Goal: Task Accomplishment & Management: Manage account settings

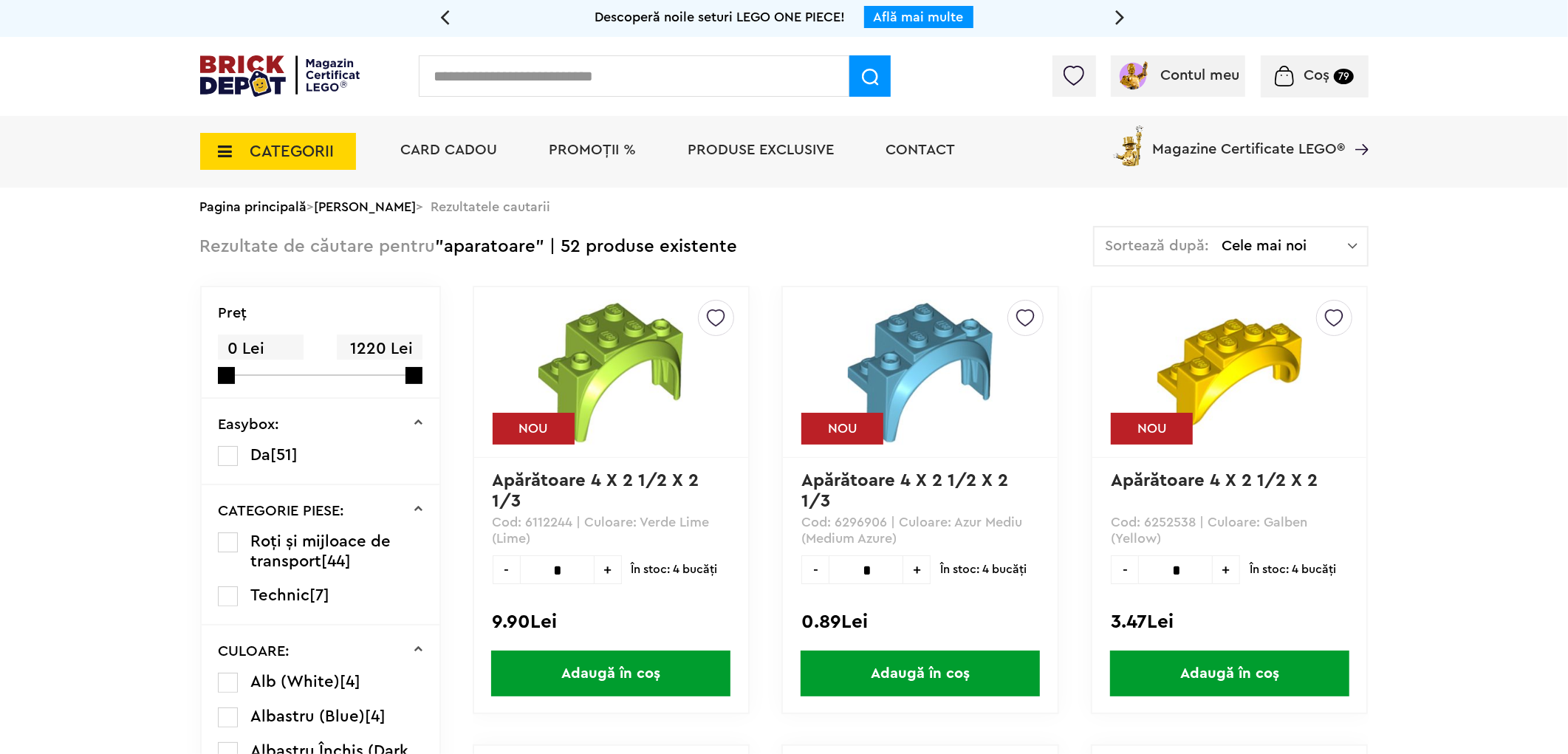
click at [1326, 72] on span "Coș" at bounding box center [1317, 75] width 26 height 15
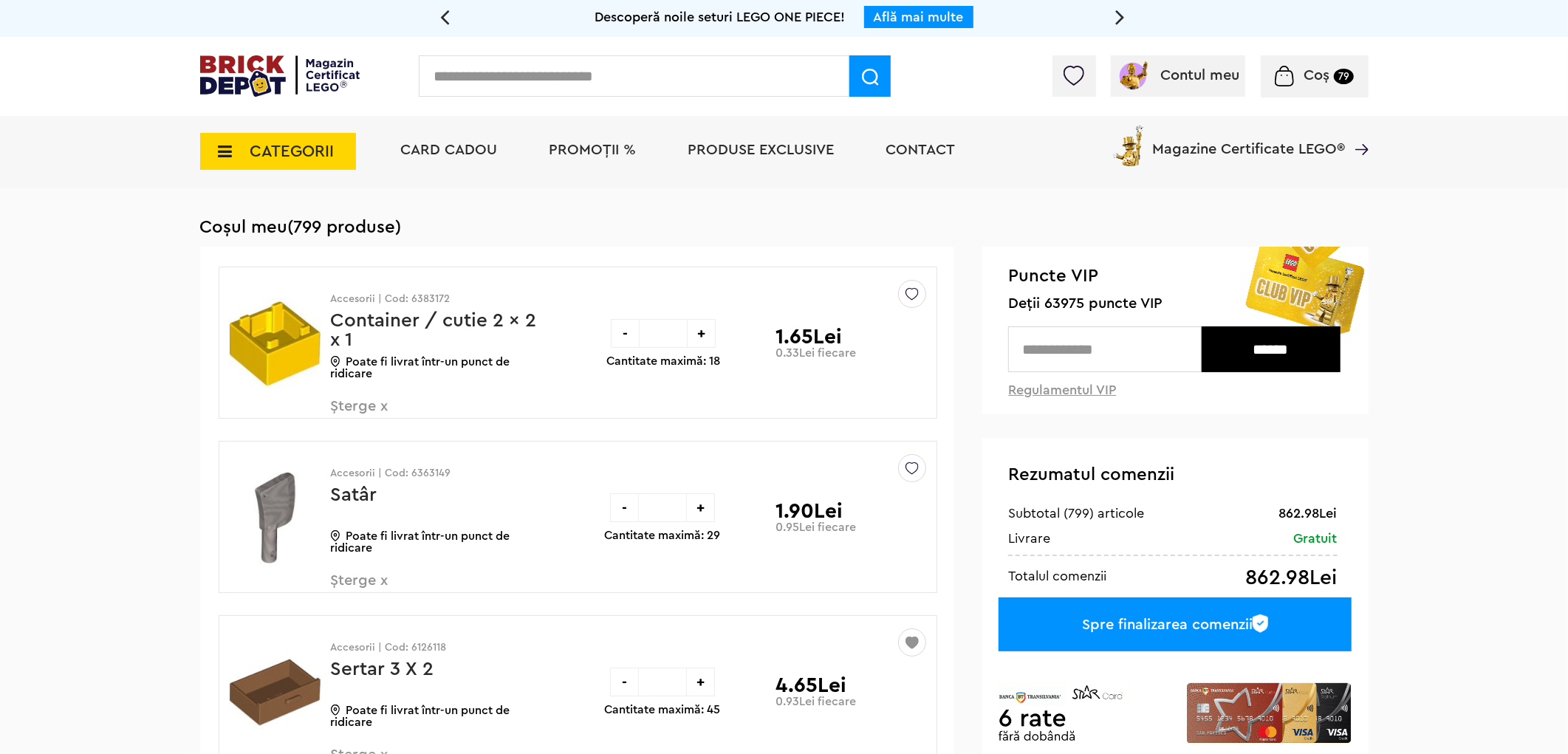
click at [1502, 143] on div "CATEGORII Jucării LEGO Card Cadou LEGO Animal Crossing Nou Architecture Nou Art…" at bounding box center [784, 151] width 1568 height 71
click at [910, 294] on img at bounding box center [912, 290] width 13 height 20
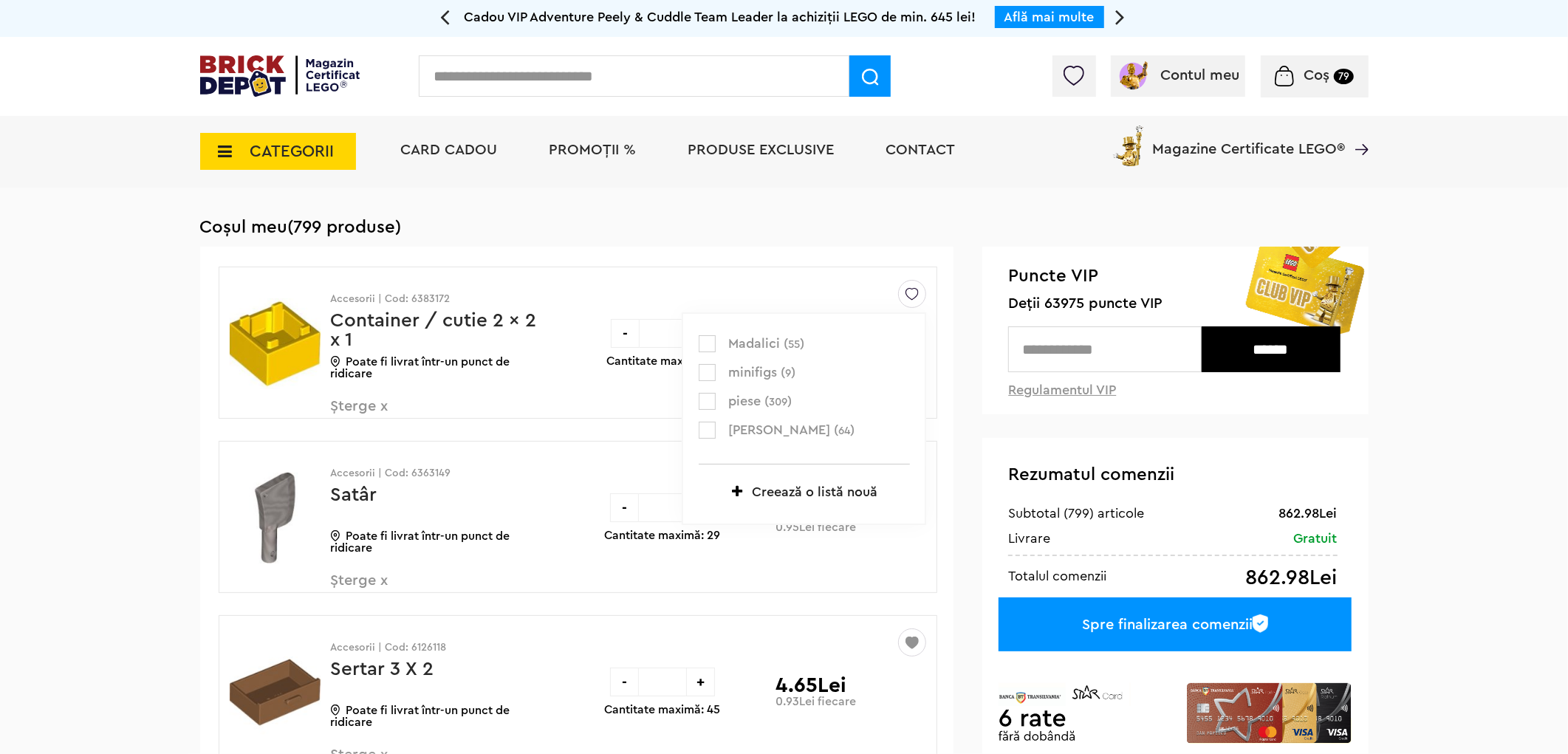
click at [711, 398] on label at bounding box center [707, 401] width 17 height 17
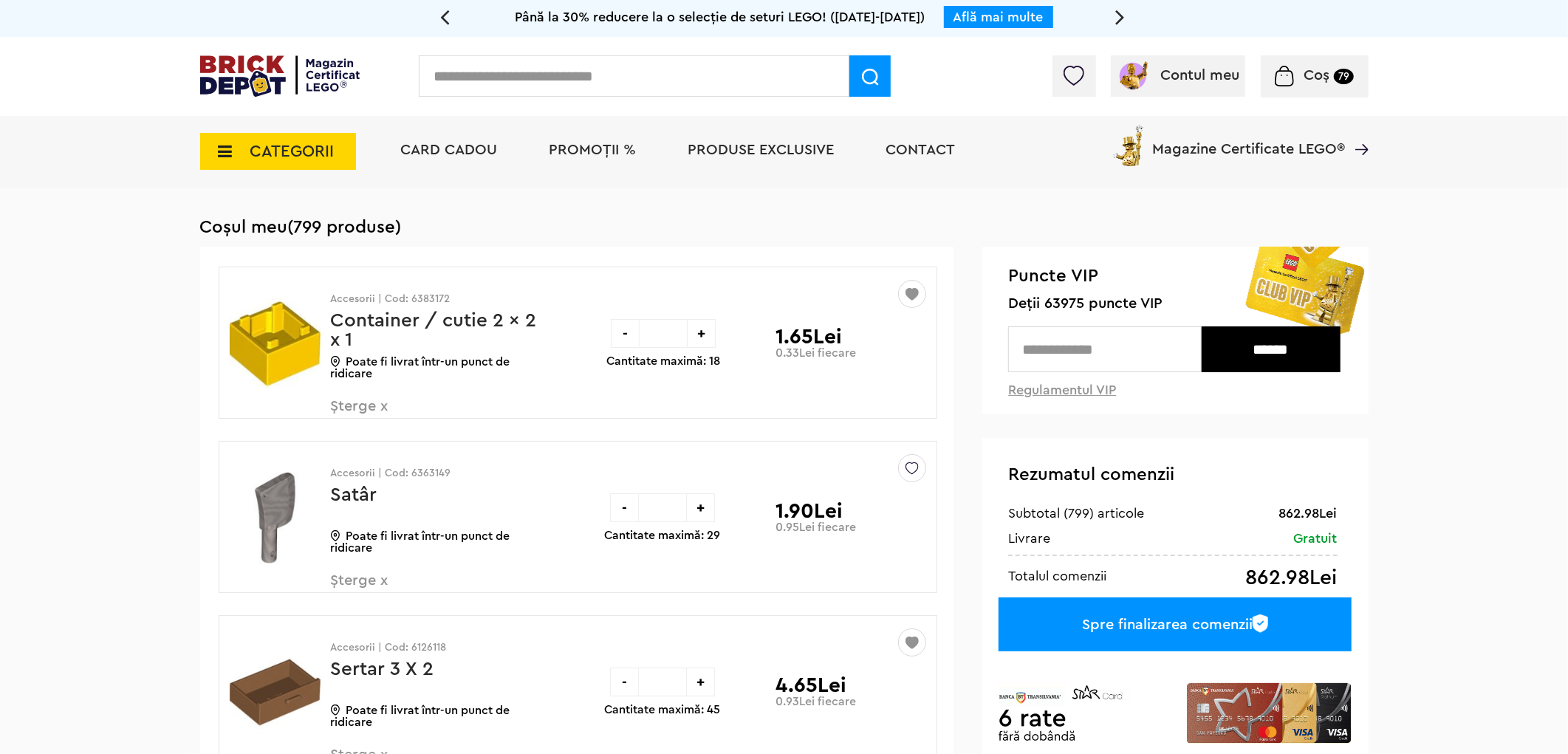
click at [364, 409] on span "Șterge x" at bounding box center [418, 414] width 174 height 32
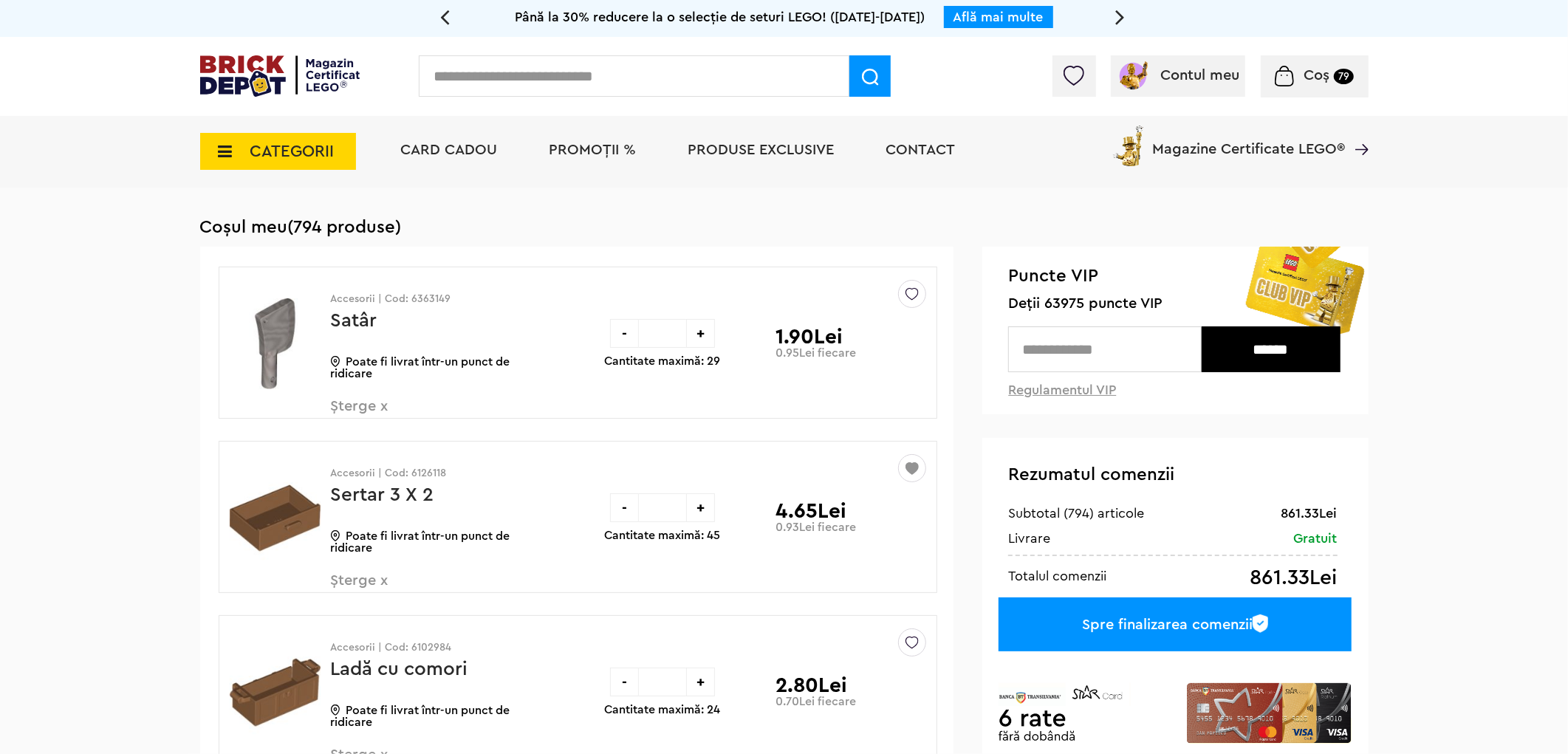
click at [909, 295] on img at bounding box center [912, 290] width 13 height 20
click at [715, 396] on label at bounding box center [707, 401] width 17 height 17
click at [351, 406] on span "Șterge x" at bounding box center [418, 414] width 174 height 32
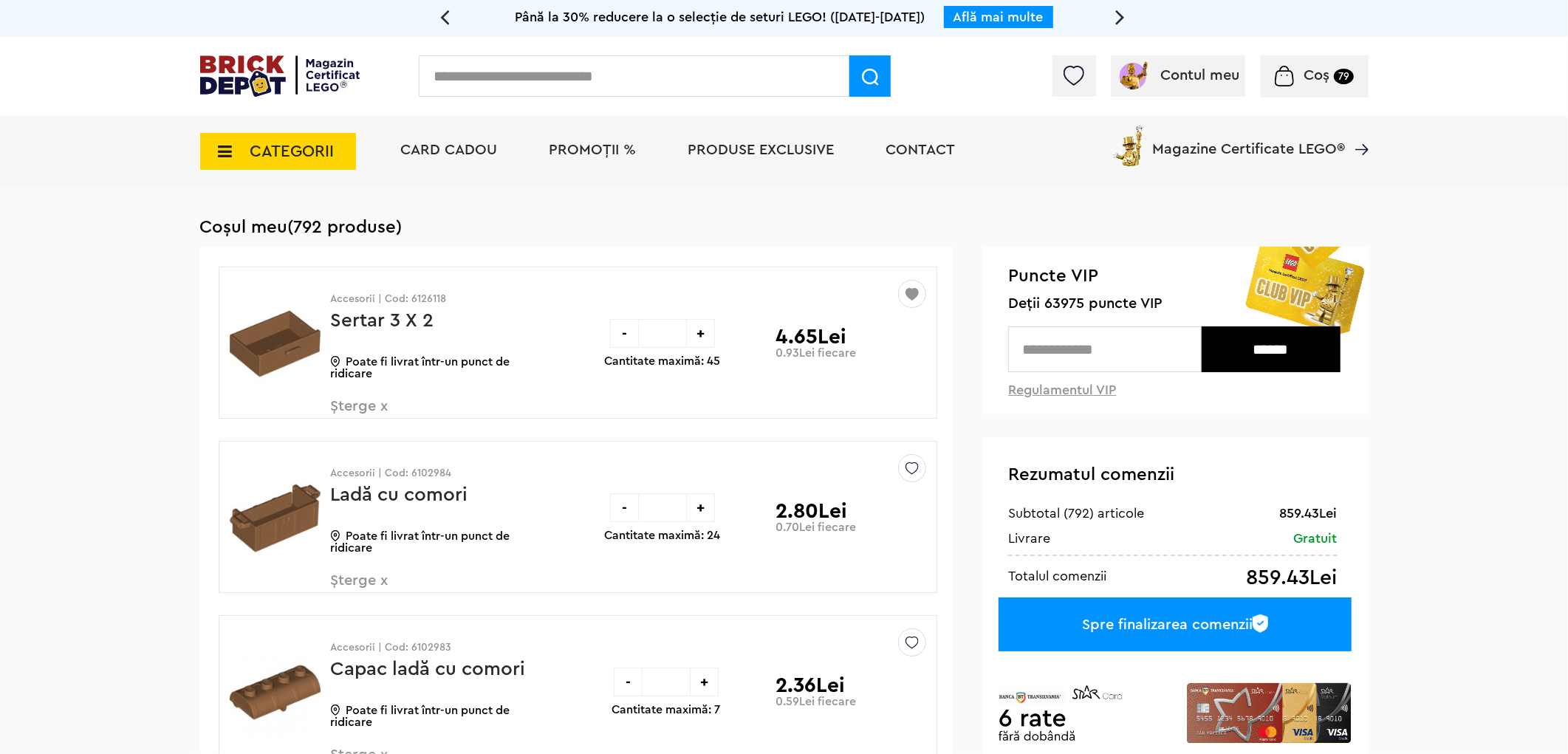
click at [906, 467] on img at bounding box center [912, 464] width 13 height 20
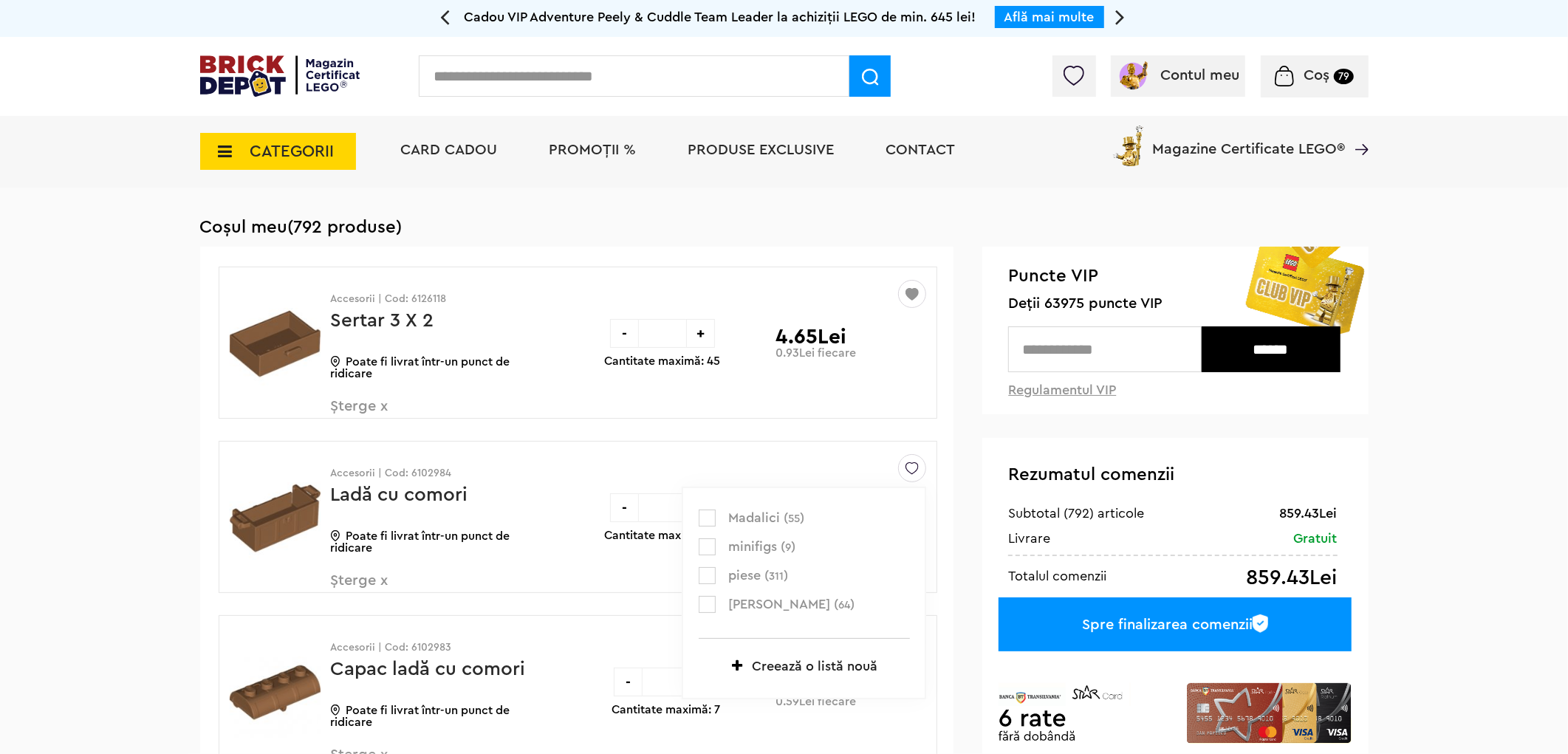
click at [705, 573] on label at bounding box center [707, 575] width 17 height 17
click at [909, 649] on img at bounding box center [912, 638] width 13 height 20
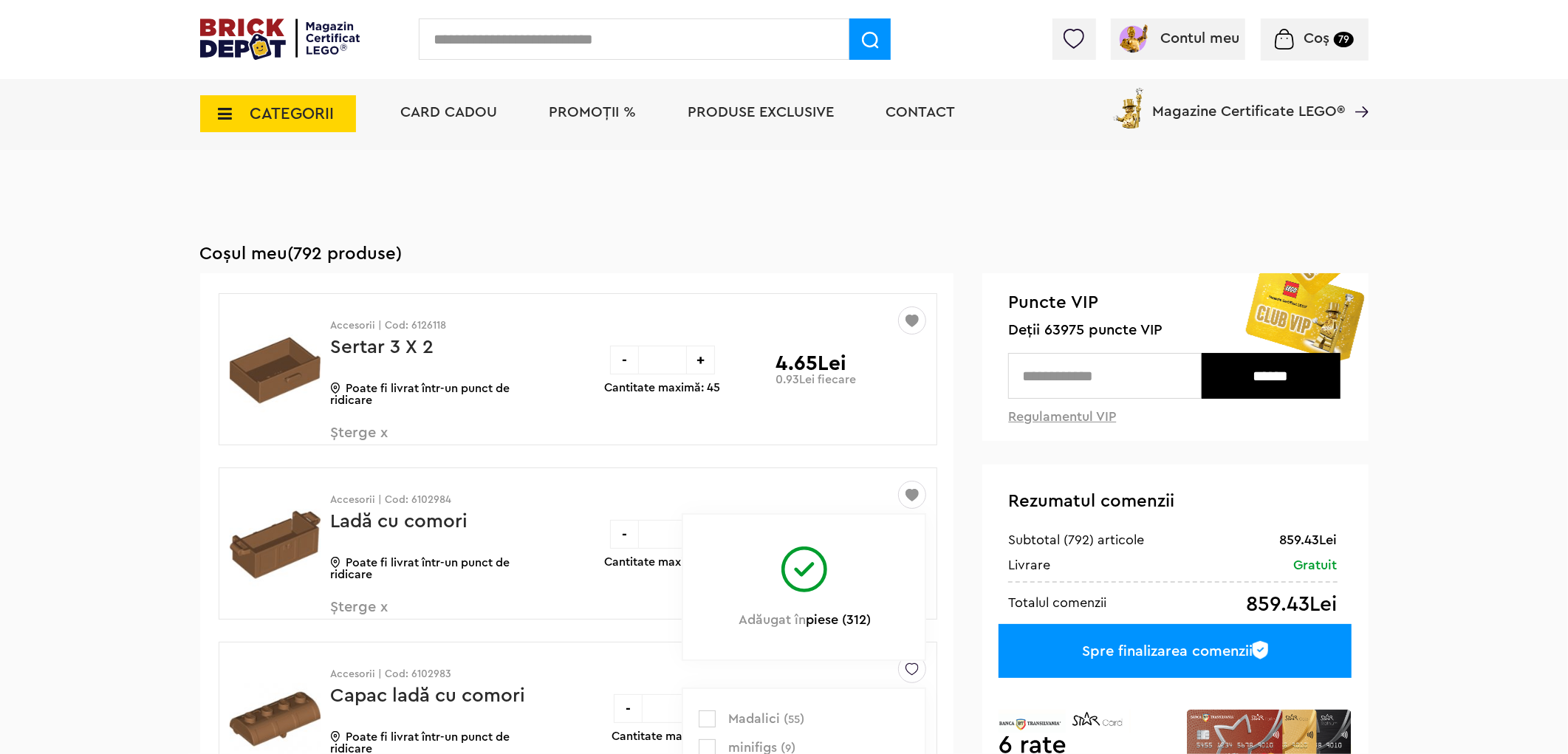
scroll to position [409, 0]
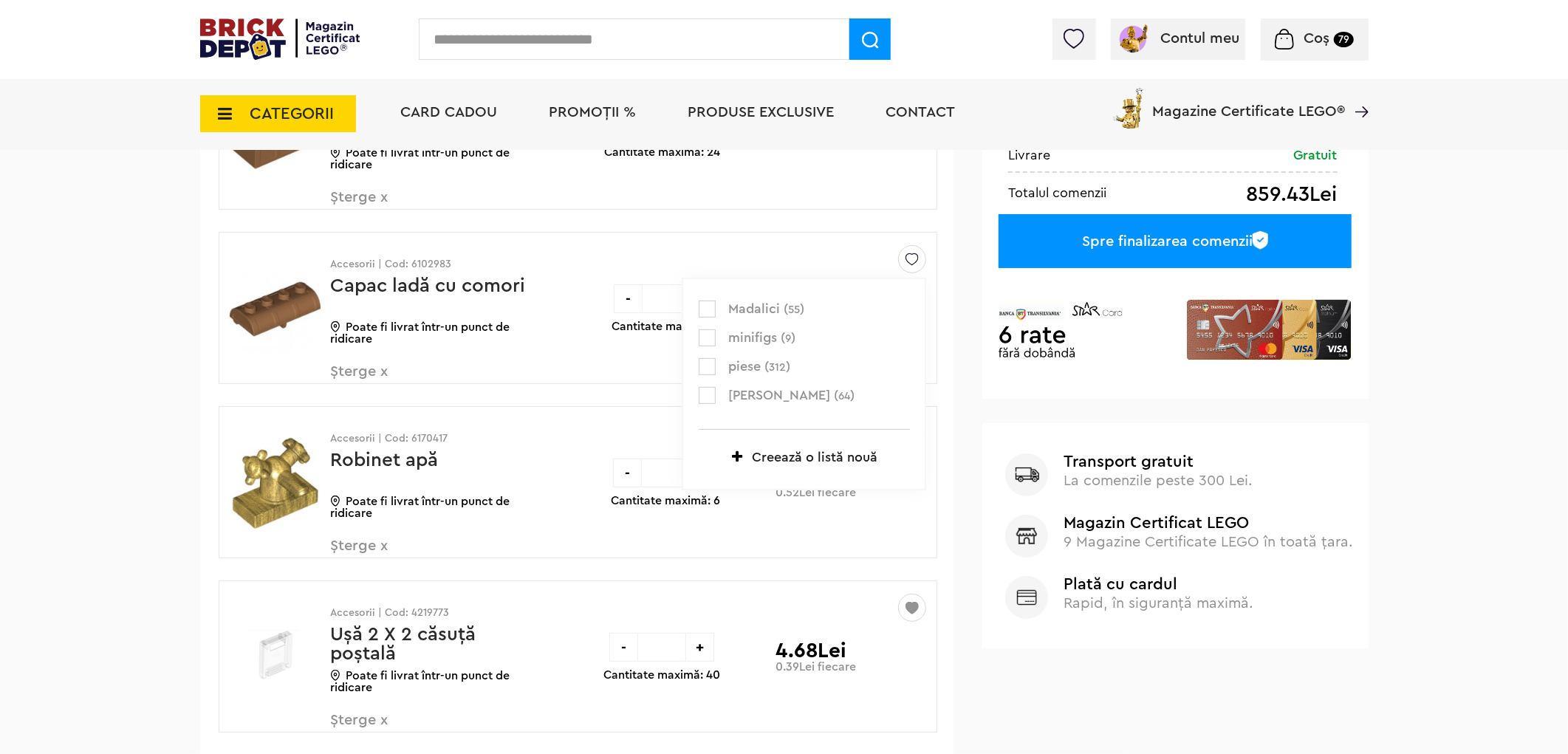
click at [704, 363] on label at bounding box center [707, 366] width 17 height 17
click at [912, 438] on img at bounding box center [912, 430] width 13 height 20
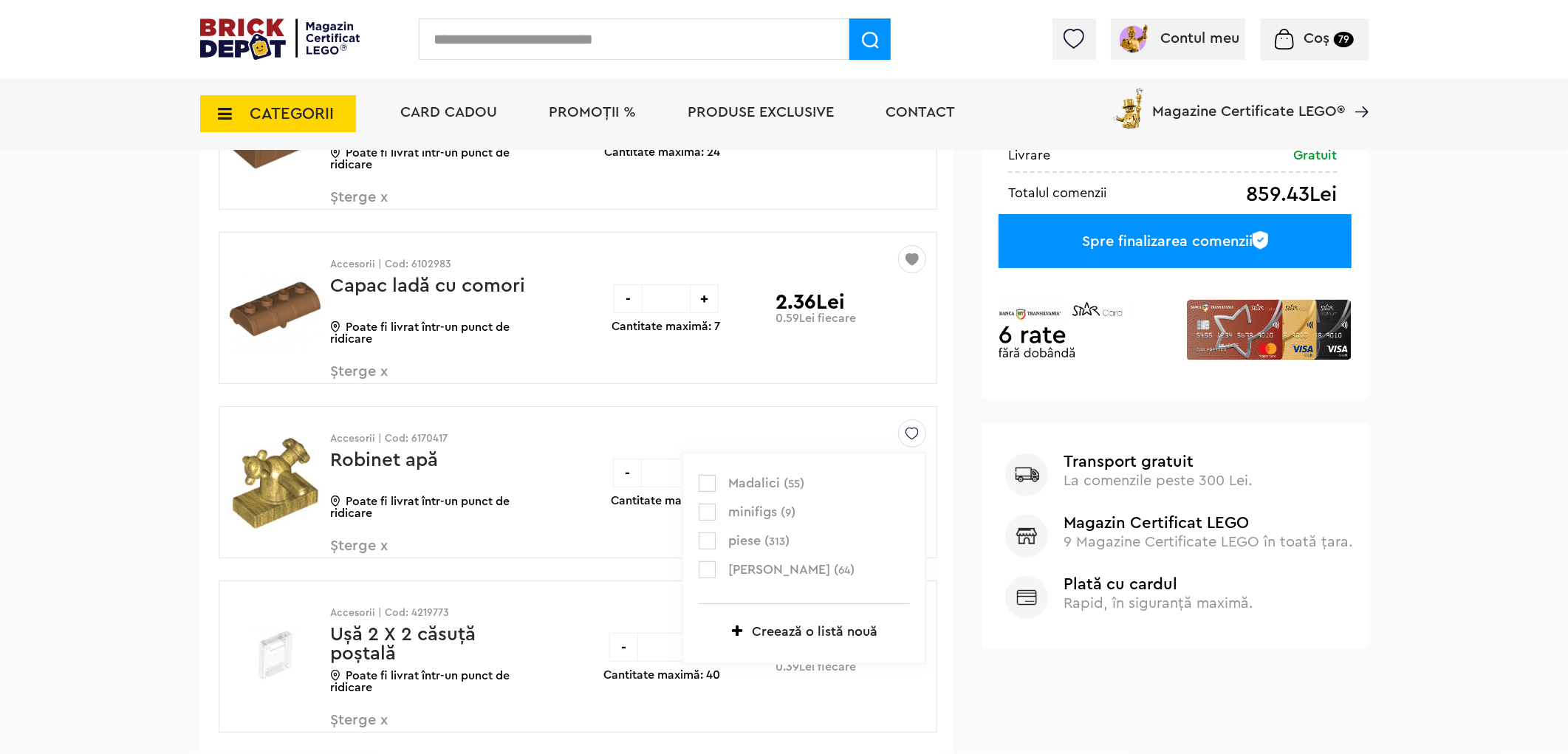
click at [711, 535] on label at bounding box center [707, 540] width 17 height 17
drag, startPoint x: 353, startPoint y: 544, endPoint x: 361, endPoint y: 541, distance: 8.5
click at [353, 545] on span "Șterge x" at bounding box center [418, 554] width 174 height 32
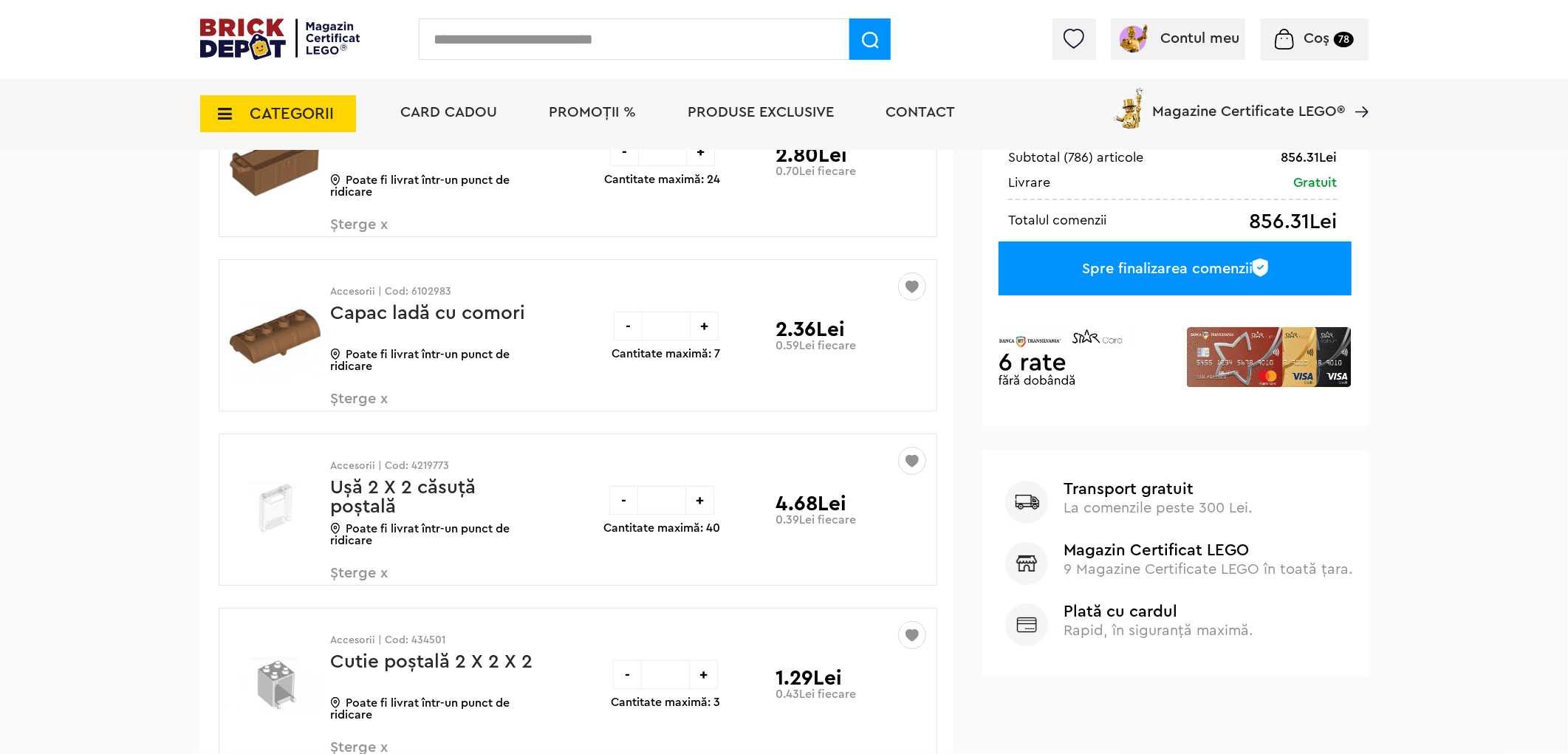
scroll to position [409, 0]
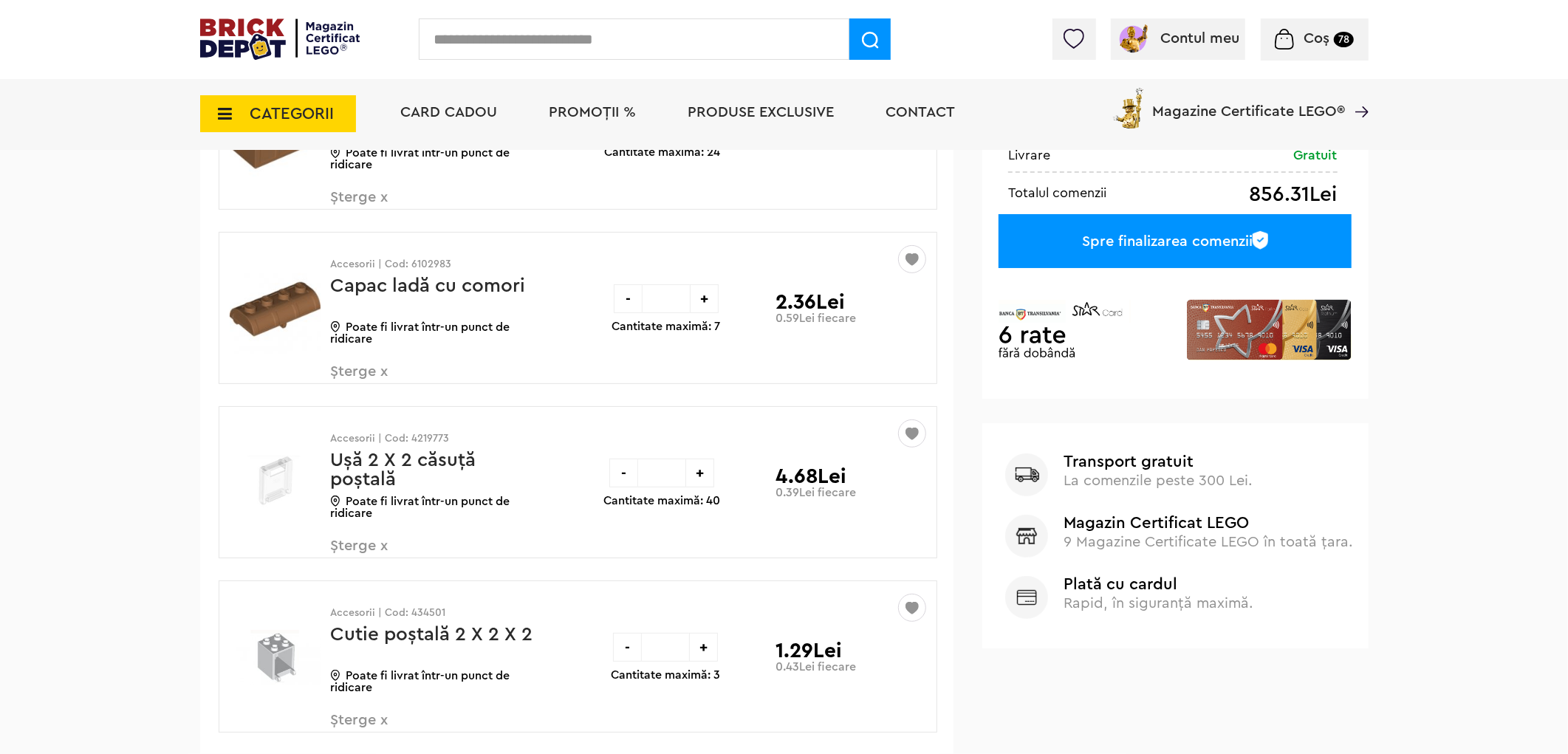
click at [364, 378] on span "Șterge x" at bounding box center [418, 380] width 174 height 32
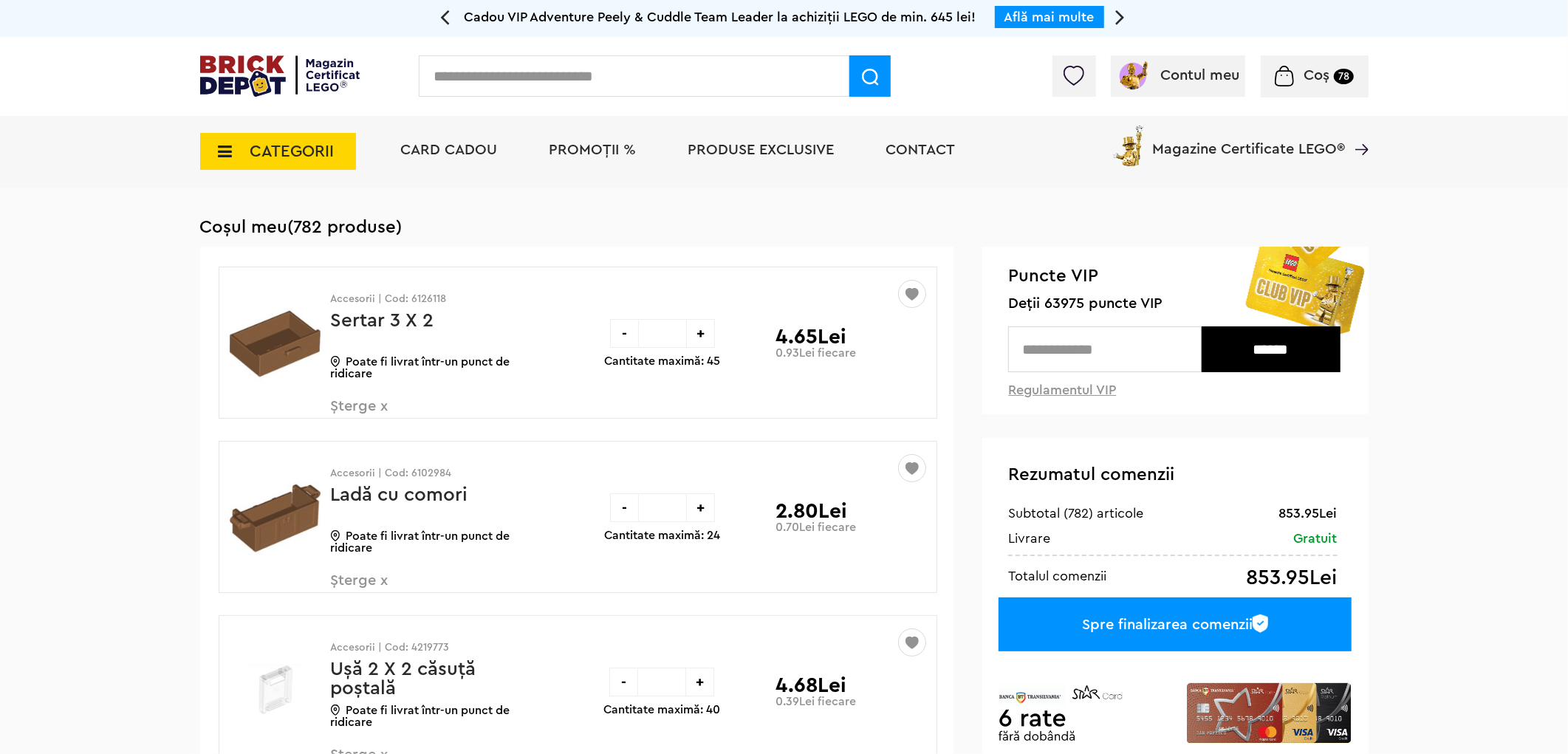
click at [365, 578] on span "Șterge x" at bounding box center [418, 589] width 174 height 32
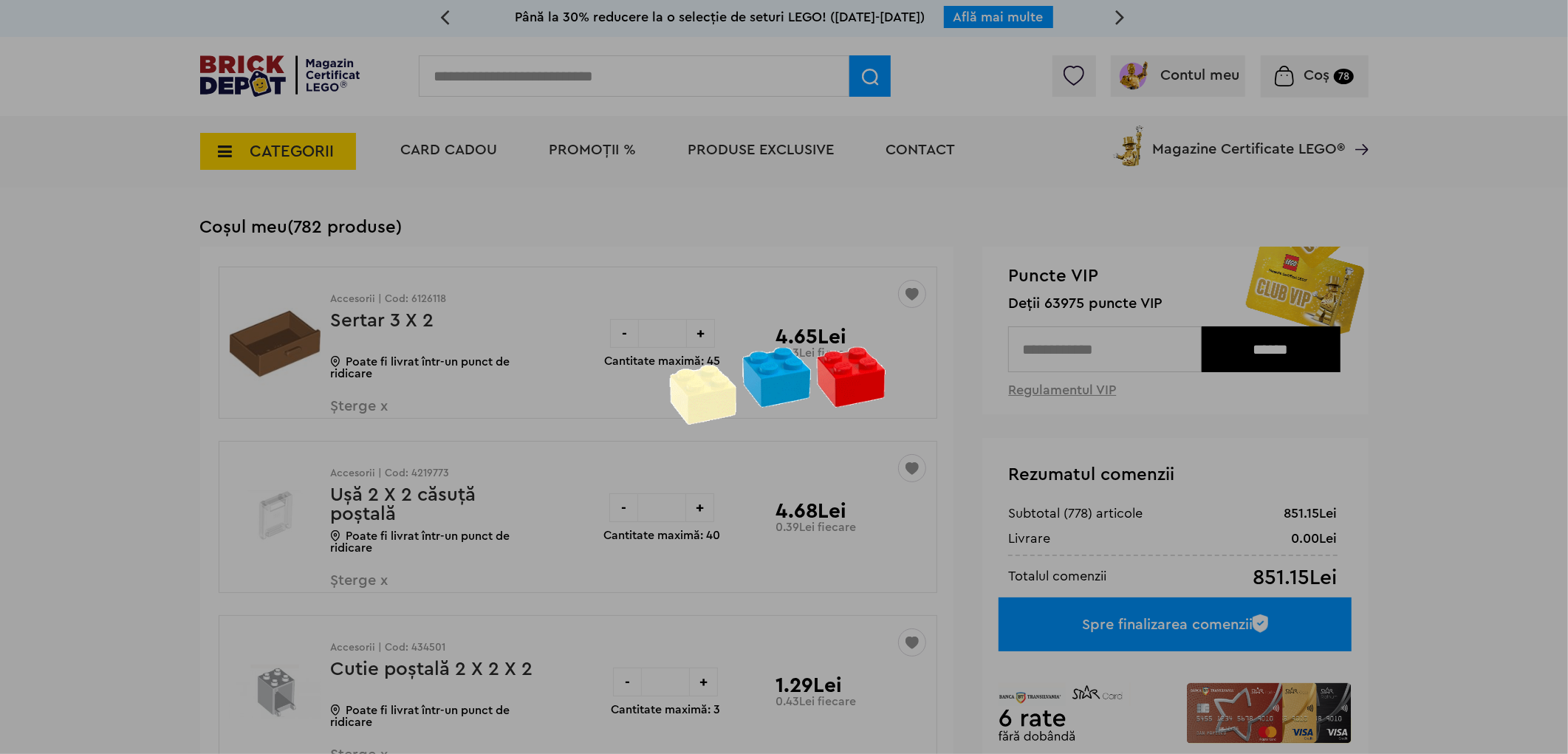
scroll to position [409, 0]
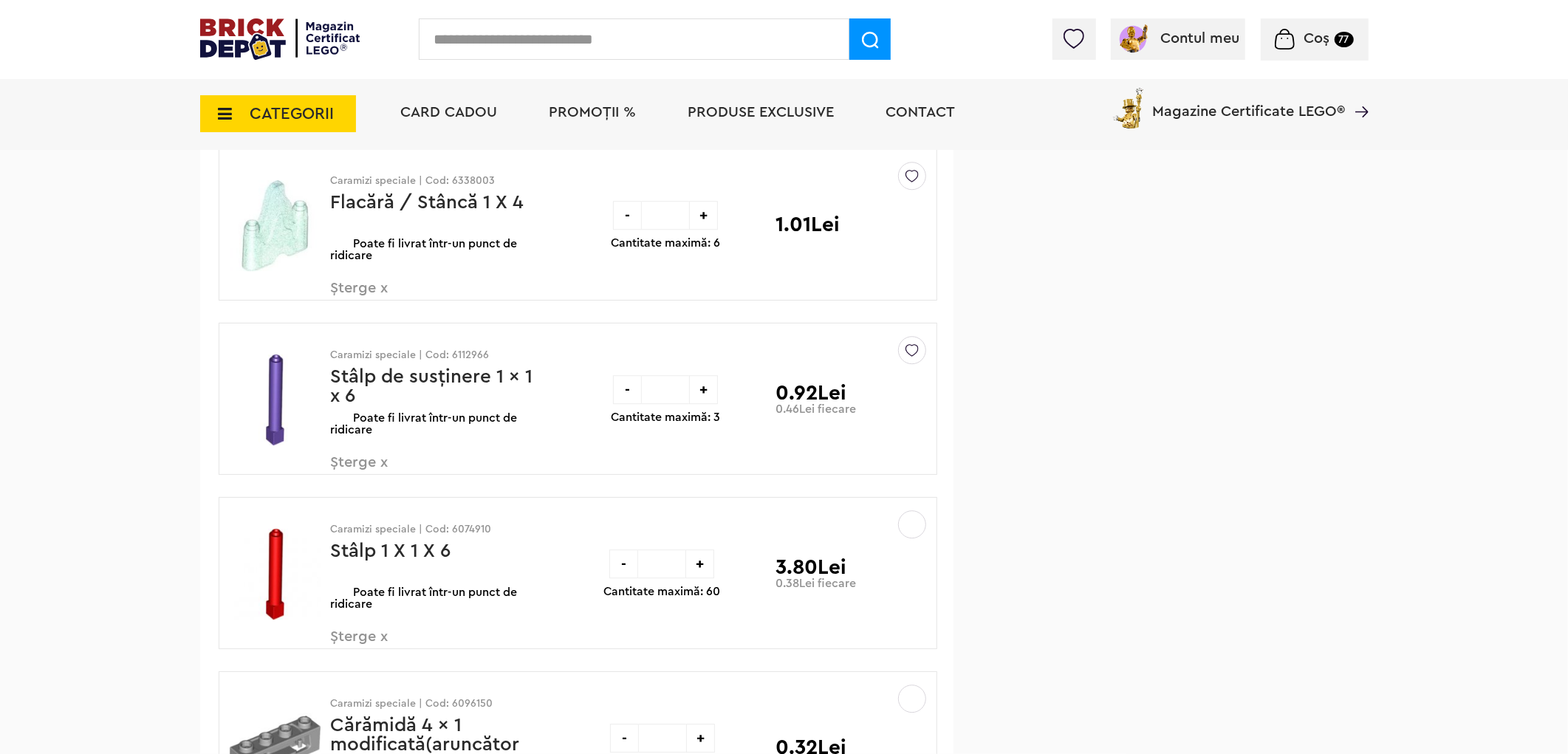
scroll to position [4102, 0]
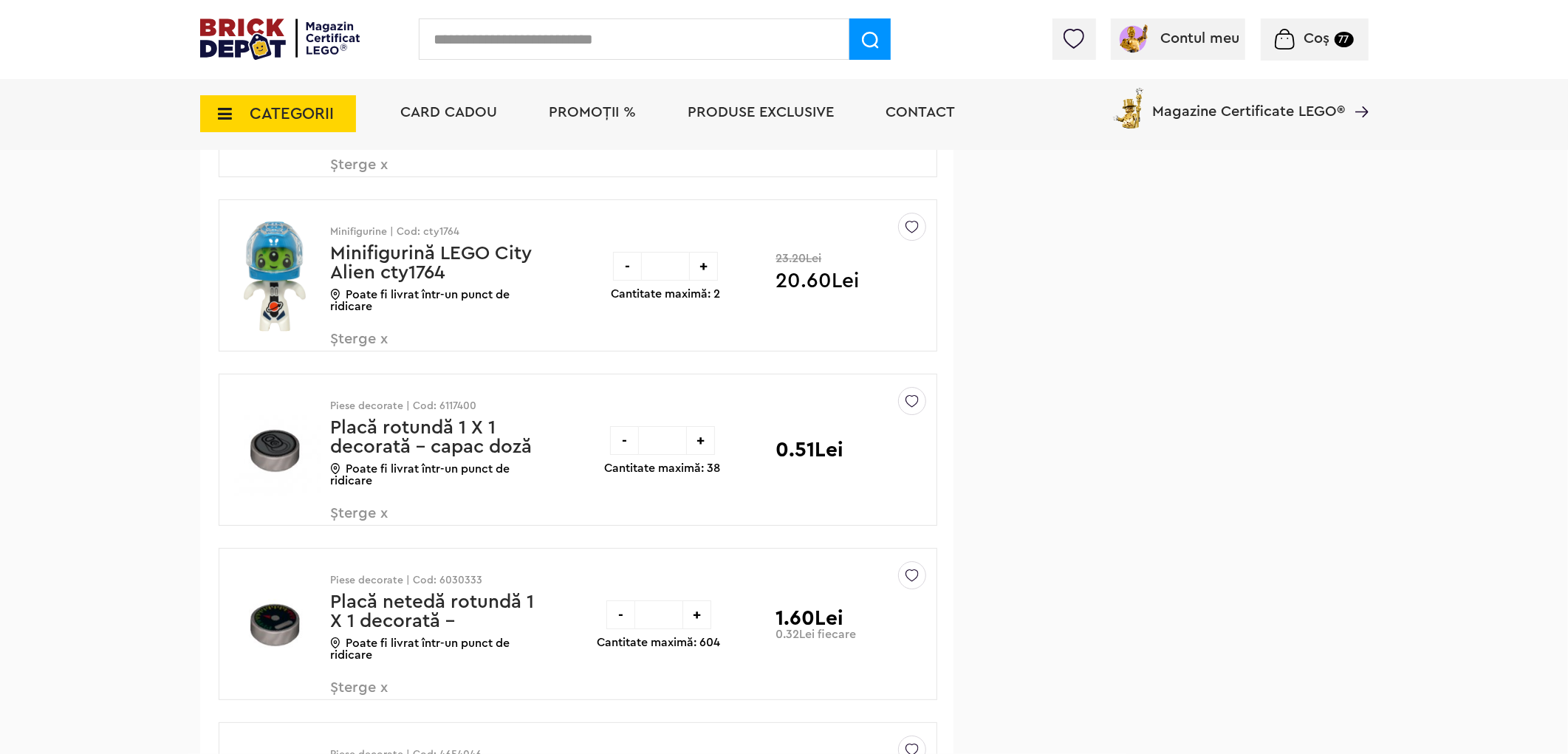
click at [912, 229] on img at bounding box center [912, 223] width 13 height 20
click at [712, 333] on label at bounding box center [707, 333] width 17 height 17
click at [360, 343] on span "Șterge x" at bounding box center [418, 348] width 174 height 32
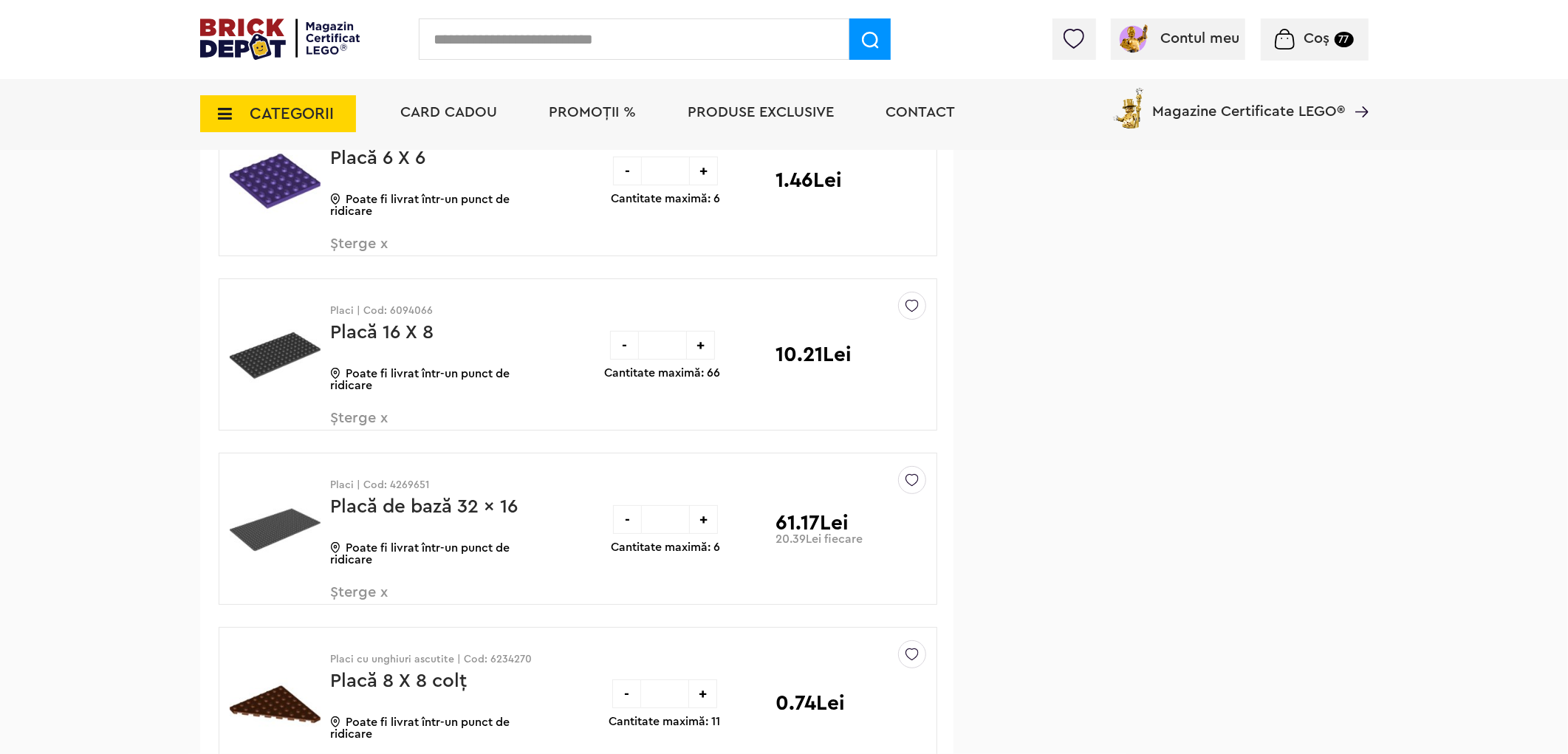
scroll to position [4513, 0]
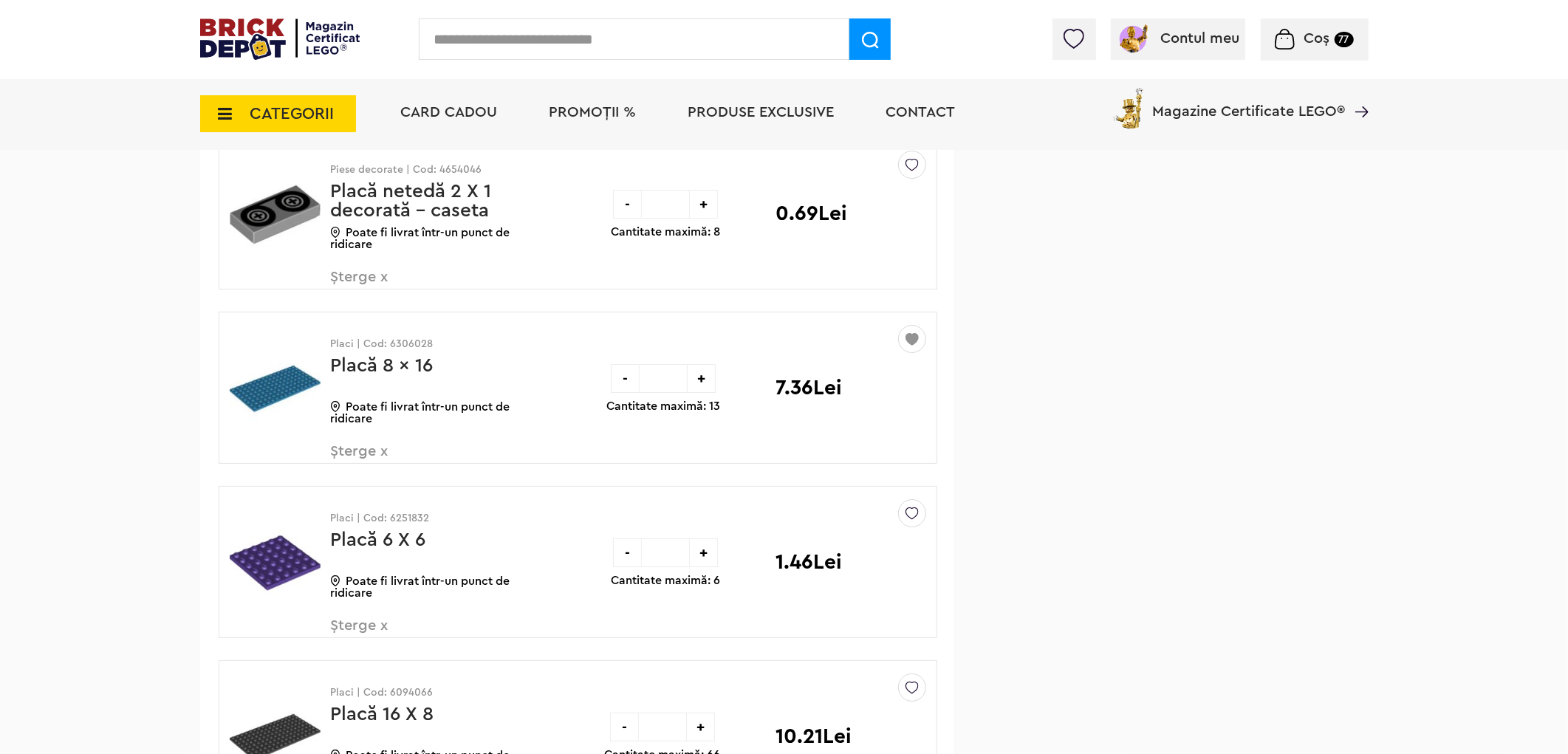
click at [914, 518] on img at bounding box center [912, 509] width 13 height 20
click at [712, 618] on label at bounding box center [707, 620] width 17 height 17
click at [357, 631] on span "Șterge x" at bounding box center [418, 634] width 174 height 32
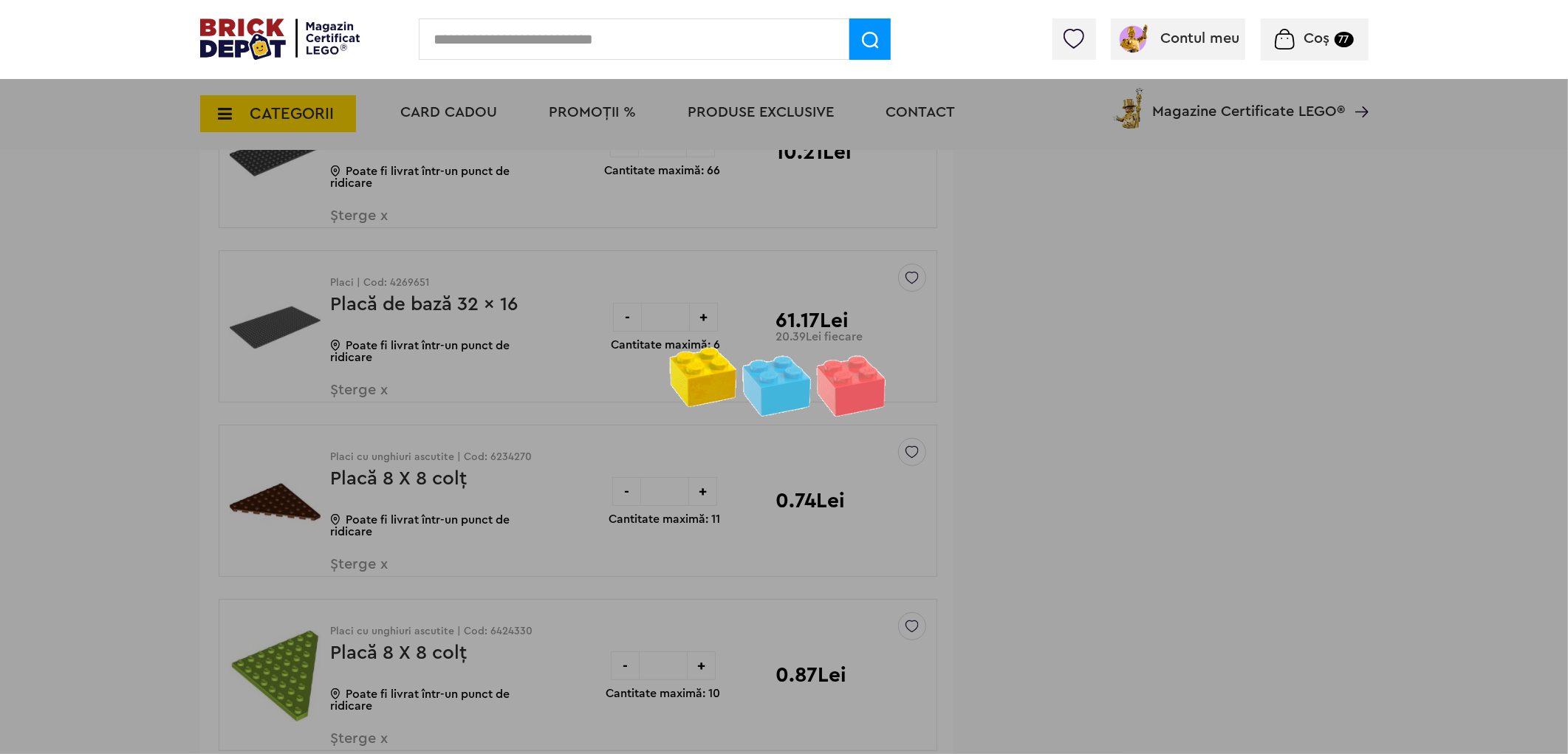
scroll to position [5333, 0]
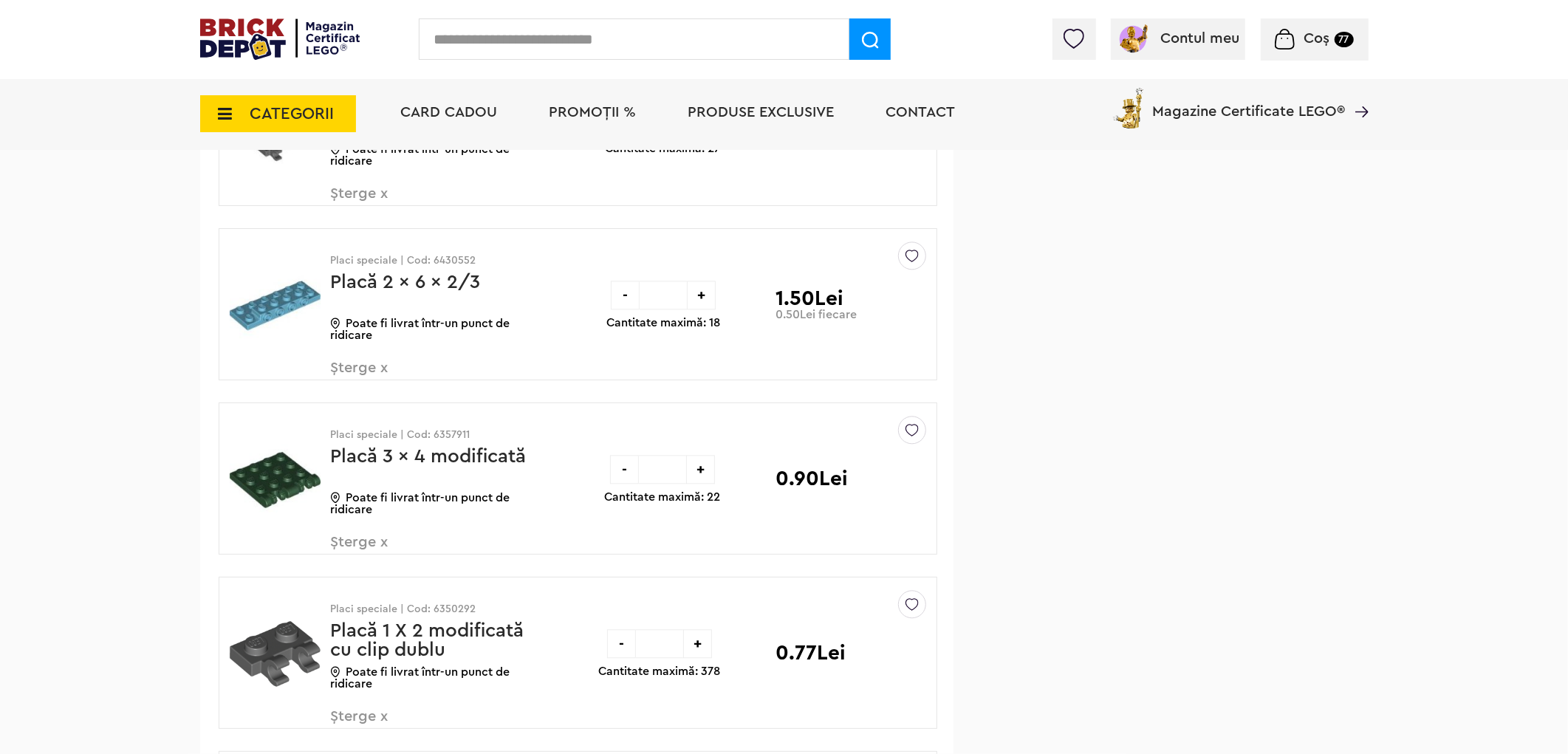
scroll to position [7794, 0]
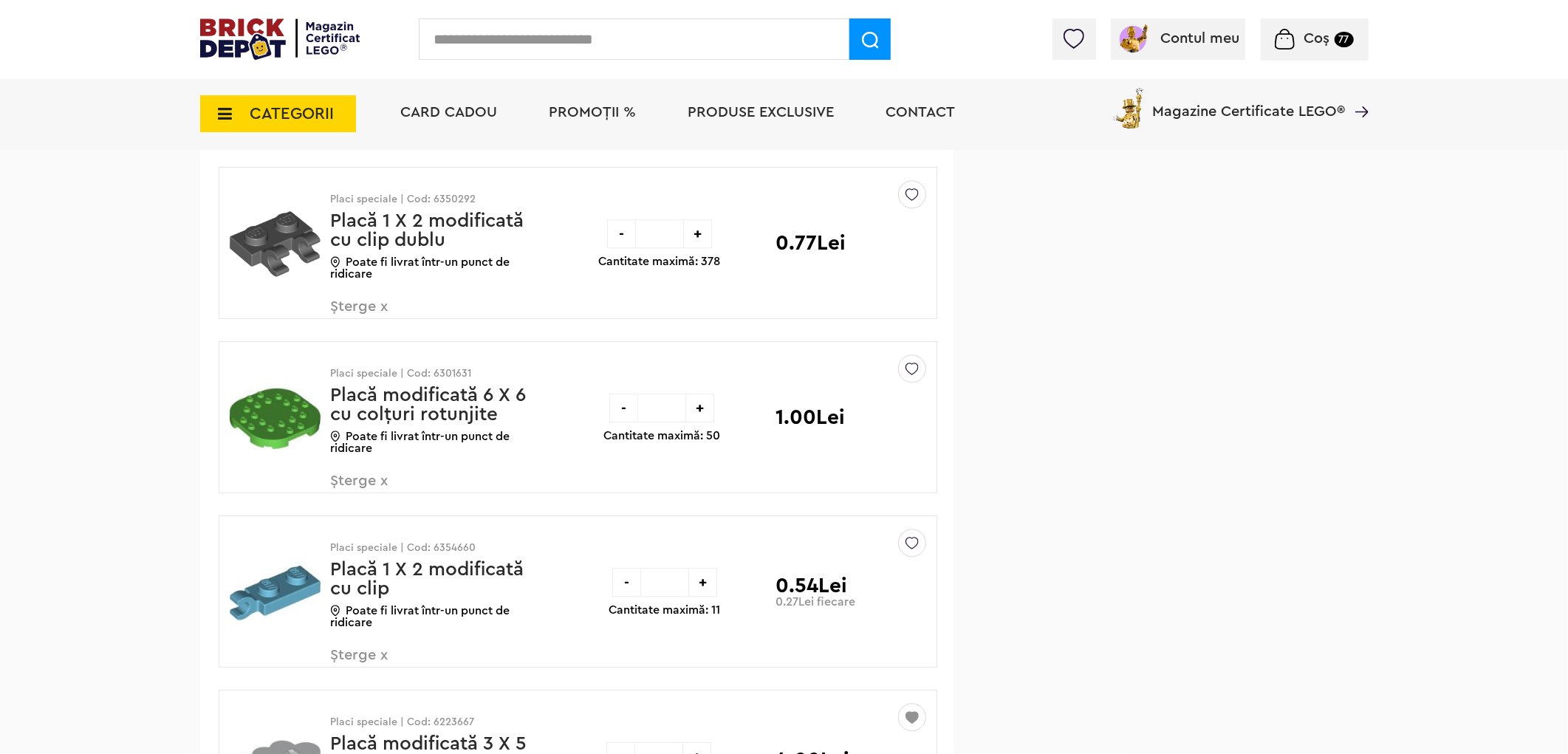
click at [912, 201] on img at bounding box center [912, 190] width 13 height 20
click at [715, 301] on label at bounding box center [707, 301] width 17 height 17
click at [368, 309] on span "Șterge x" at bounding box center [418, 315] width 174 height 32
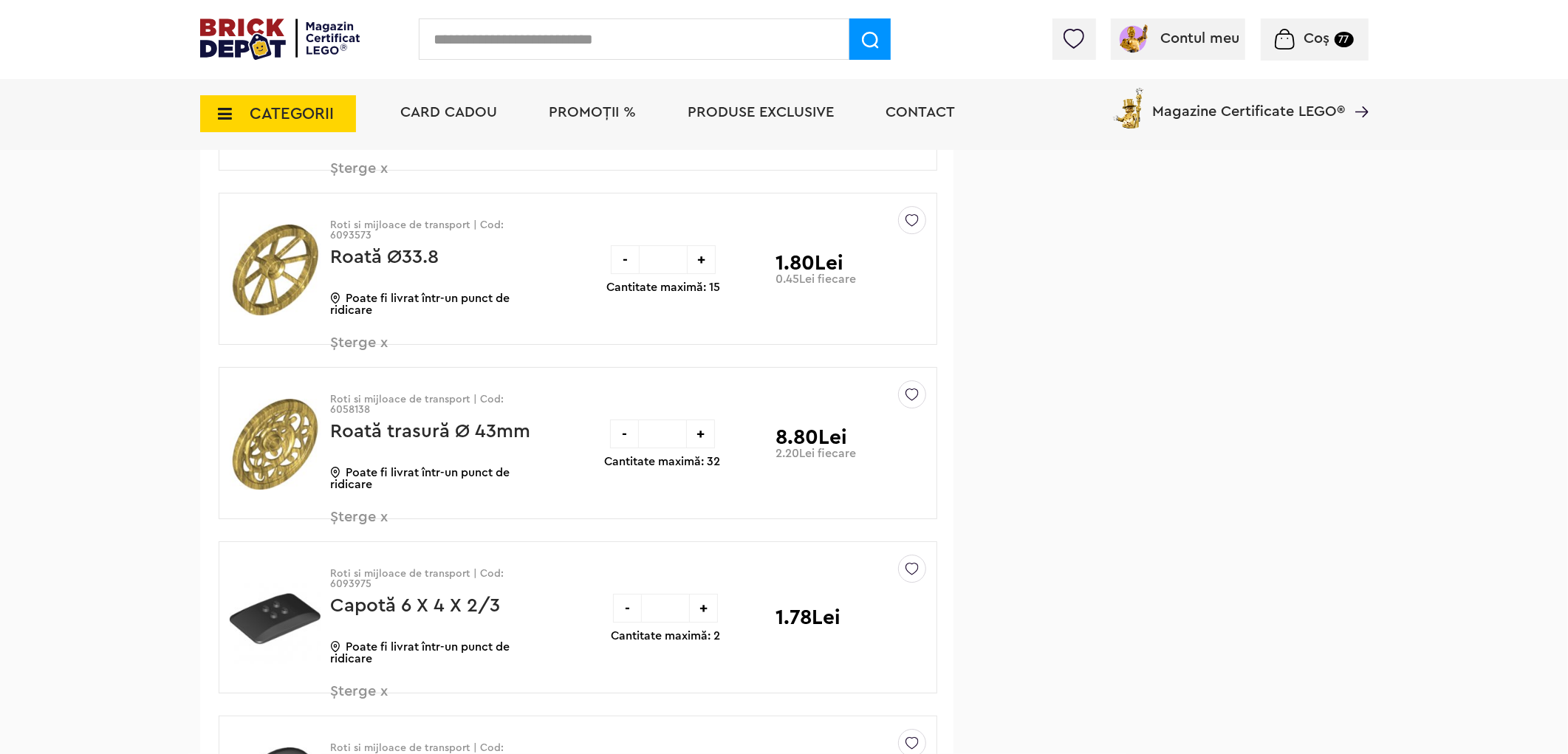
scroll to position [18461, 0]
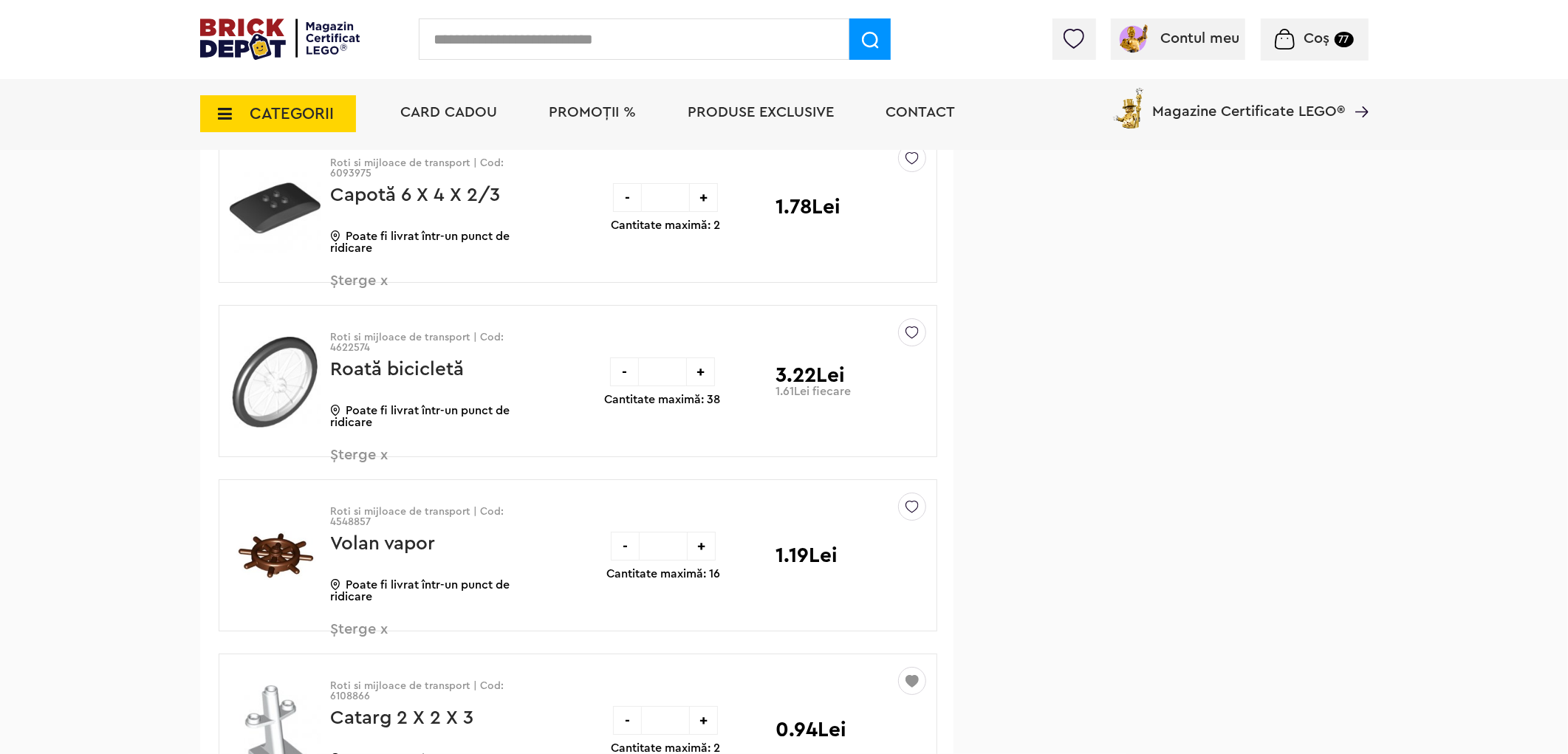
click at [366, 297] on span "Șterge x" at bounding box center [418, 289] width 174 height 32
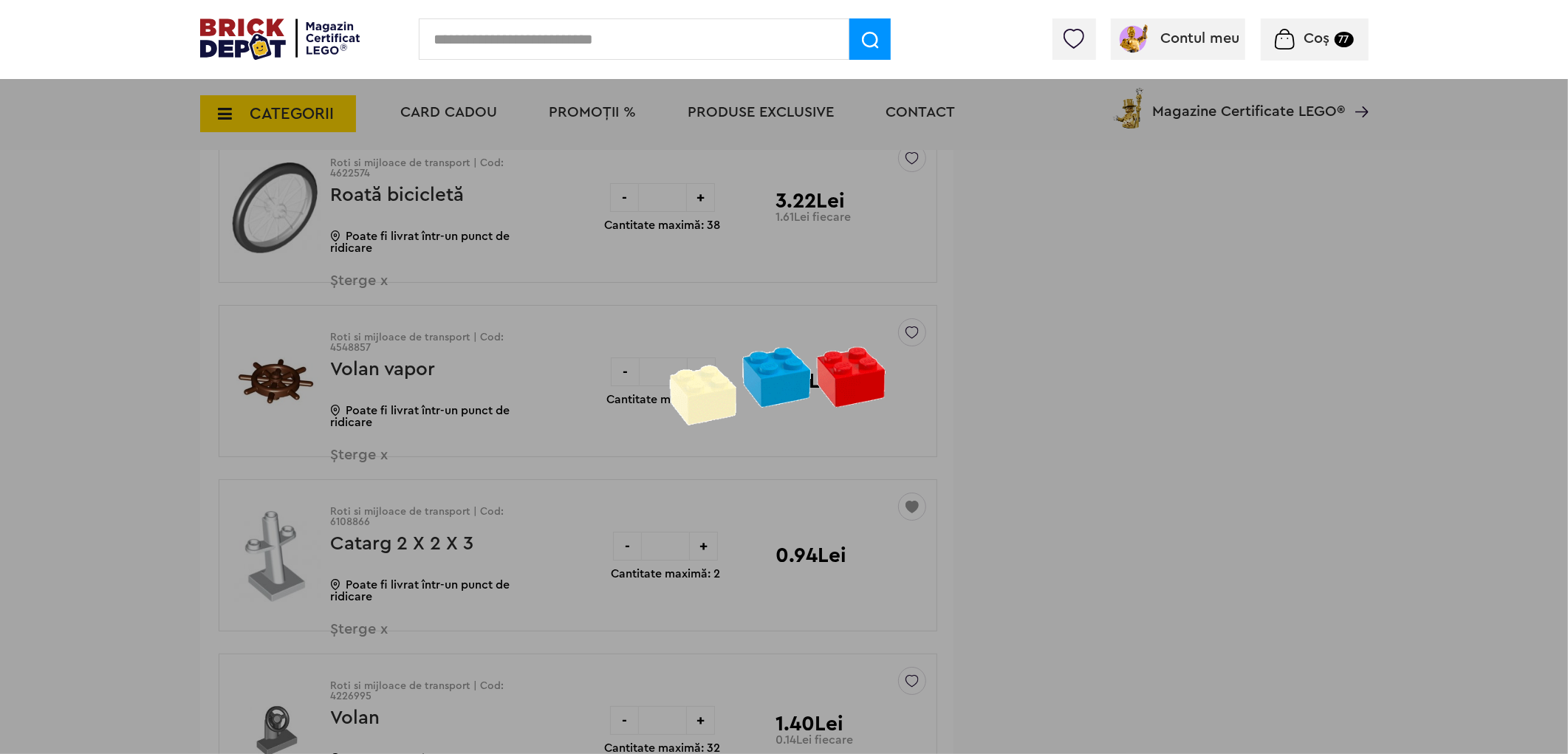
scroll to position [18871, 0]
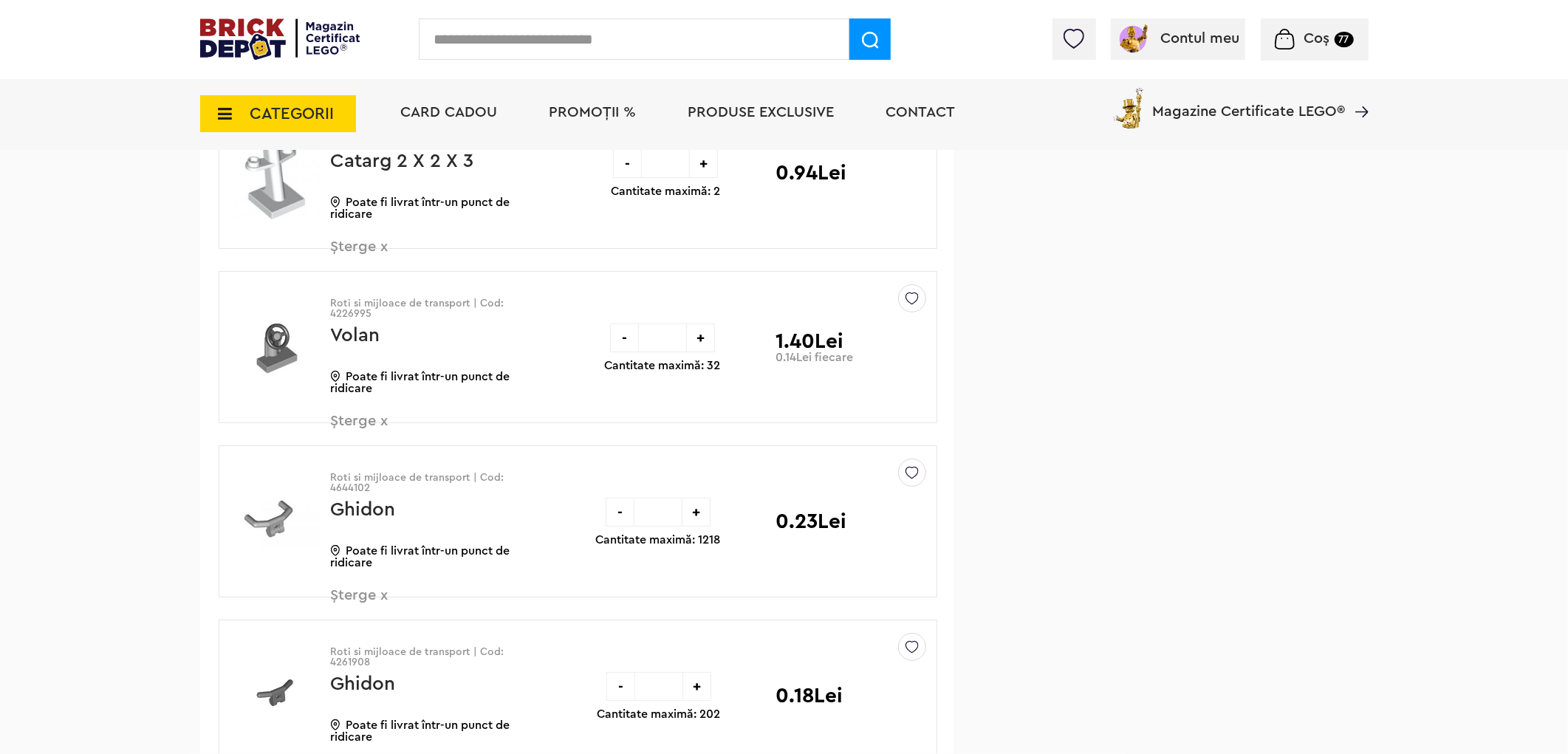
scroll to position [18871, 0]
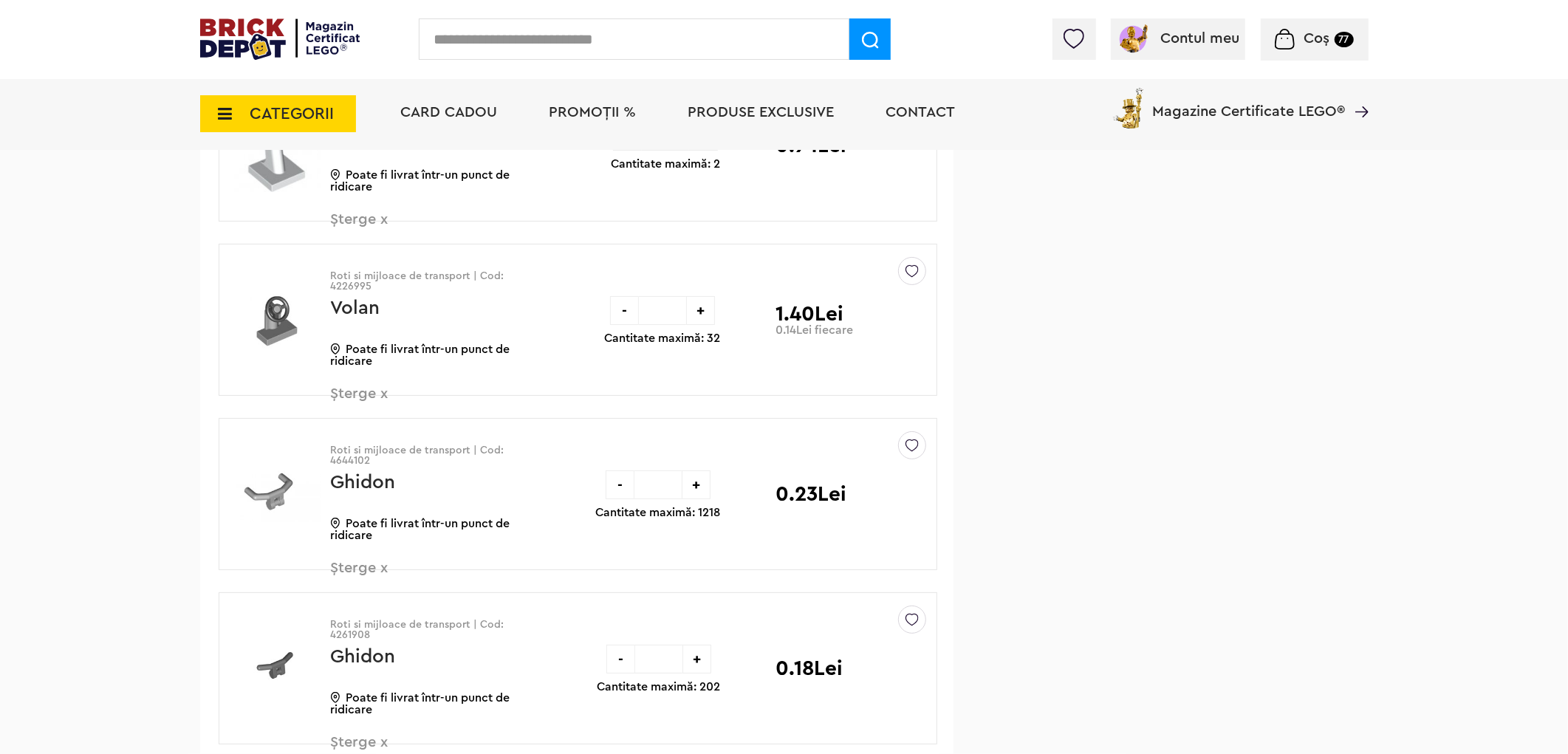
click at [912, 285] on div at bounding box center [912, 270] width 28 height 28
click at [713, 387] on label at bounding box center [707, 378] width 17 height 17
click at [368, 416] on span "Șterge x" at bounding box center [418, 402] width 174 height 32
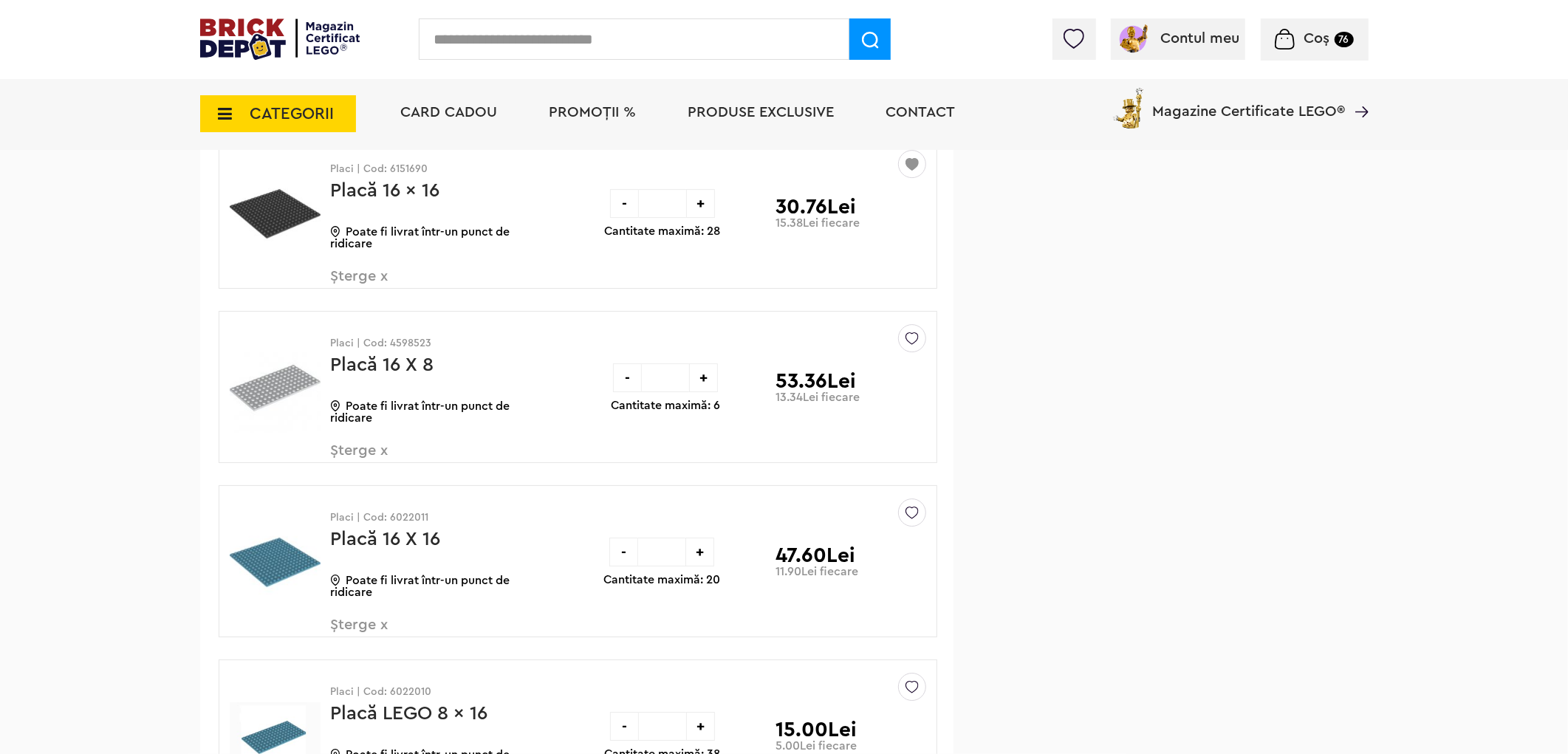
scroll to position [31813, 0]
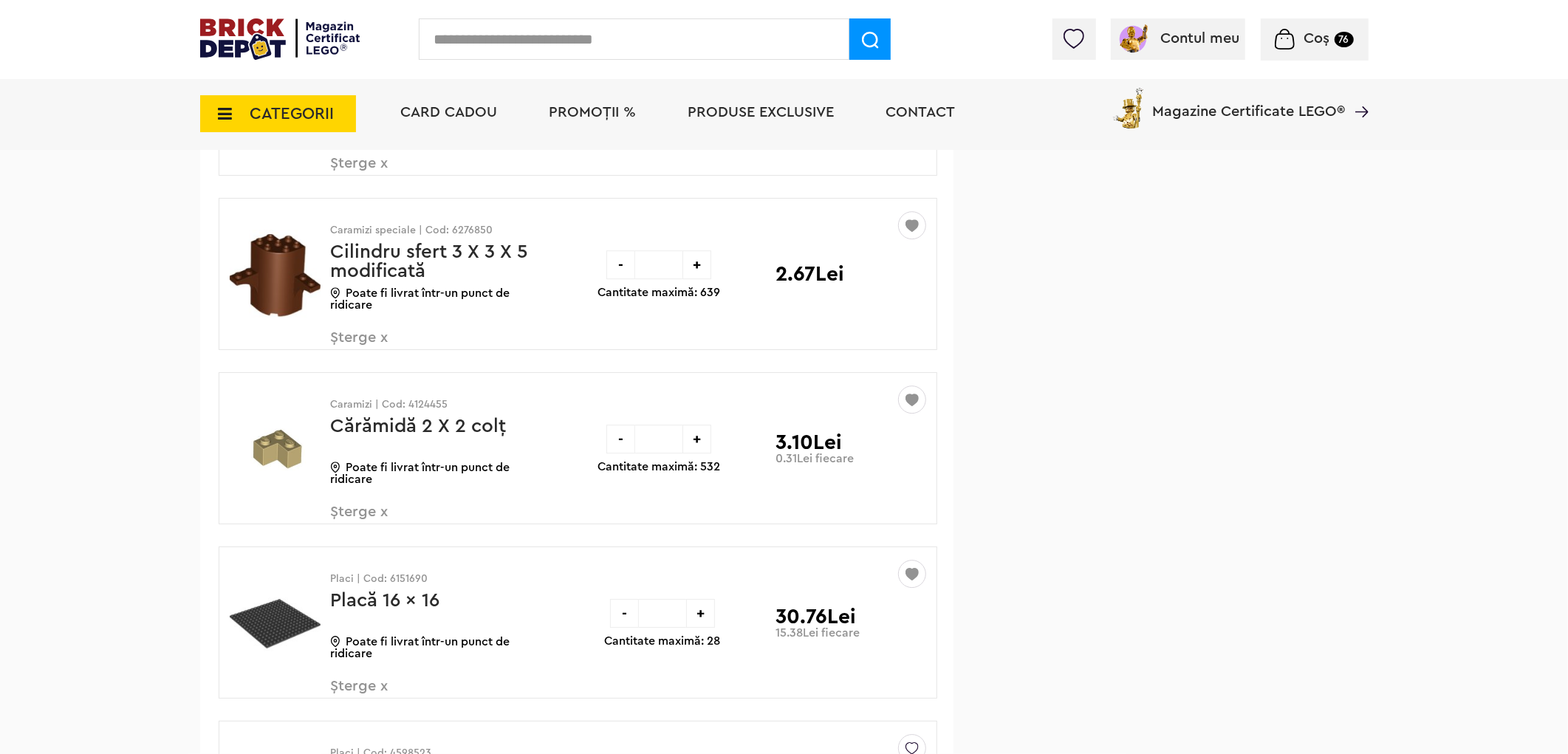
click at [369, 536] on span "Șterge x" at bounding box center [418, 520] width 174 height 32
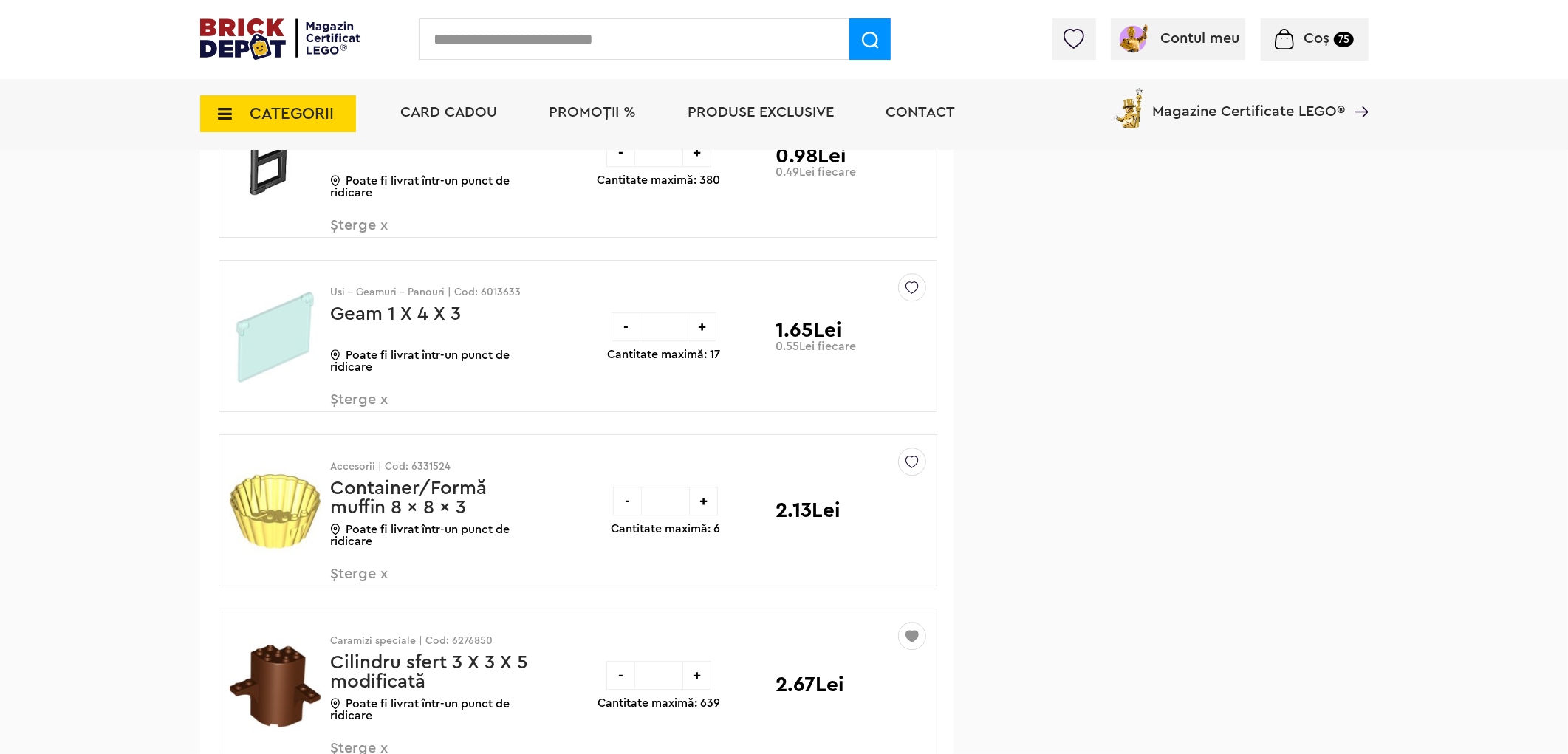
click at [910, 468] on img at bounding box center [912, 458] width 13 height 20
click at [703, 577] on label at bounding box center [707, 569] width 17 height 17
click at [913, 294] on img at bounding box center [912, 284] width 13 height 20
click at [710, 403] on label at bounding box center [707, 394] width 17 height 17
click at [366, 598] on span "Șterge x" at bounding box center [418, 582] width 174 height 32
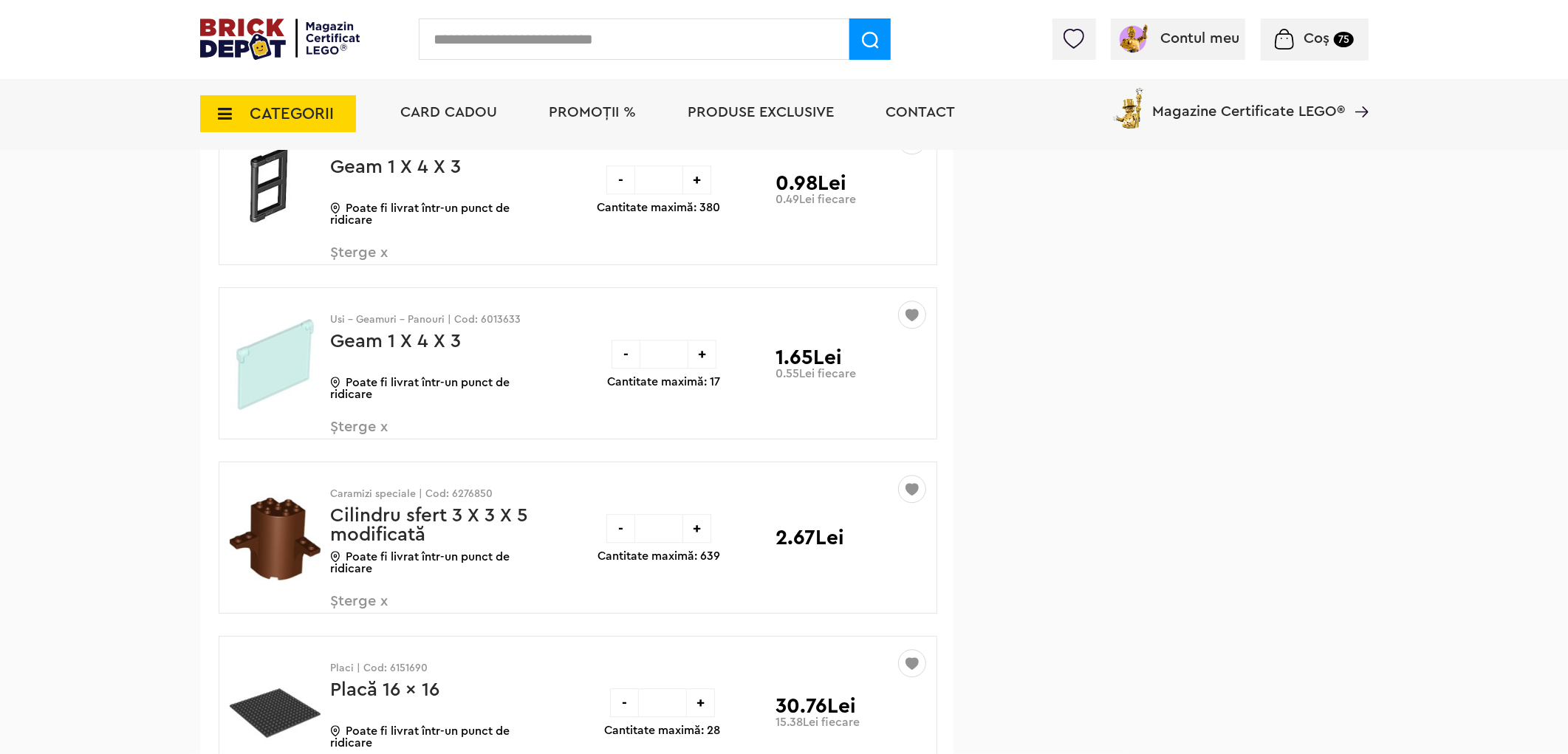
scroll to position [31402, 0]
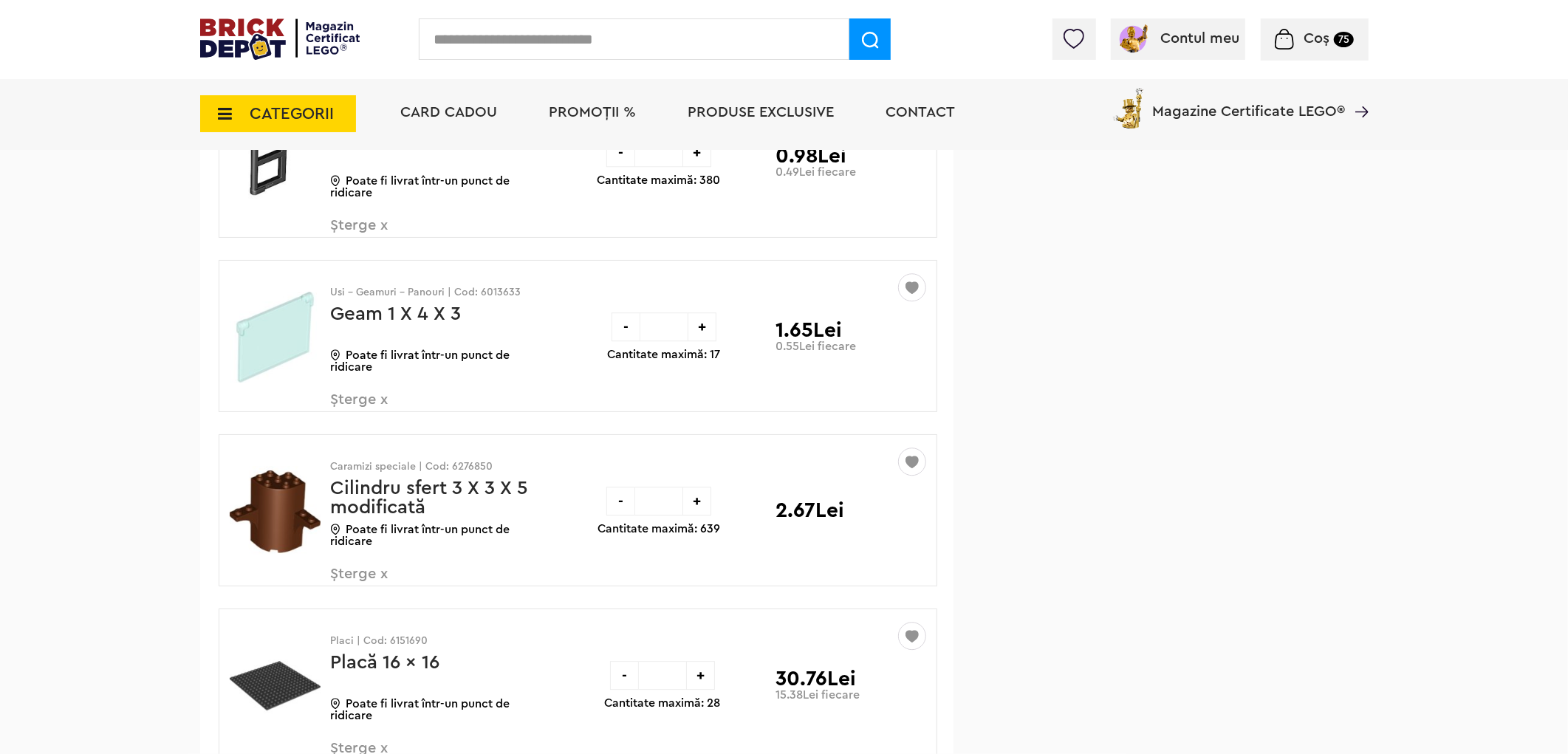
click at [357, 423] on span "Șterge x" at bounding box center [418, 408] width 174 height 32
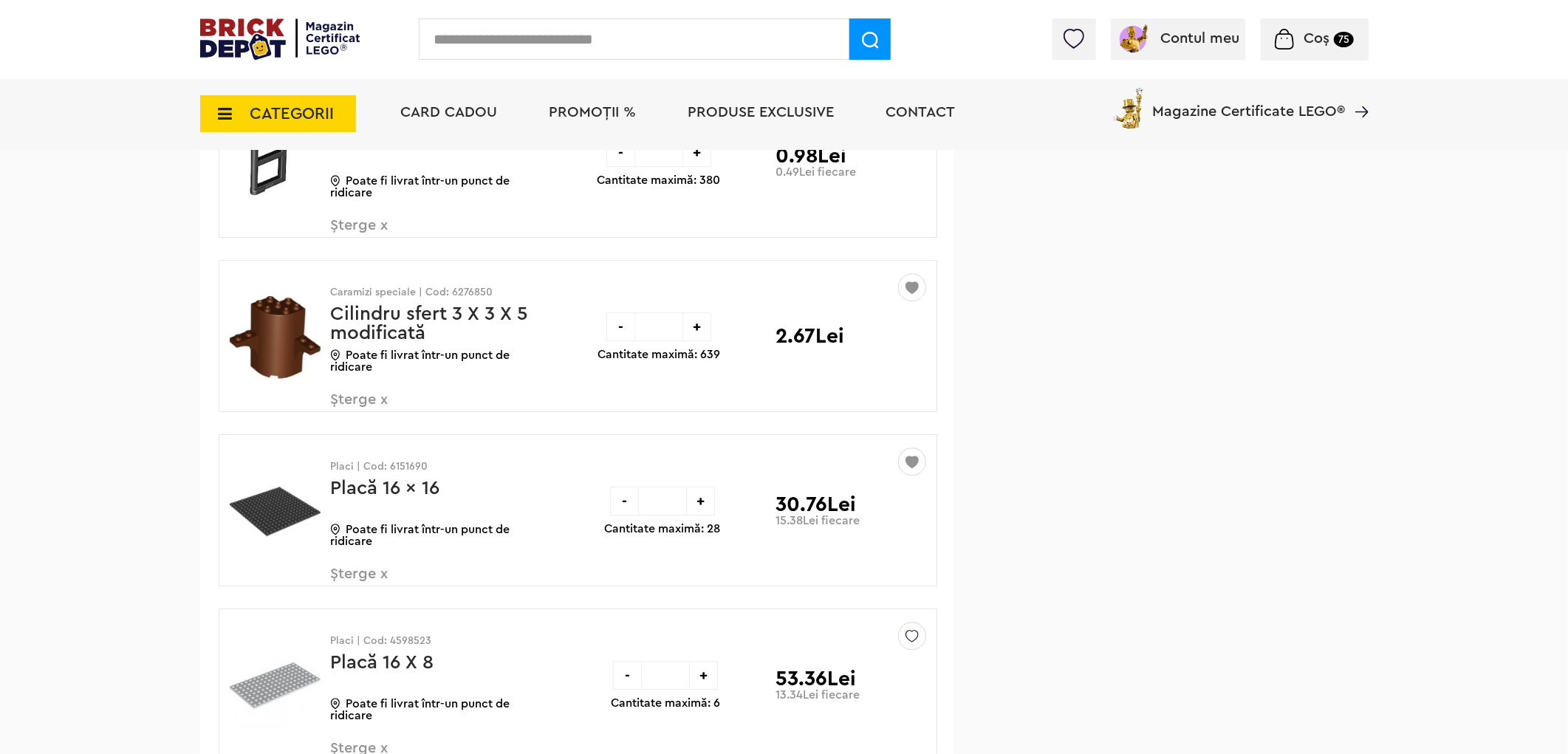
scroll to position [30992, 0]
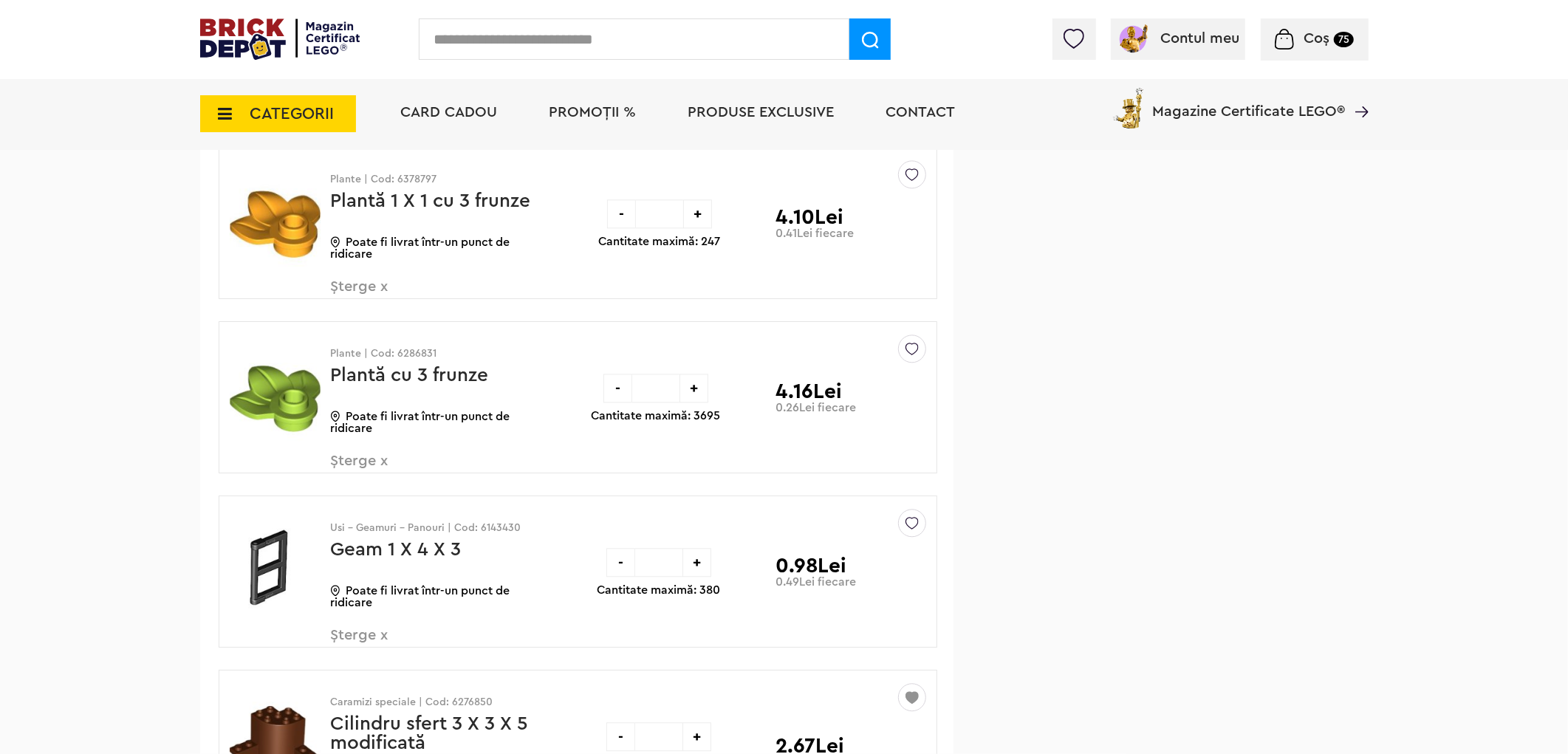
click at [911, 529] on img at bounding box center [912, 519] width 13 height 20
click at [705, 638] on label at bounding box center [707, 630] width 17 height 17
click at [914, 181] on img at bounding box center [912, 170] width 13 height 20
click at [710, 290] on label at bounding box center [707, 281] width 17 height 17
click at [912, 355] on img at bounding box center [912, 345] width 13 height 20
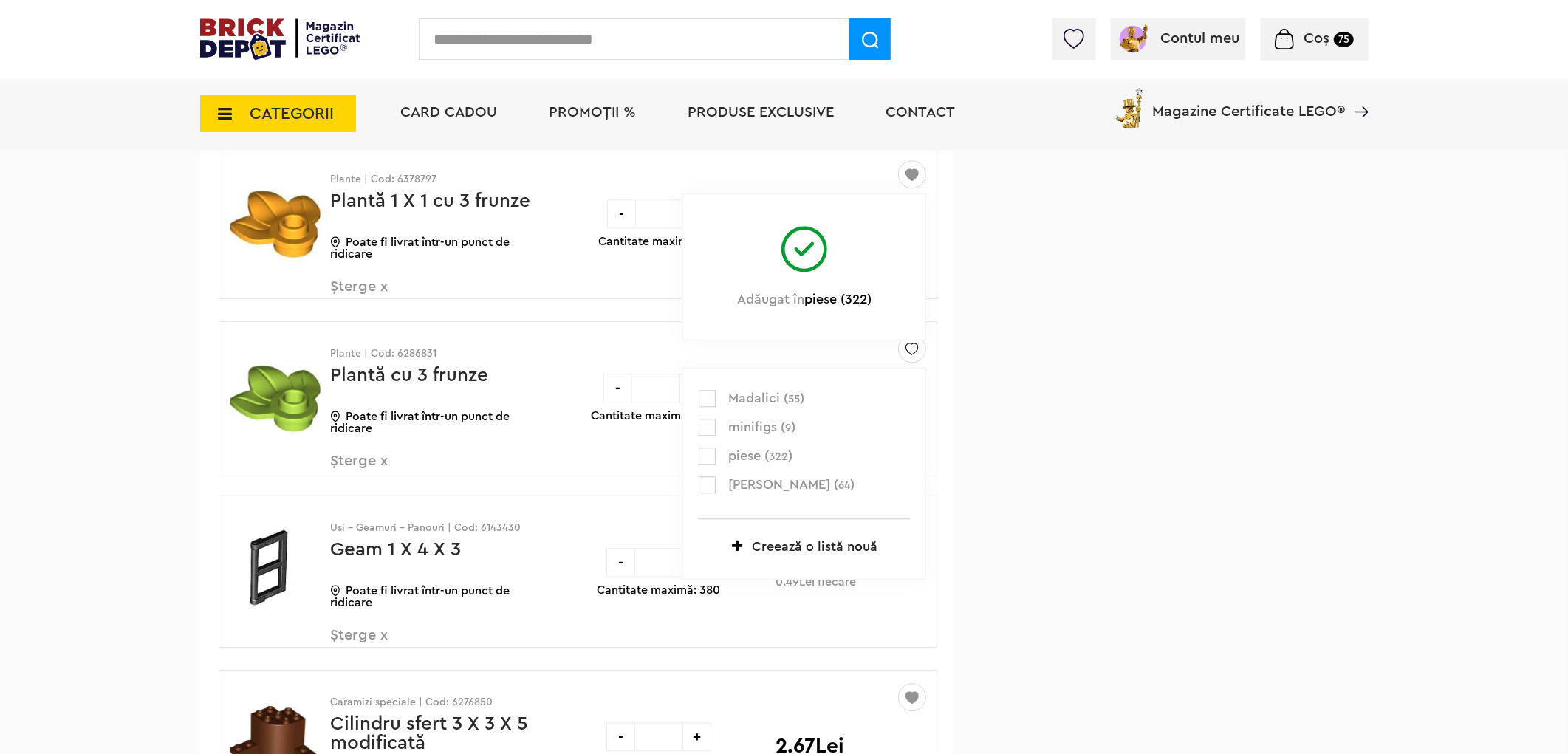
click at [706, 464] on label at bounding box center [707, 455] width 17 height 17
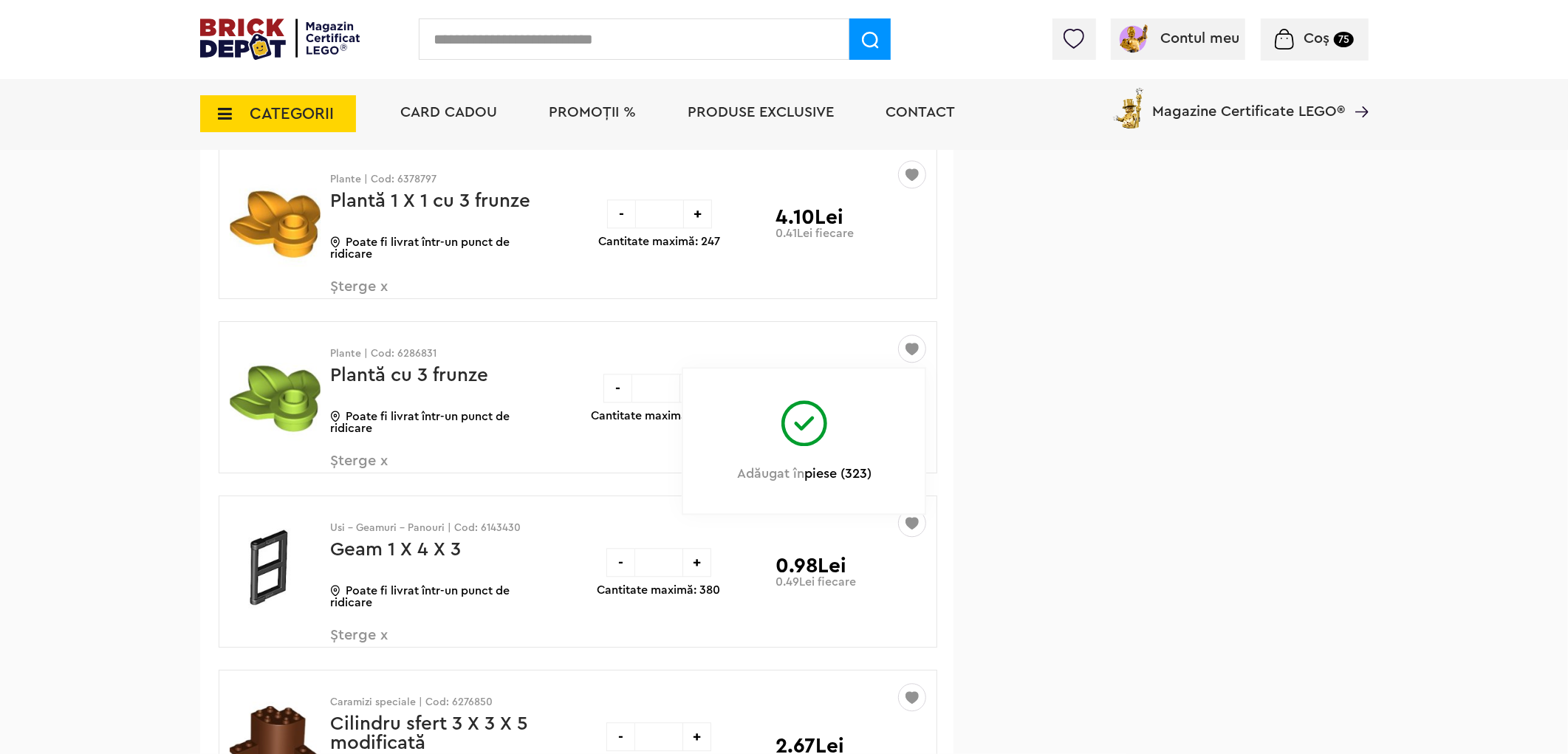
click at [363, 311] on span "Șterge x" at bounding box center [418, 295] width 174 height 32
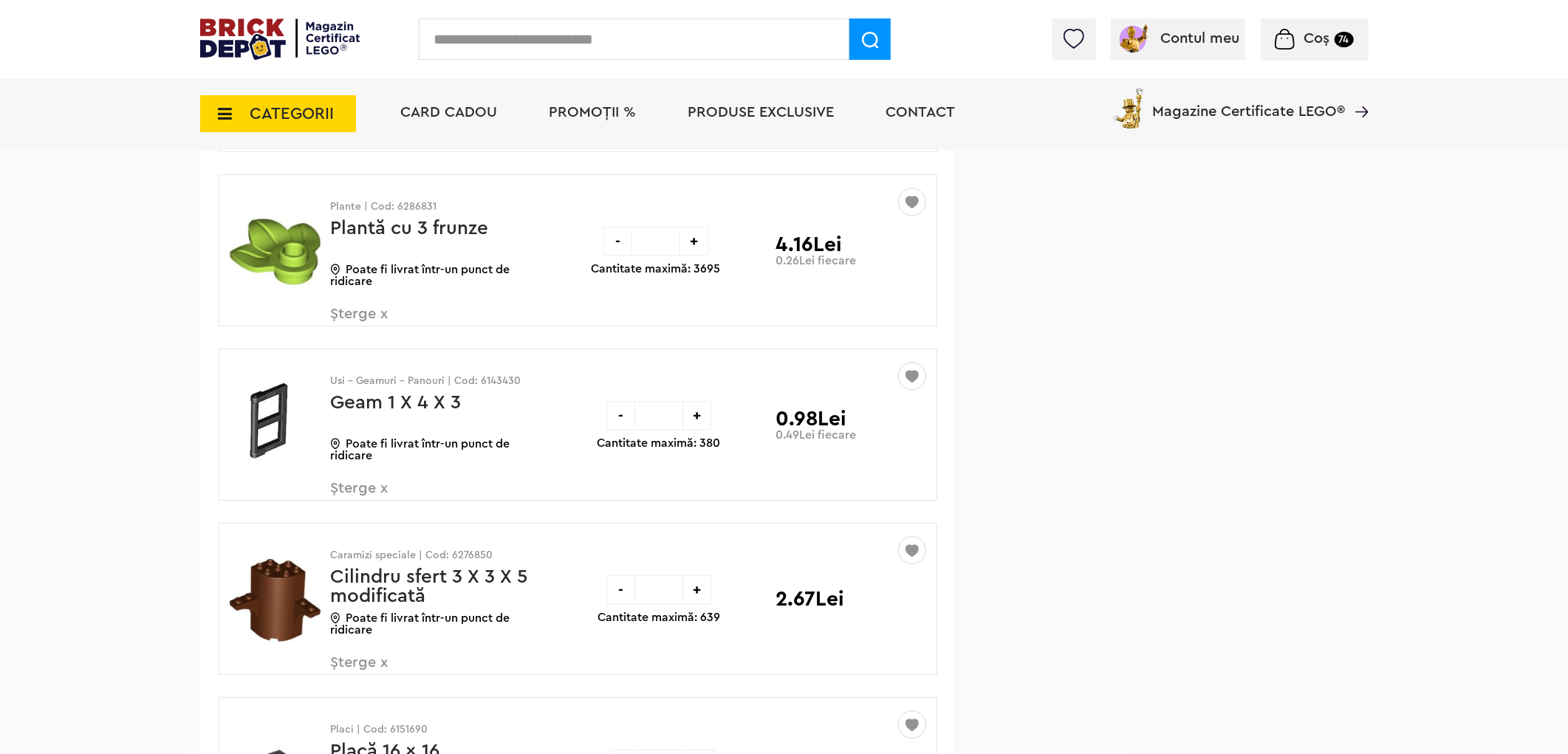
scroll to position [30992, 0]
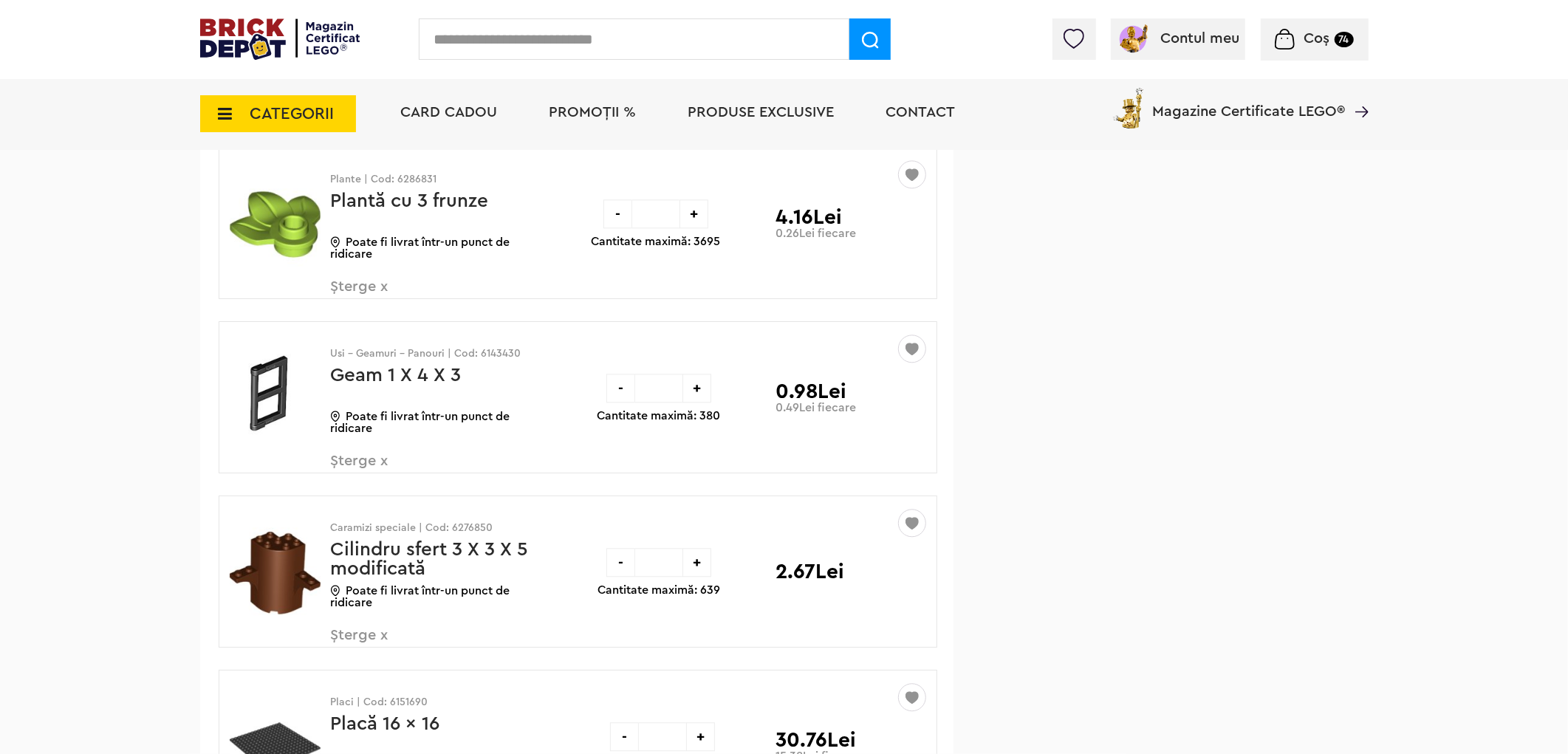
click at [349, 311] on span "Șterge x" at bounding box center [418, 295] width 174 height 32
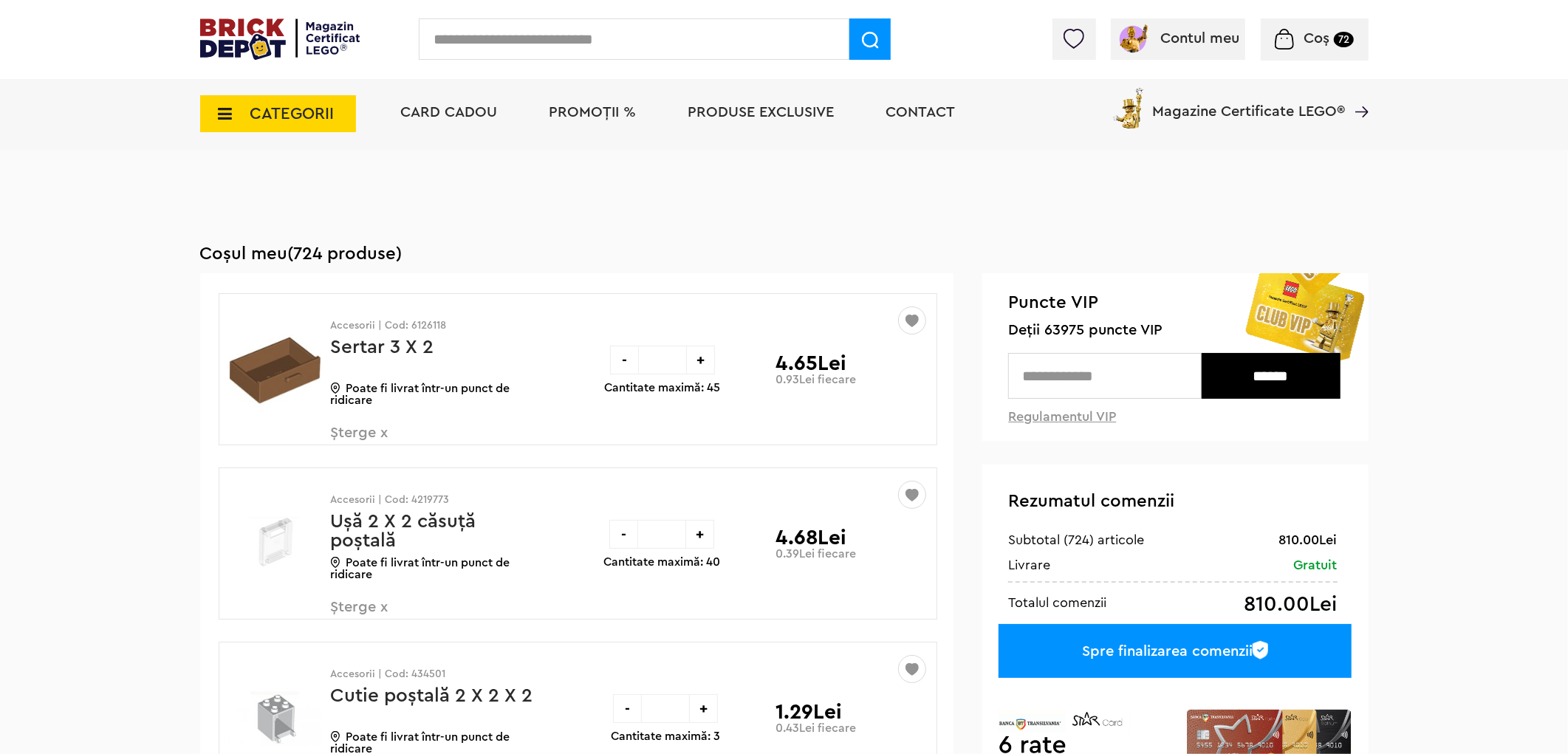
scroll to position [30992, 0]
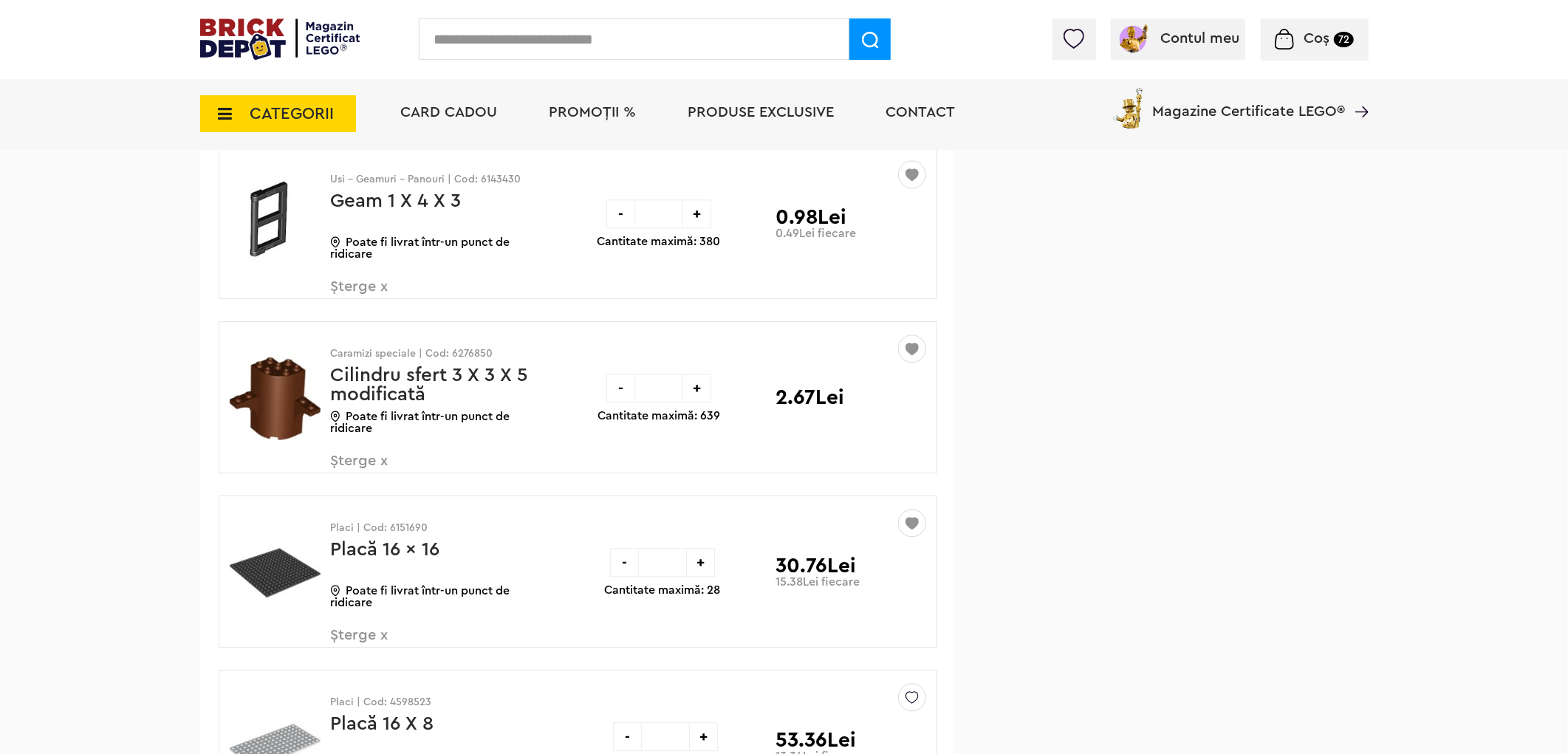
click at [375, 311] on span "Șterge x" at bounding box center [418, 295] width 174 height 32
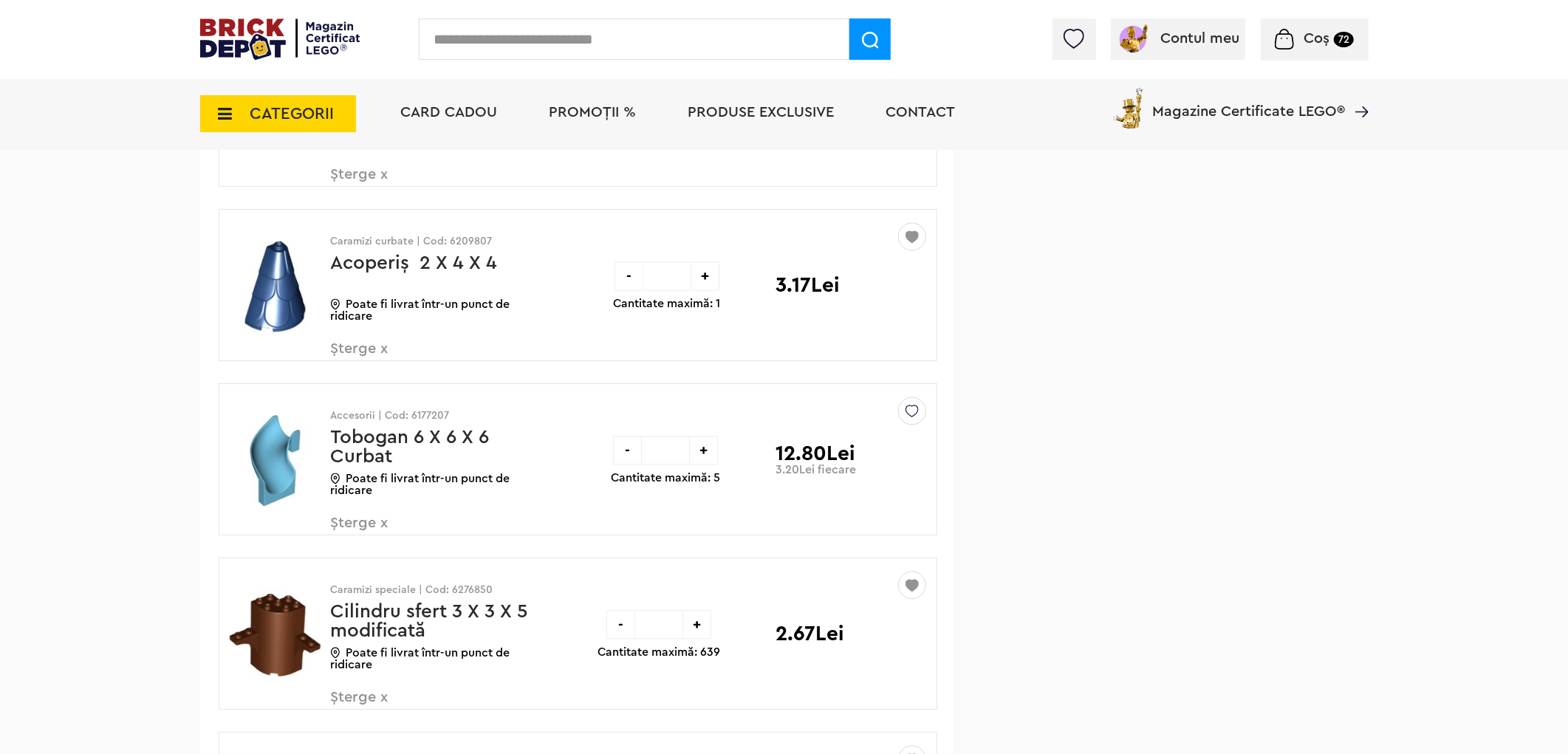
scroll to position [30171, 0]
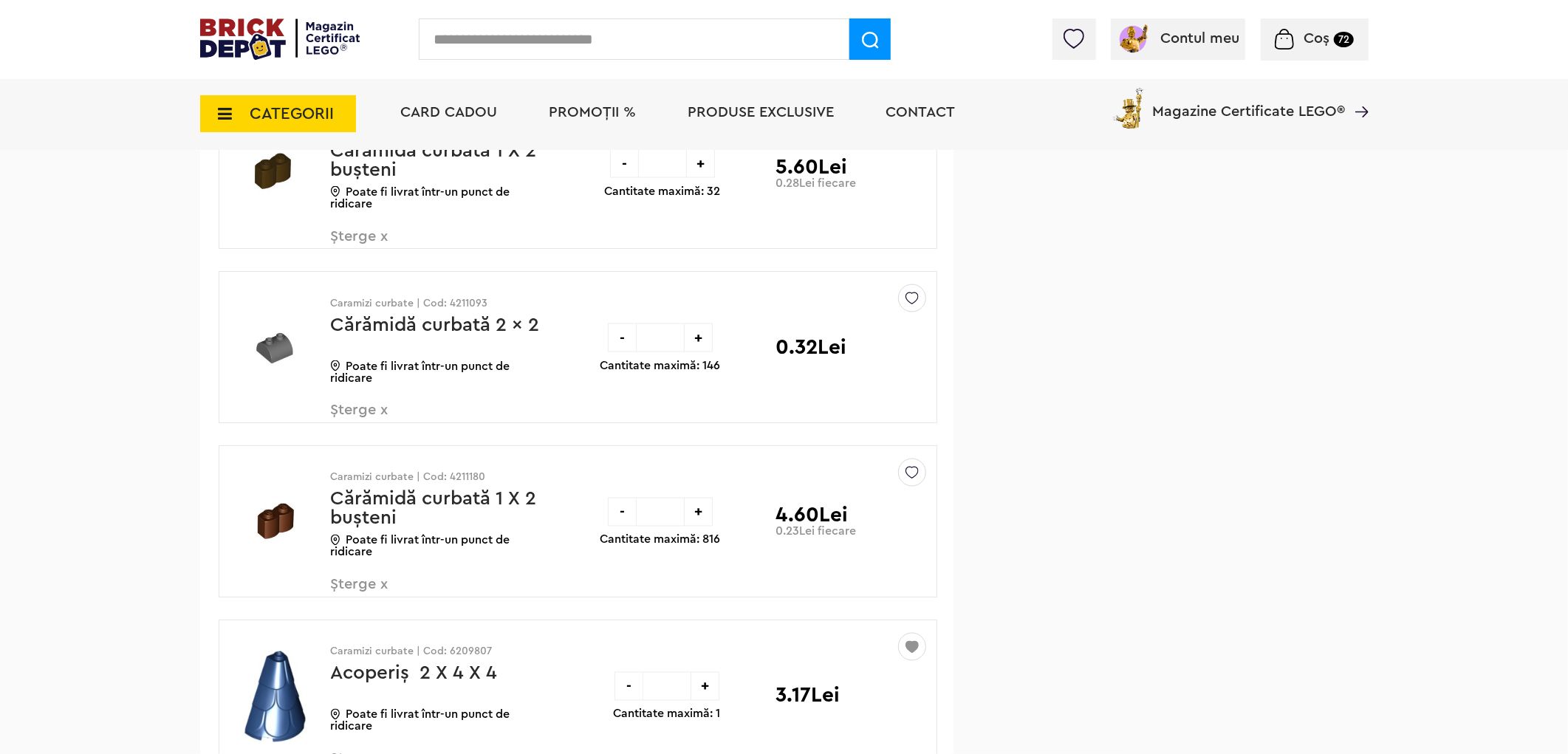
click at [914, 479] on img at bounding box center [912, 469] width 13 height 20
click at [713, 588] on label at bounding box center [707, 580] width 17 height 17
click at [912, 305] on img at bounding box center [912, 295] width 13 height 20
click at [709, 414] on label at bounding box center [707, 406] width 17 height 17
click at [368, 609] on span "Șterge x" at bounding box center [418, 593] width 174 height 32
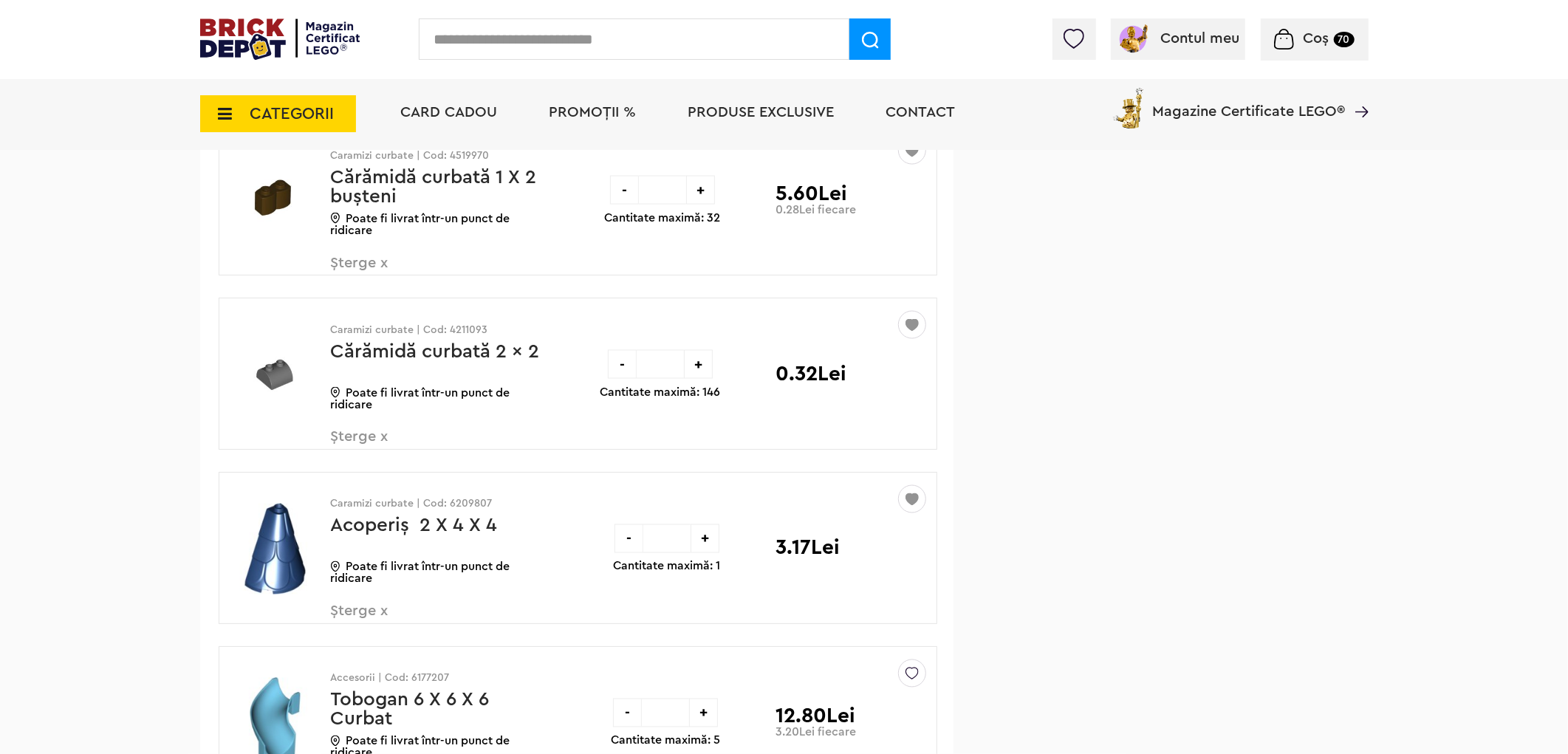
scroll to position [30171, 0]
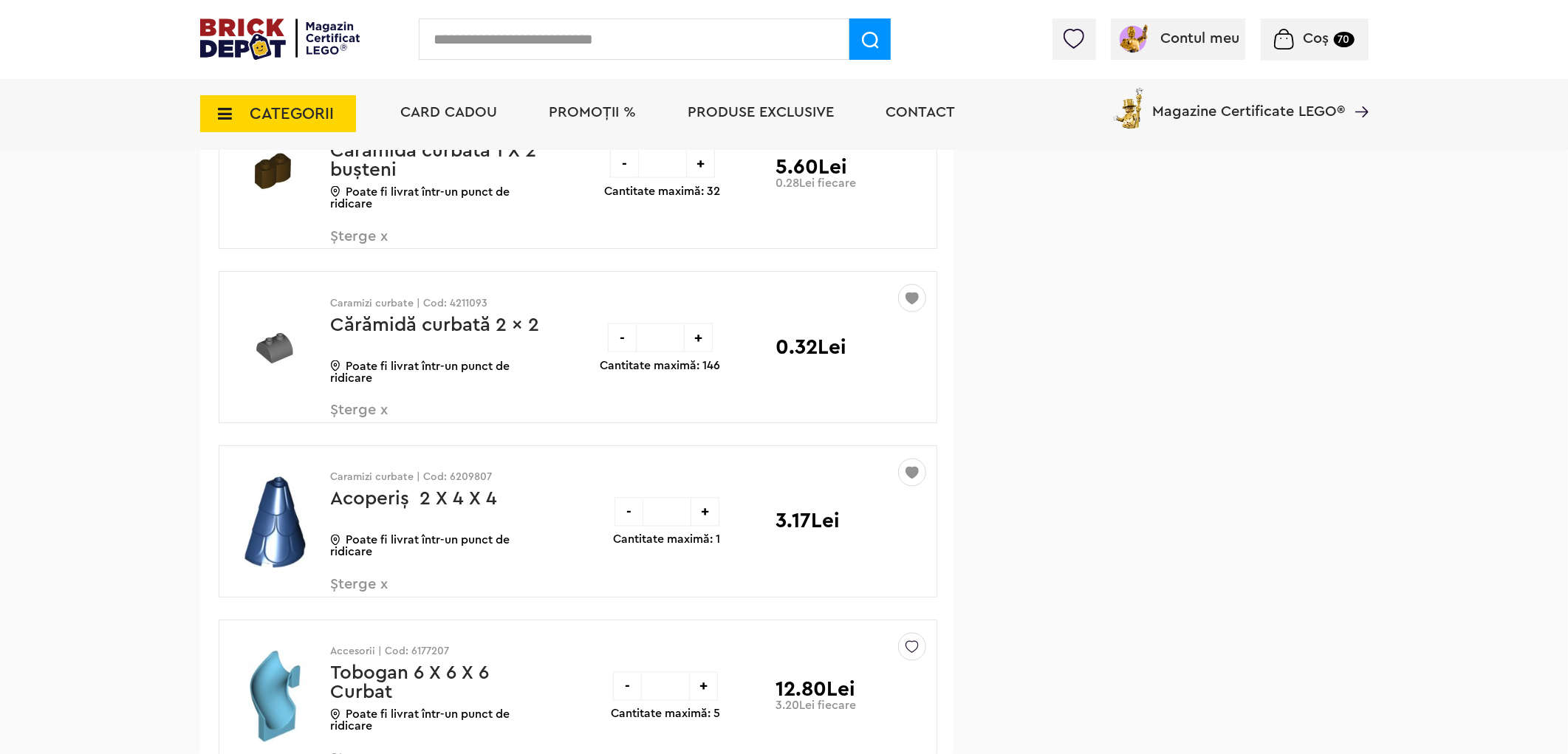
click at [345, 435] on span "Șterge x" at bounding box center [418, 419] width 174 height 32
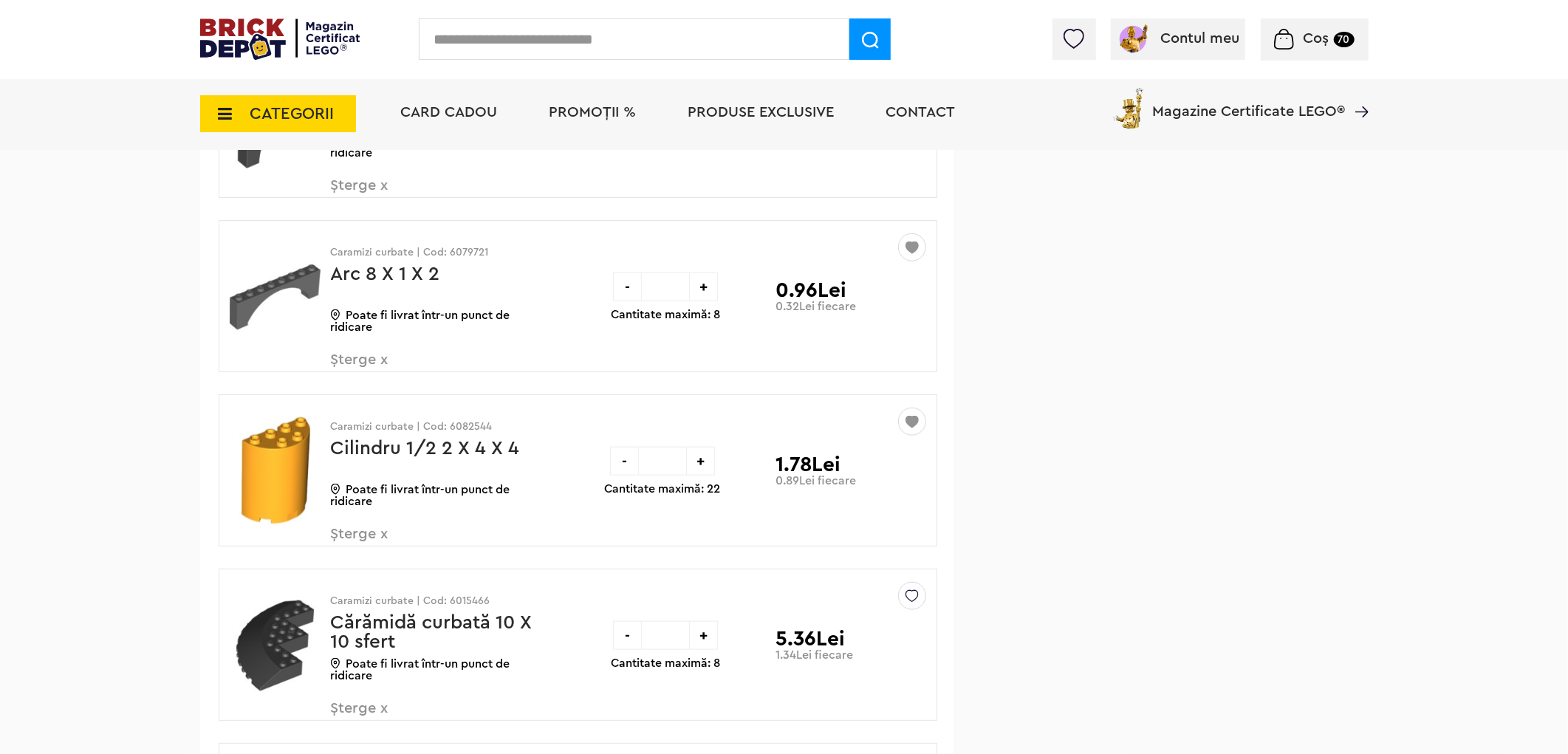
scroll to position [28941, 0]
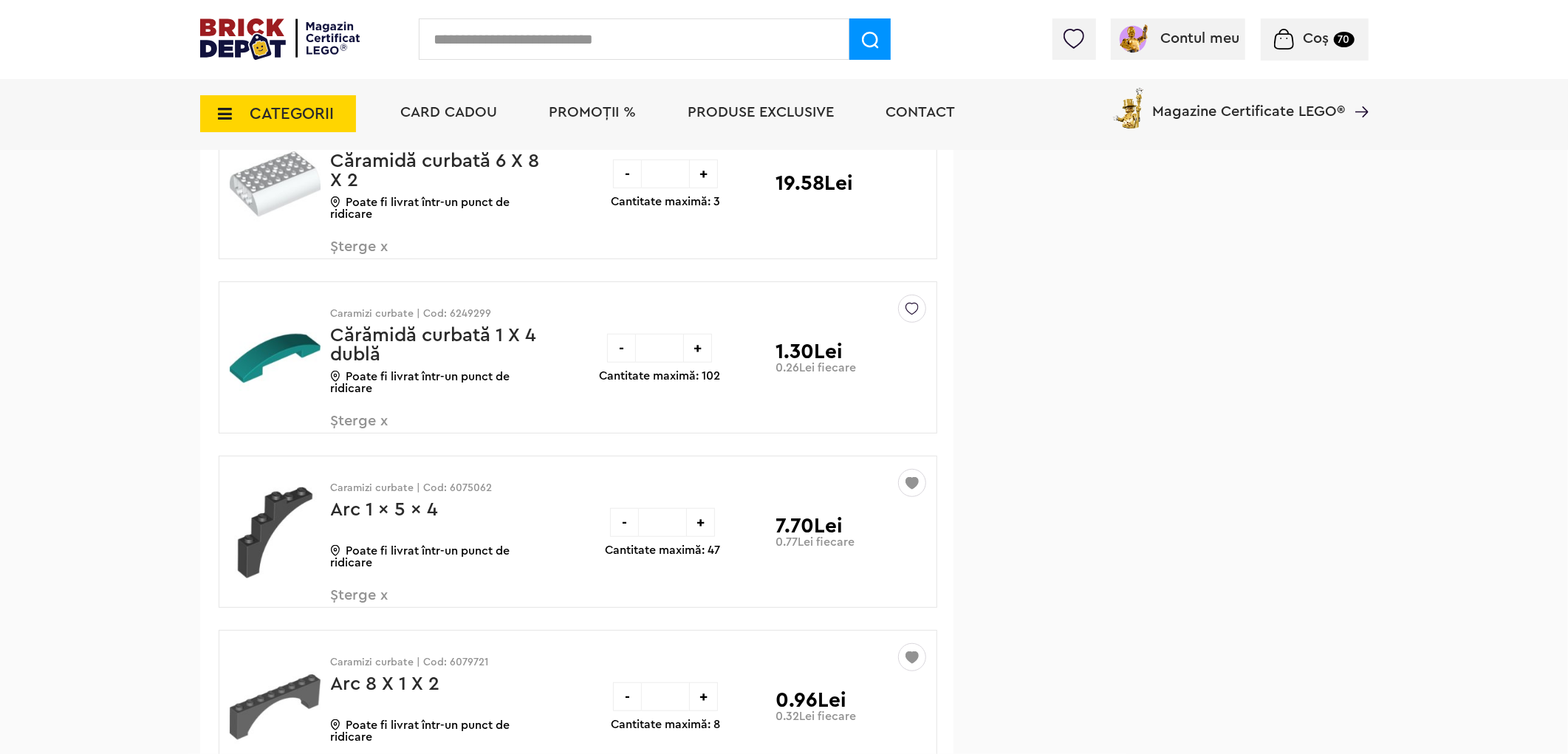
click at [370, 619] on span "Șterge x" at bounding box center [418, 604] width 174 height 32
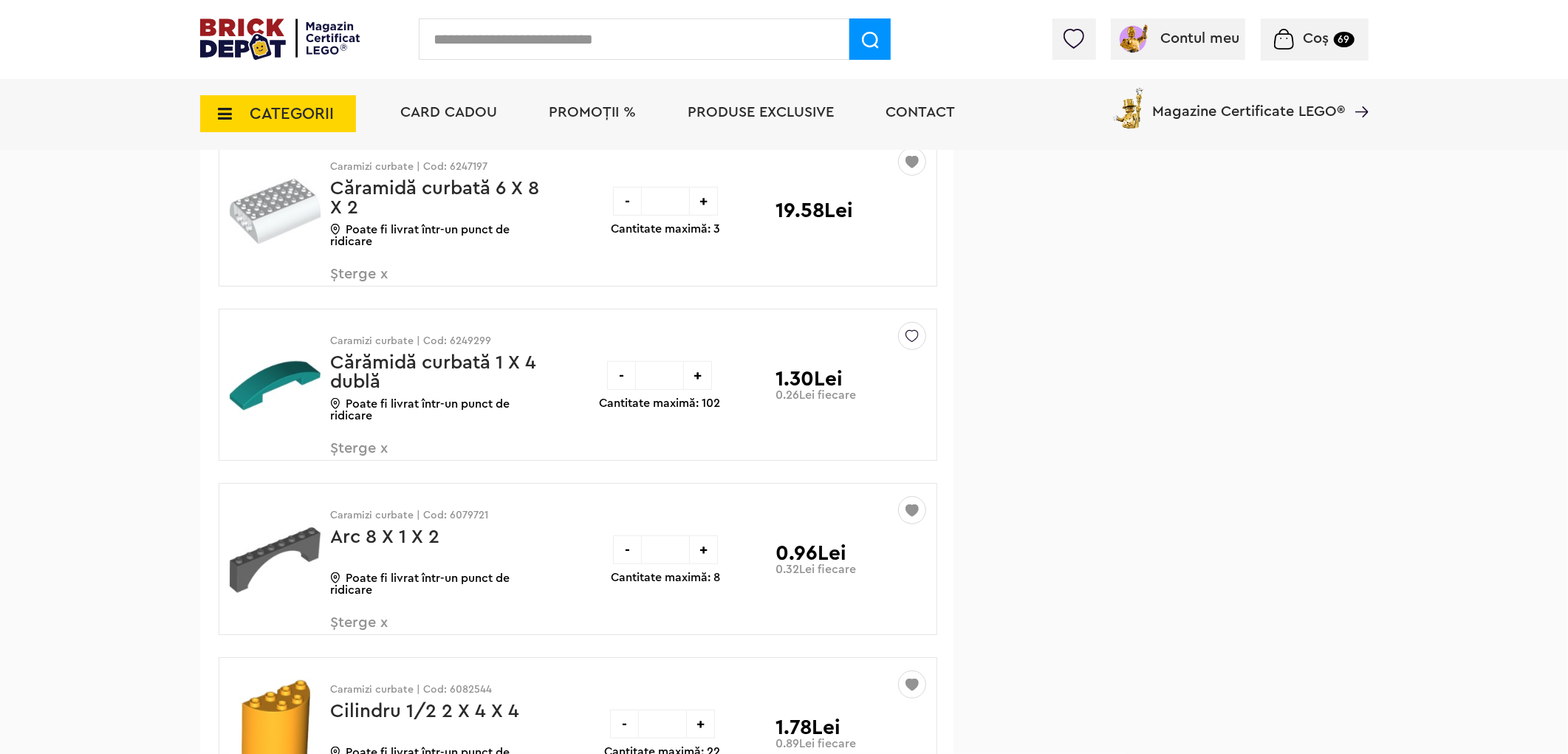
scroll to position [28941, 0]
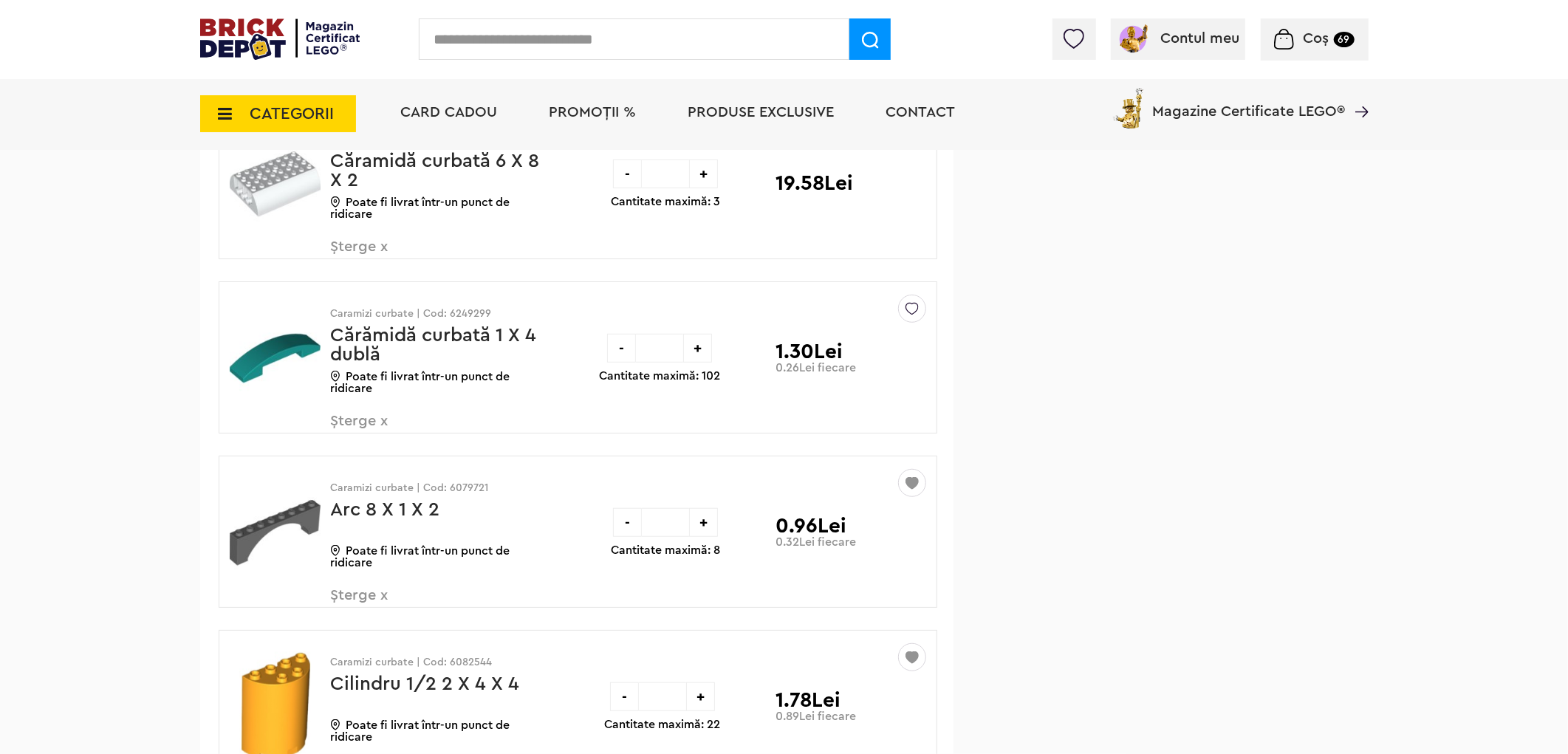
click at [906, 315] on img at bounding box center [912, 305] width 13 height 20
click at [708, 425] on label at bounding box center [707, 416] width 17 height 17
click at [348, 442] on span "Șterge x" at bounding box center [418, 429] width 174 height 32
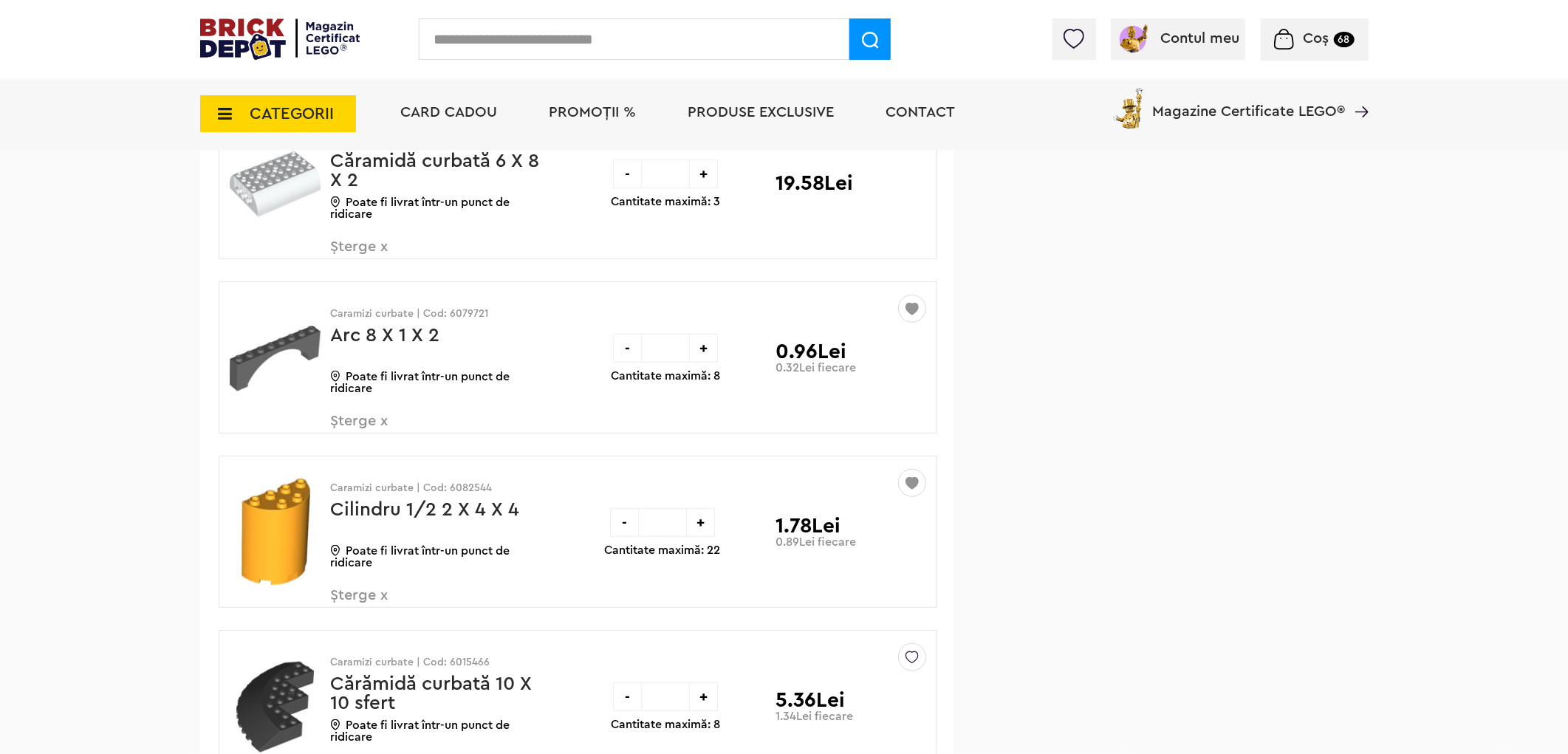
scroll to position [28530, 0]
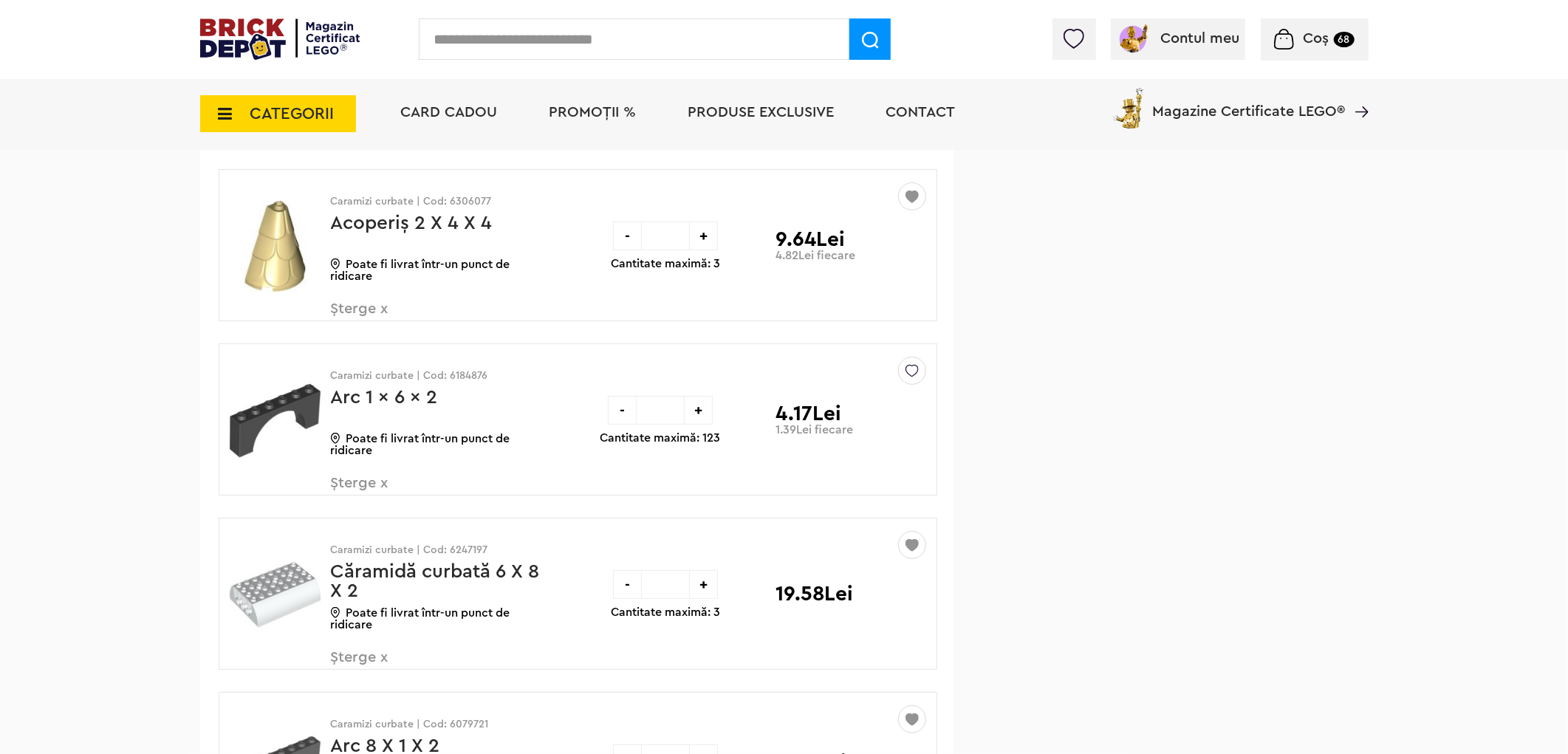
click at [914, 377] on img at bounding box center [912, 367] width 13 height 20
click at [715, 486] on label at bounding box center [707, 478] width 17 height 17
click at [357, 508] on span "Șterge x" at bounding box center [418, 491] width 174 height 32
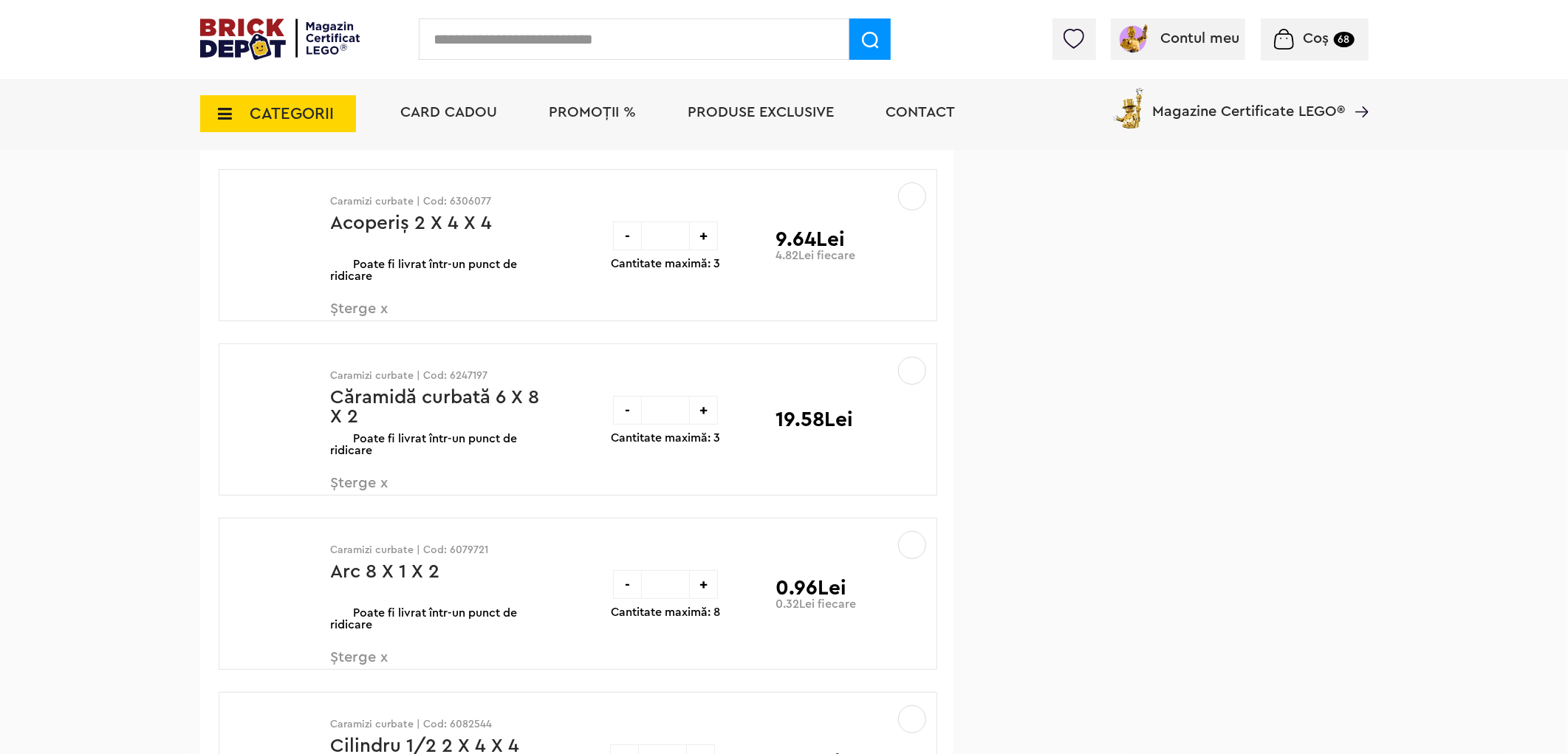
scroll to position [28121, 0]
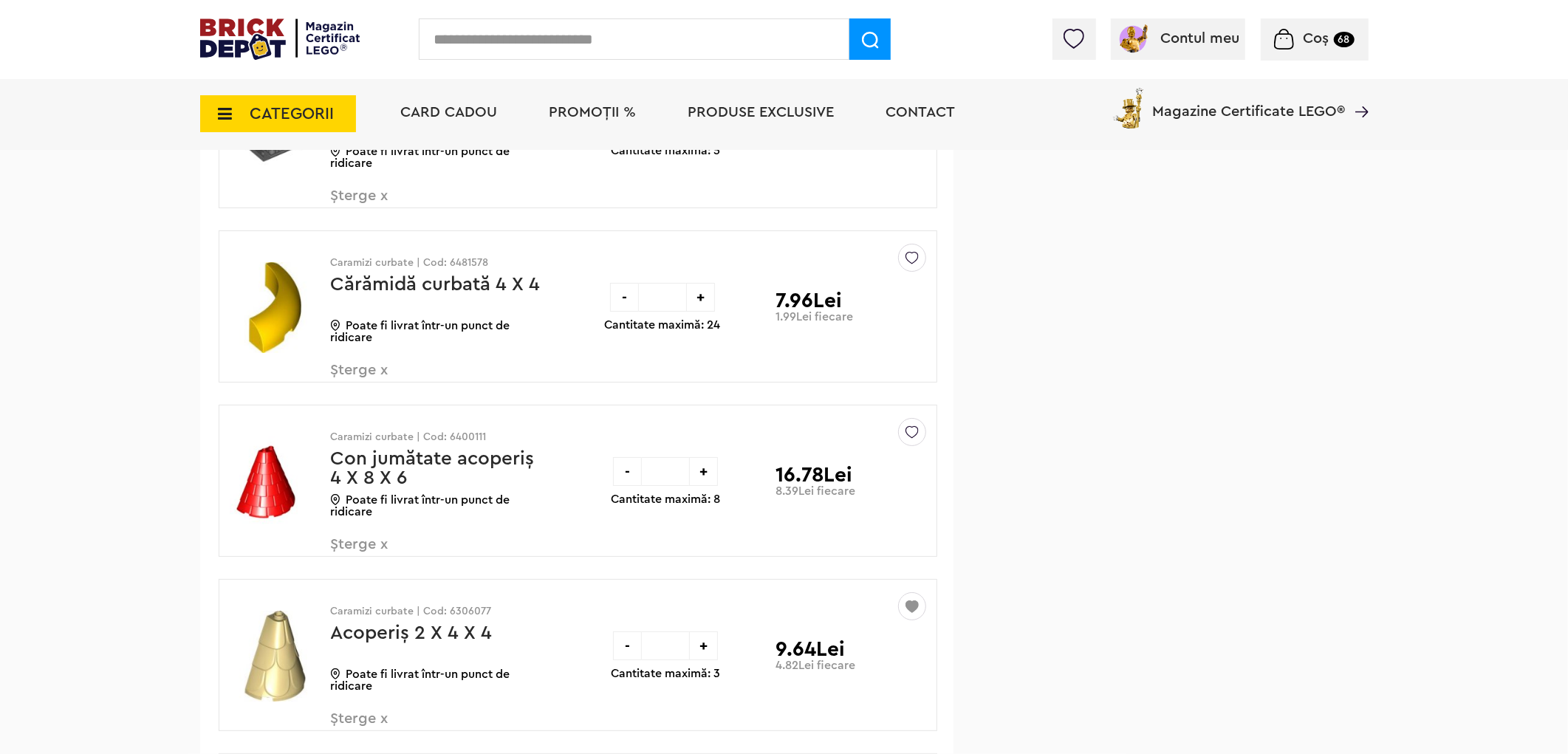
click at [916, 265] on img at bounding box center [912, 254] width 13 height 20
click at [715, 374] on label at bounding box center [707, 364] width 17 height 17
click at [357, 394] on span "Șterge x" at bounding box center [418, 379] width 174 height 32
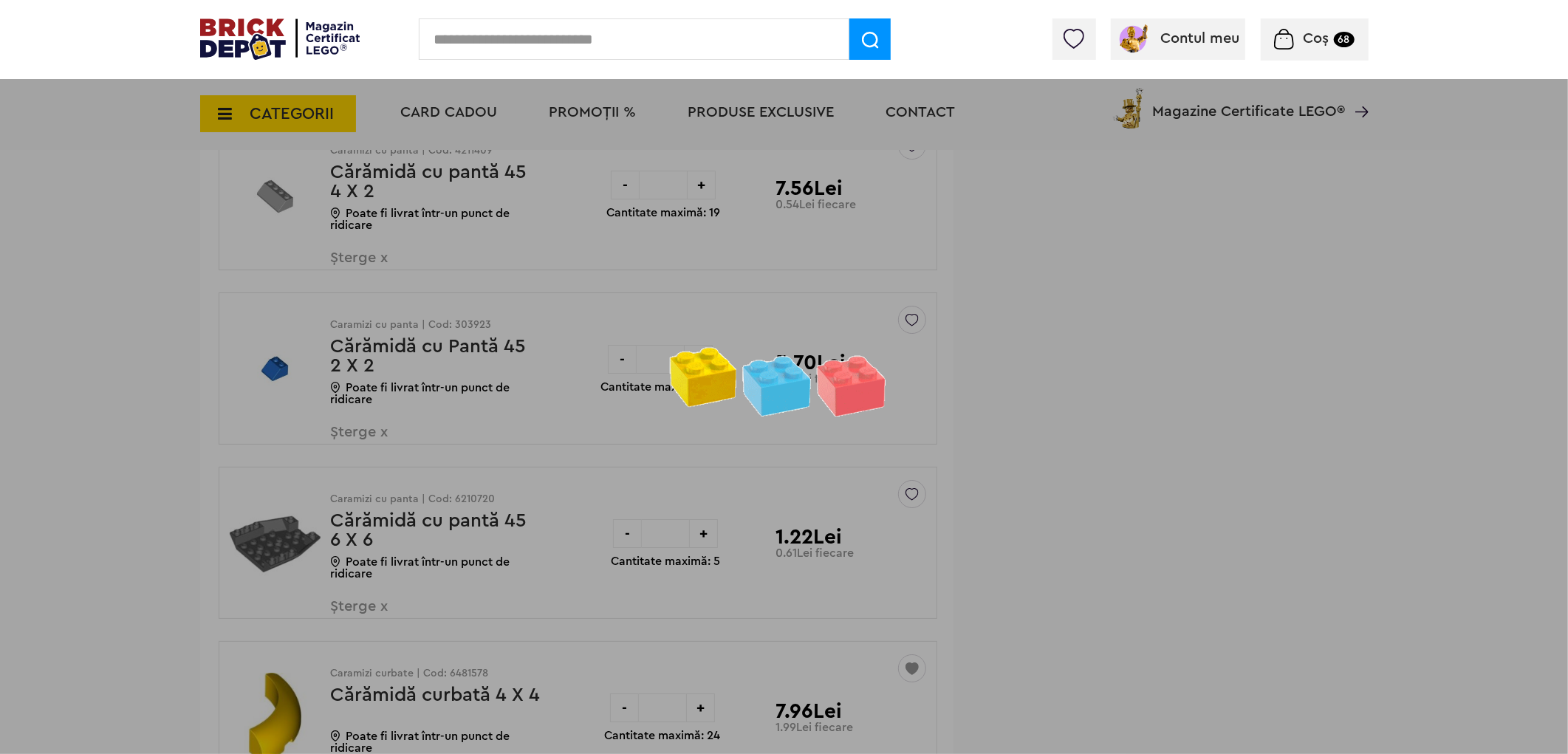
scroll to position [27300, 0]
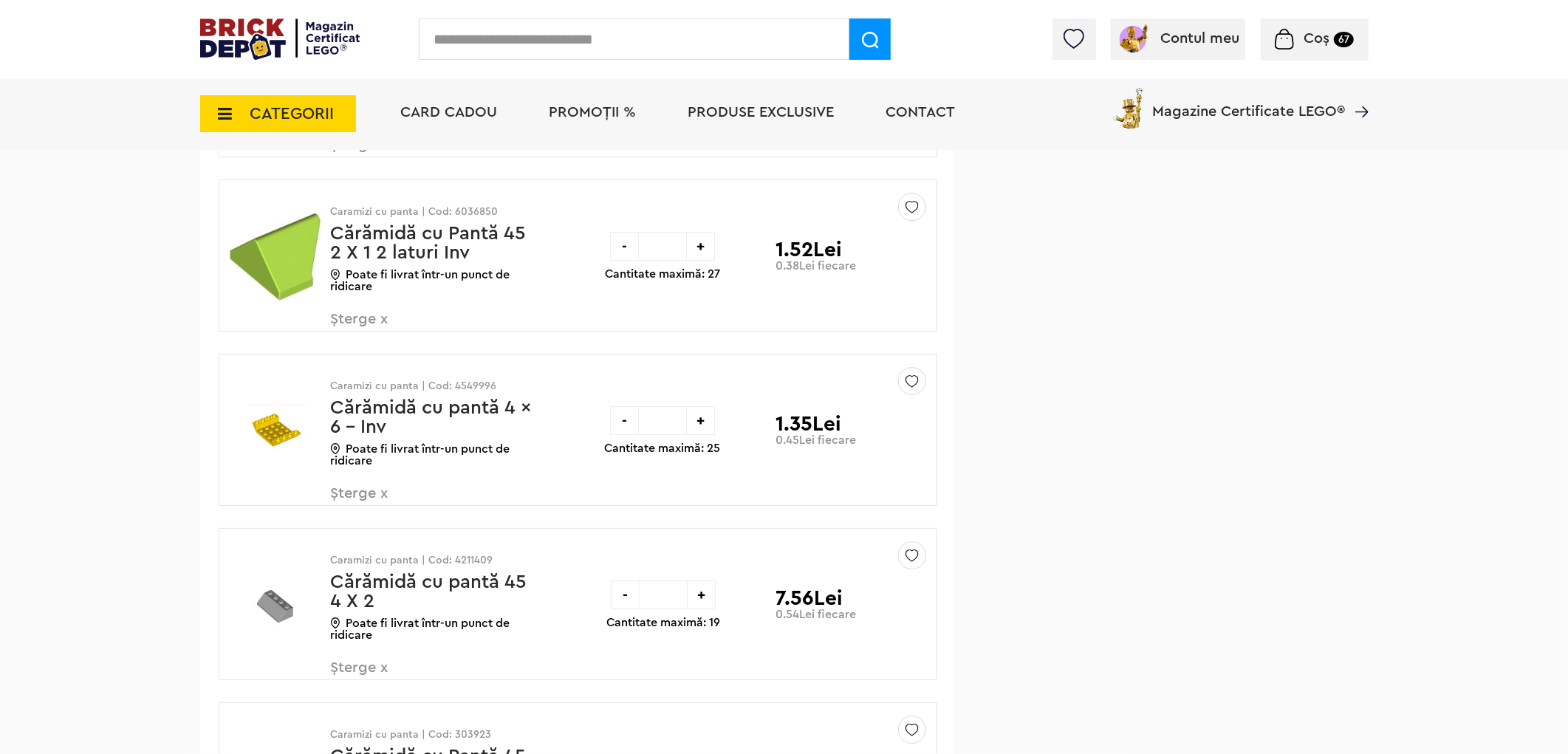
scroll to position [27710, 0]
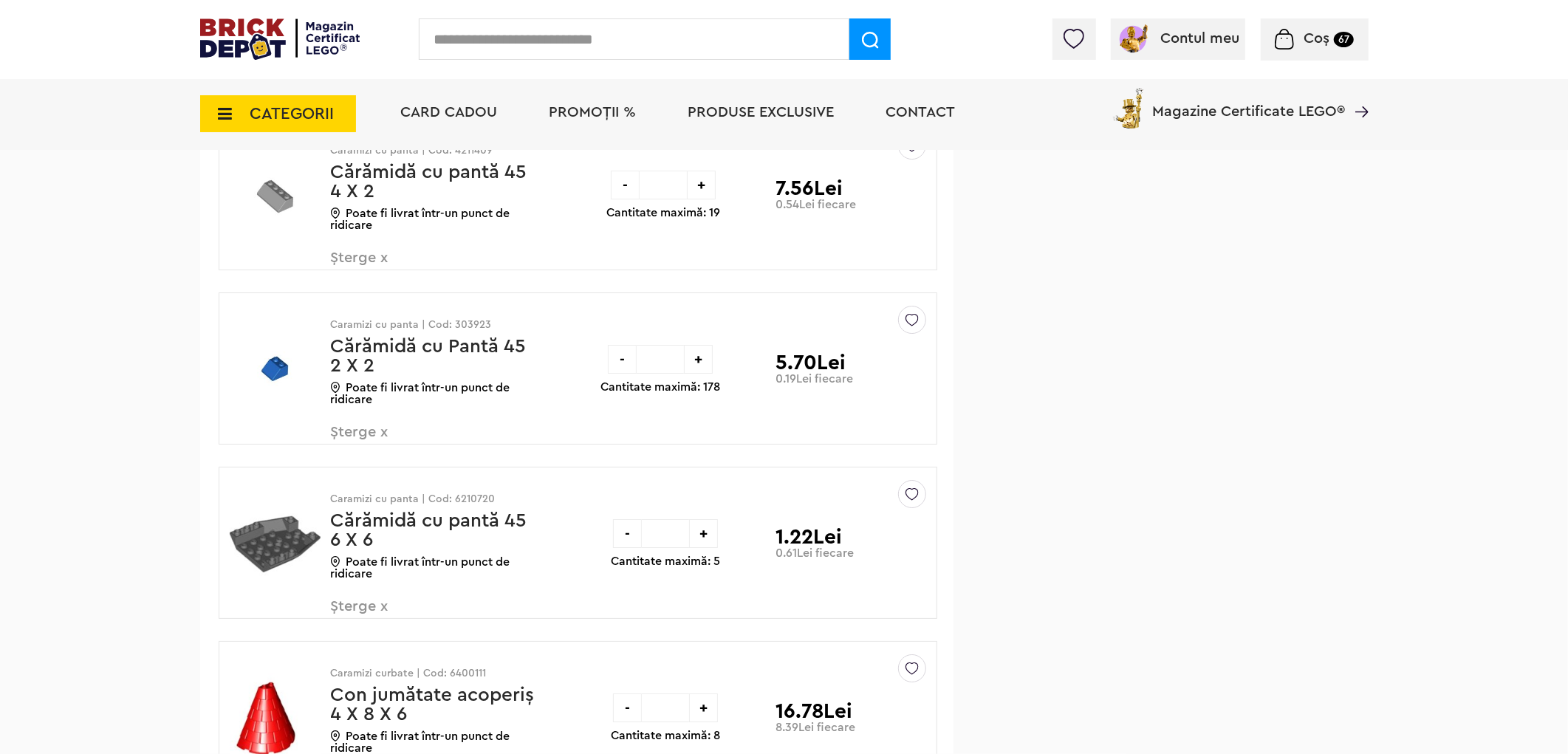
click at [919, 333] on div at bounding box center [912, 319] width 28 height 28
drag, startPoint x: 715, startPoint y: 454, endPoint x: 703, endPoint y: 453, distance: 12.0
click at [715, 436] on label at bounding box center [707, 427] width 17 height 17
click at [378, 455] on span "Șterge x" at bounding box center [418, 440] width 174 height 32
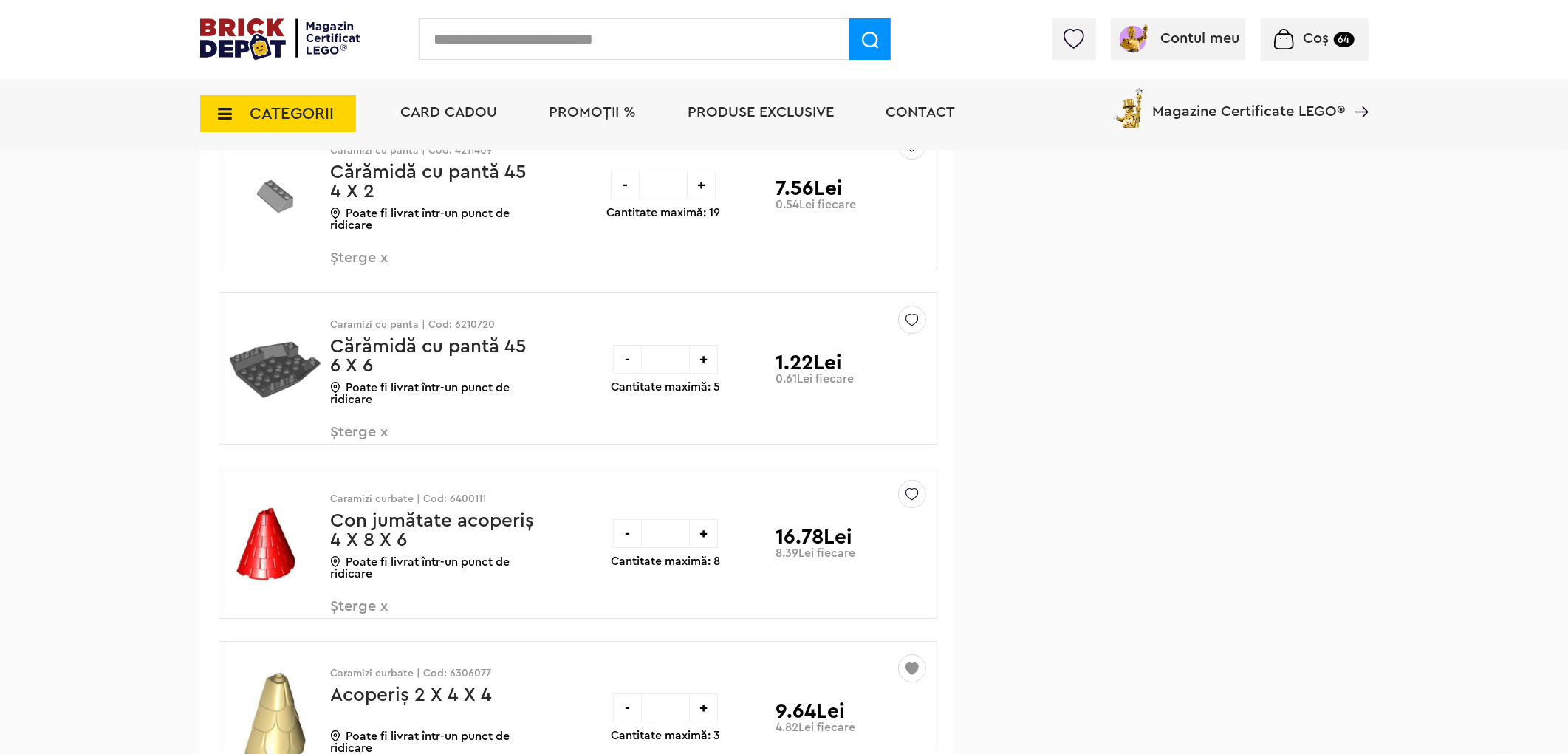
scroll to position [27300, 0]
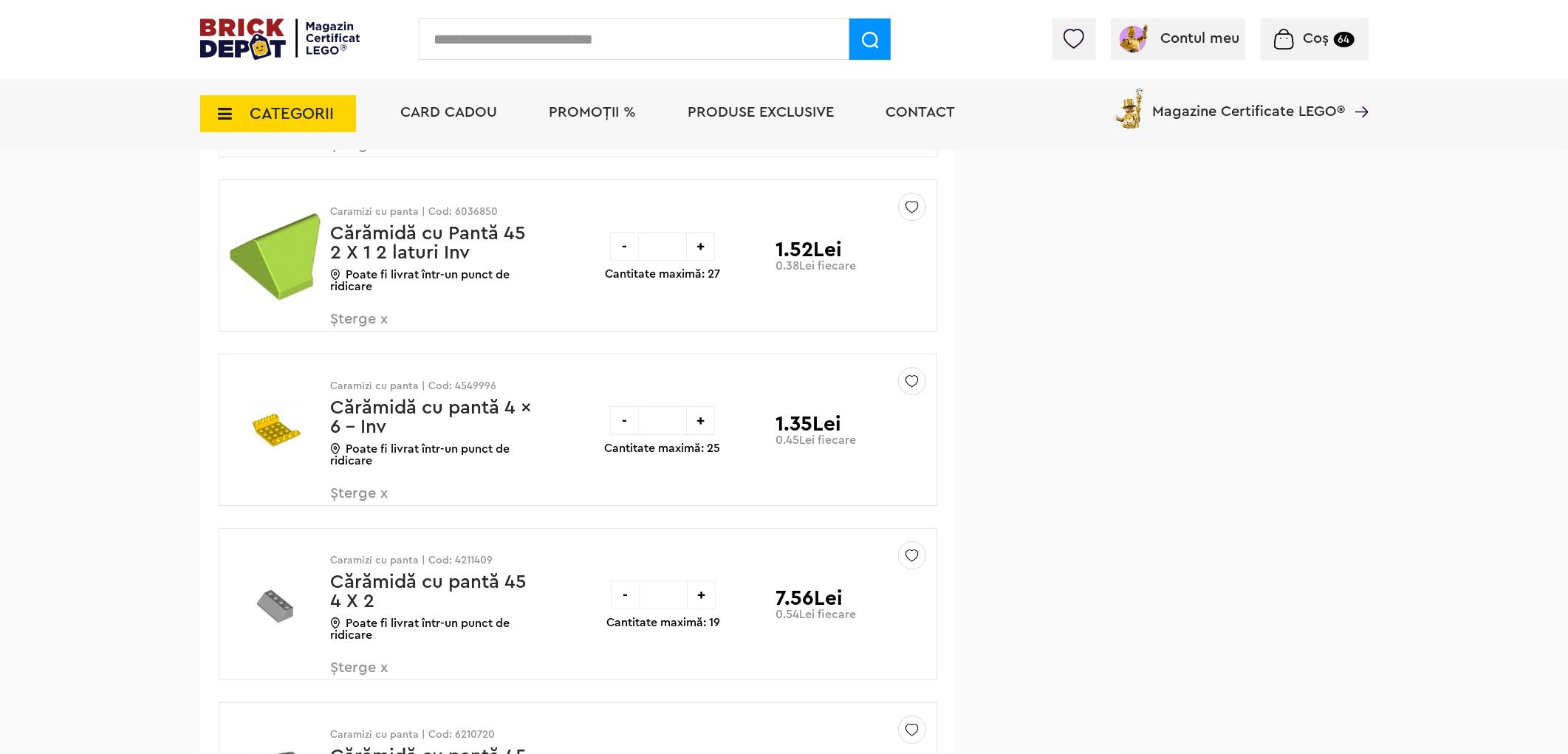
click at [911, 562] on img at bounding box center [912, 551] width 13 height 20
click at [705, 672] on label at bounding box center [707, 662] width 17 height 17
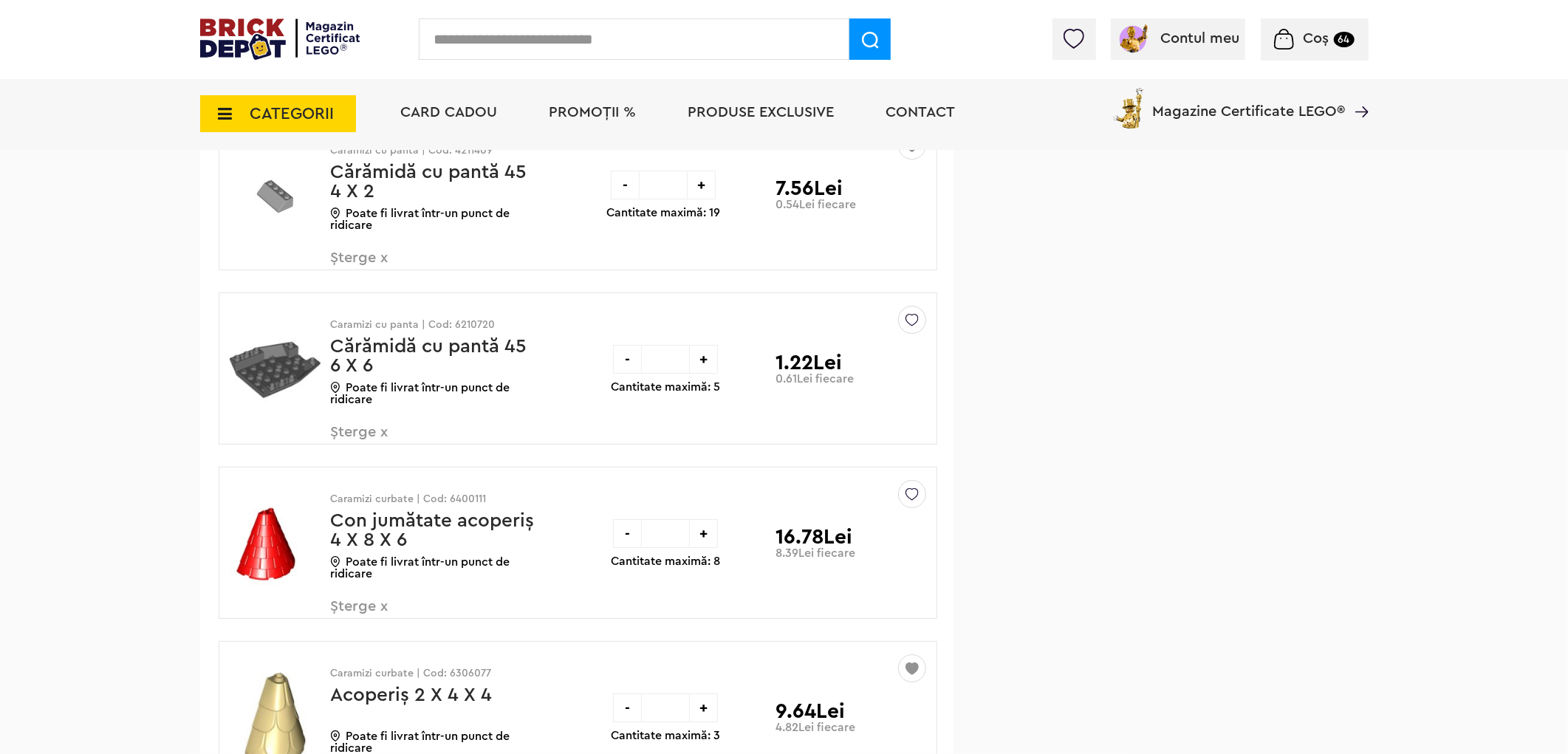
click at [372, 278] on span "Șterge x" at bounding box center [418, 266] width 174 height 32
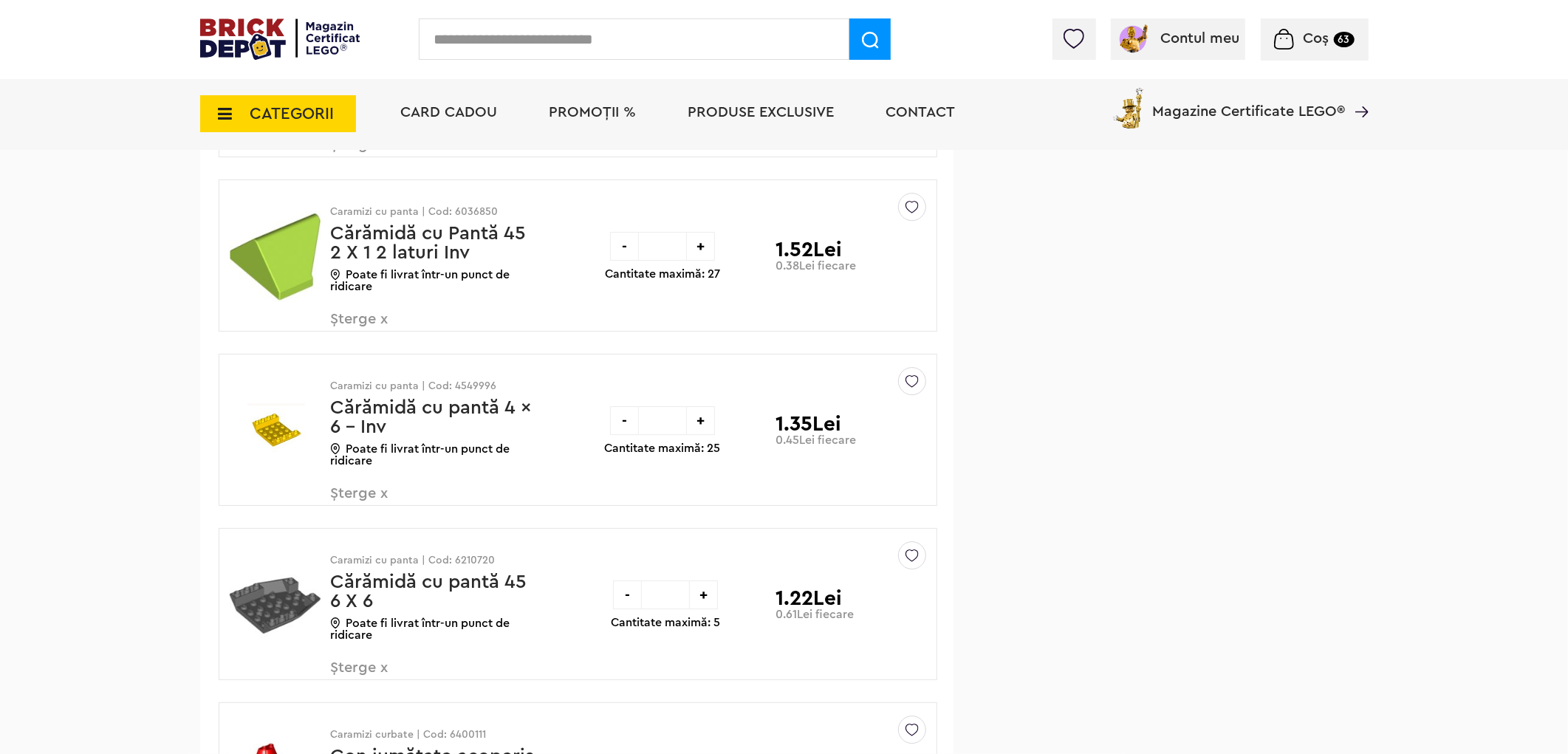
scroll to position [26890, 0]
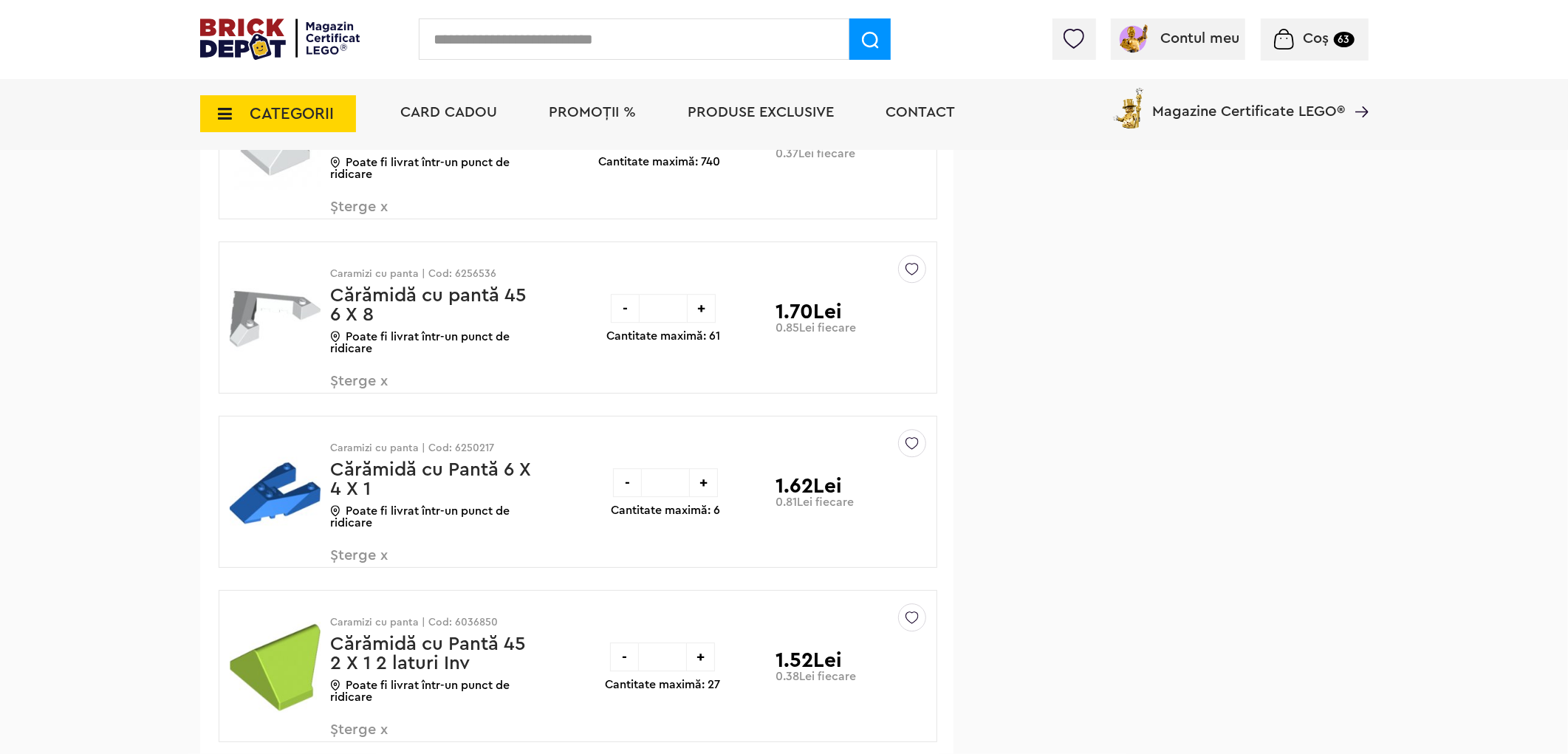
click at [912, 276] on img at bounding box center [912, 265] width 13 height 20
click at [712, 385] on label at bounding box center [707, 375] width 17 height 17
click at [356, 398] on span "Șterge x" at bounding box center [418, 390] width 174 height 32
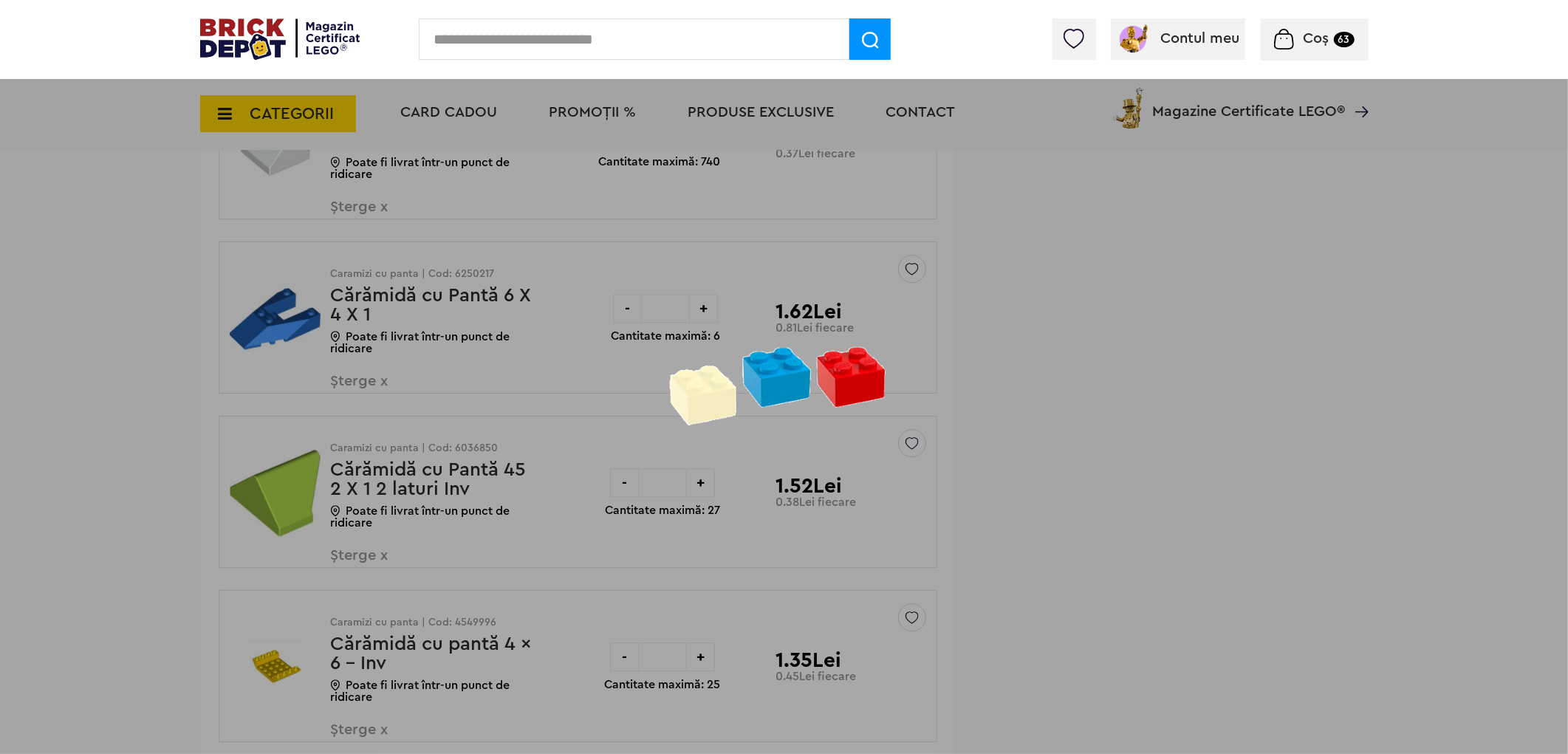
scroll to position [26479, 0]
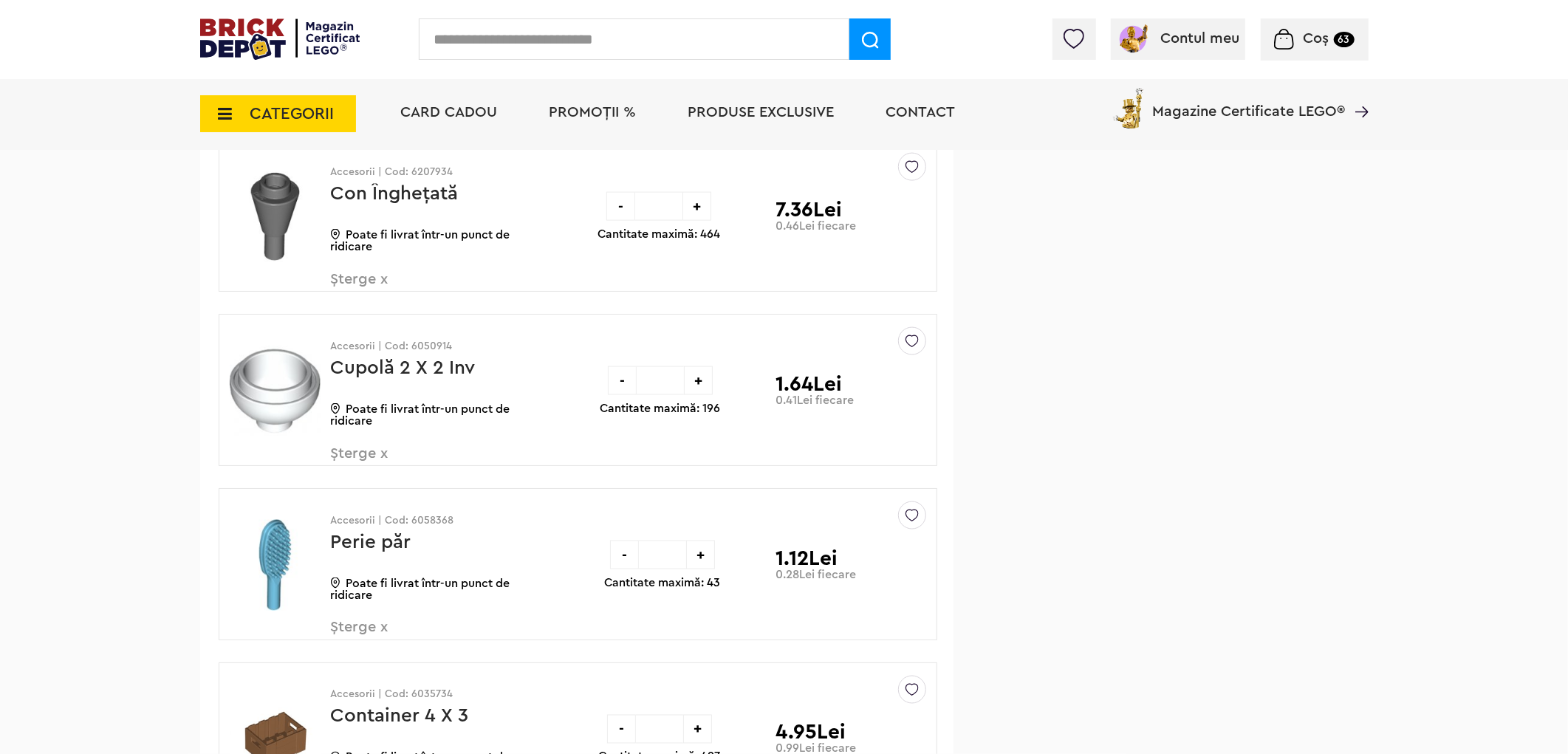
scroll to position [24838, 0]
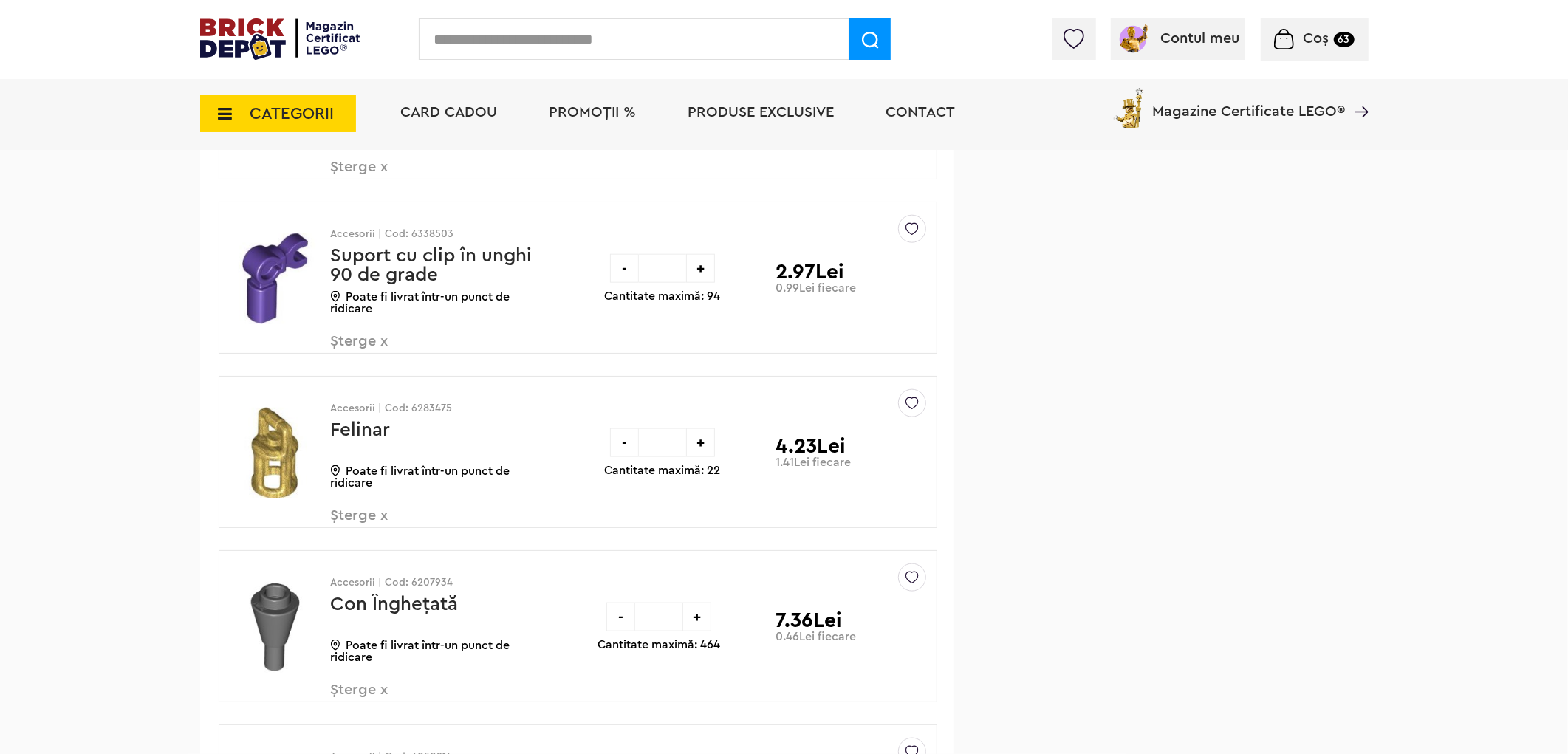
click at [918, 409] on img at bounding box center [912, 399] width 13 height 20
click at [709, 519] on label at bounding box center [707, 510] width 17 height 17
click at [353, 538] on span "Șterge x" at bounding box center [418, 524] width 174 height 32
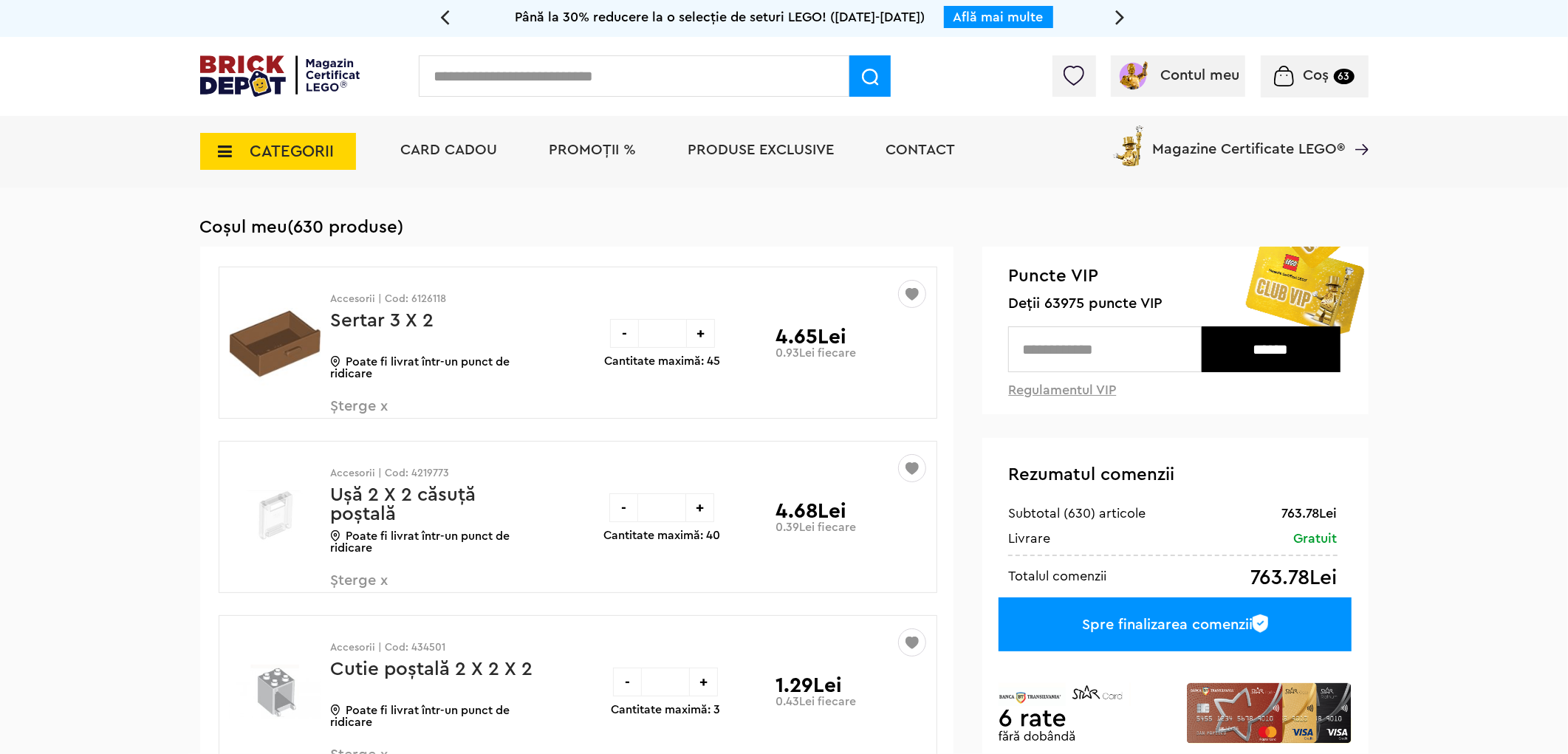
scroll to position [24812, 0]
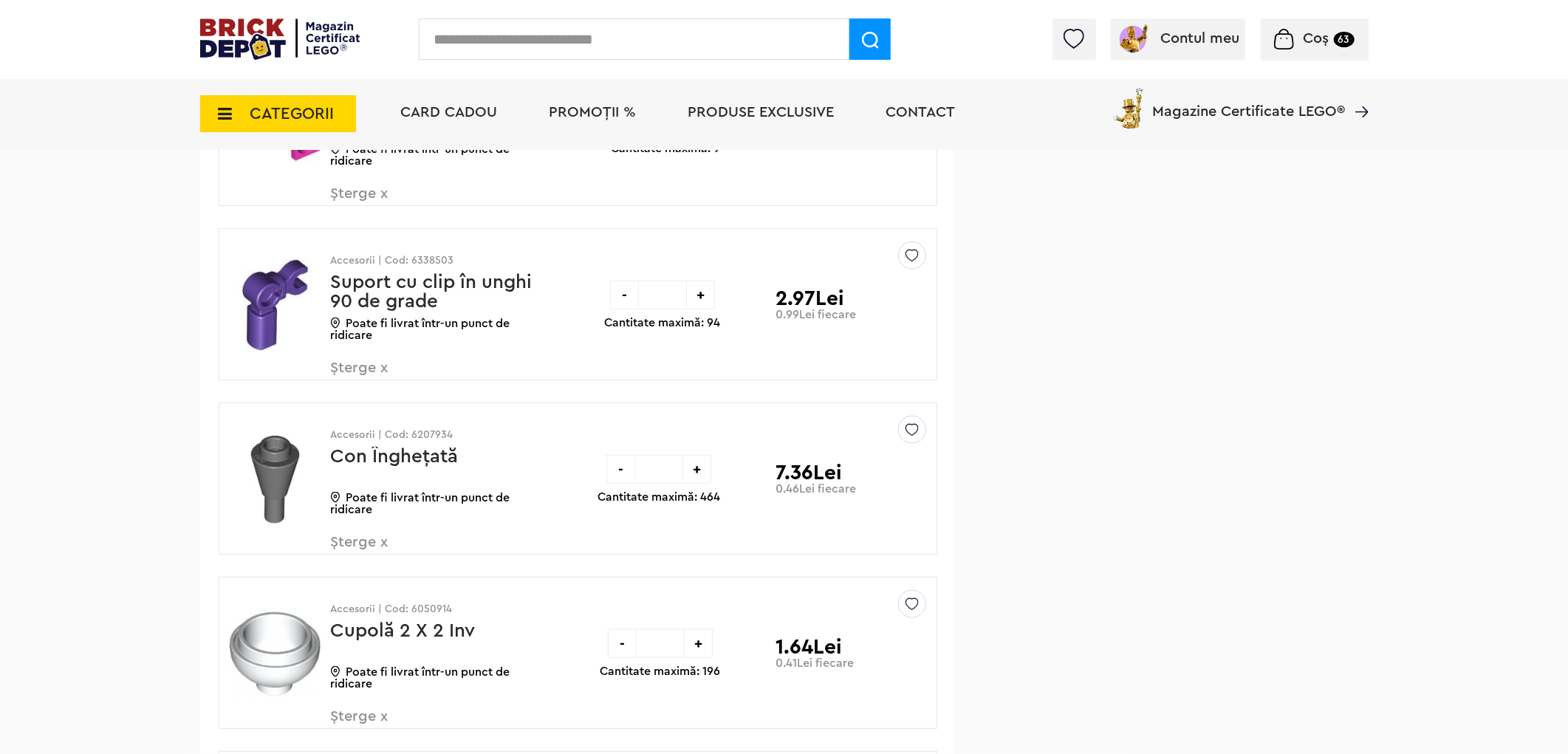
click at [914, 436] on img at bounding box center [912, 426] width 13 height 20
click at [708, 546] on label at bounding box center [707, 537] width 17 height 17
click at [363, 562] on span "Șterge x" at bounding box center [418, 550] width 174 height 32
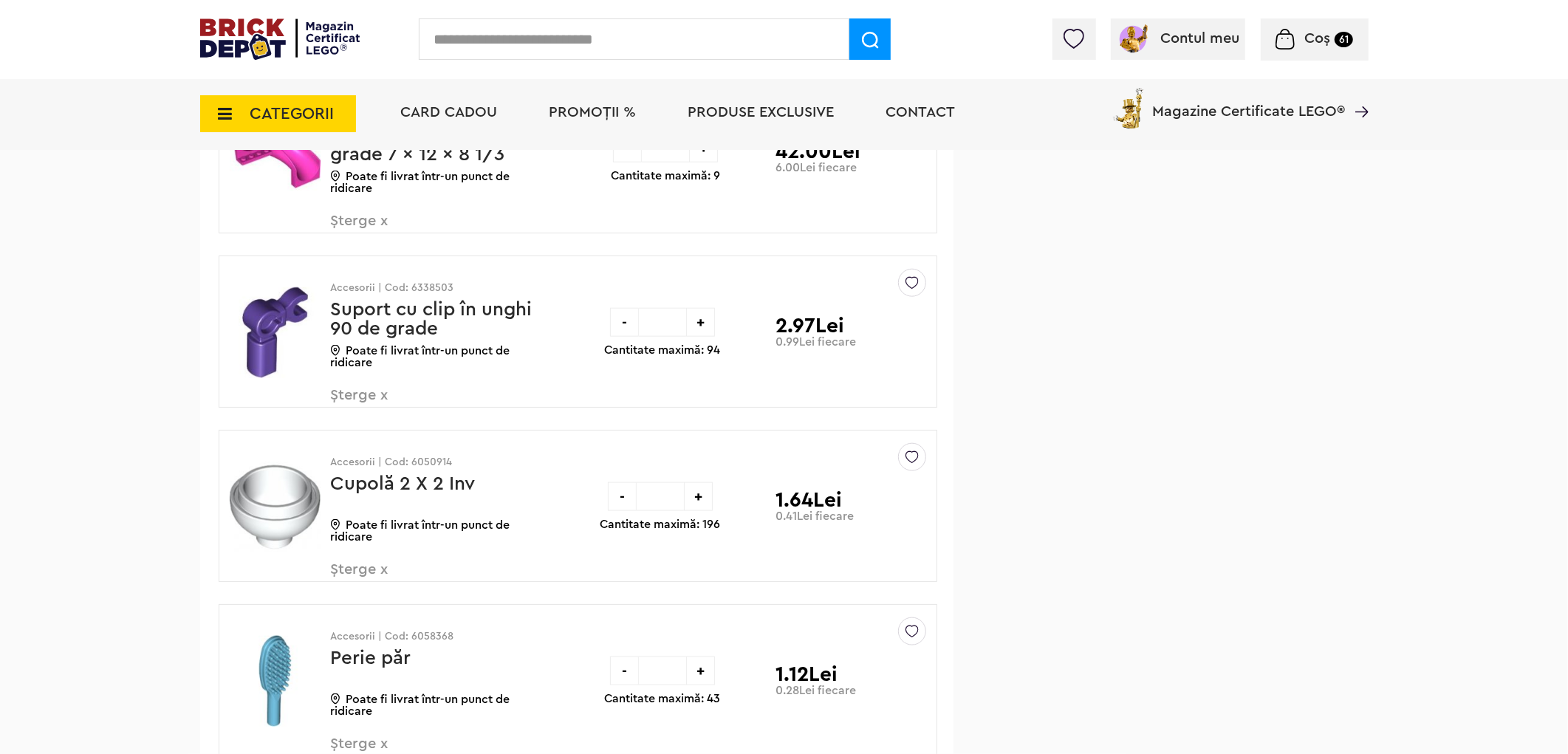
click at [918, 289] on img at bounding box center [912, 279] width 13 height 20
click at [708, 398] on label at bounding box center [707, 390] width 17 height 17
click at [353, 419] on span "Șterge x" at bounding box center [418, 403] width 174 height 32
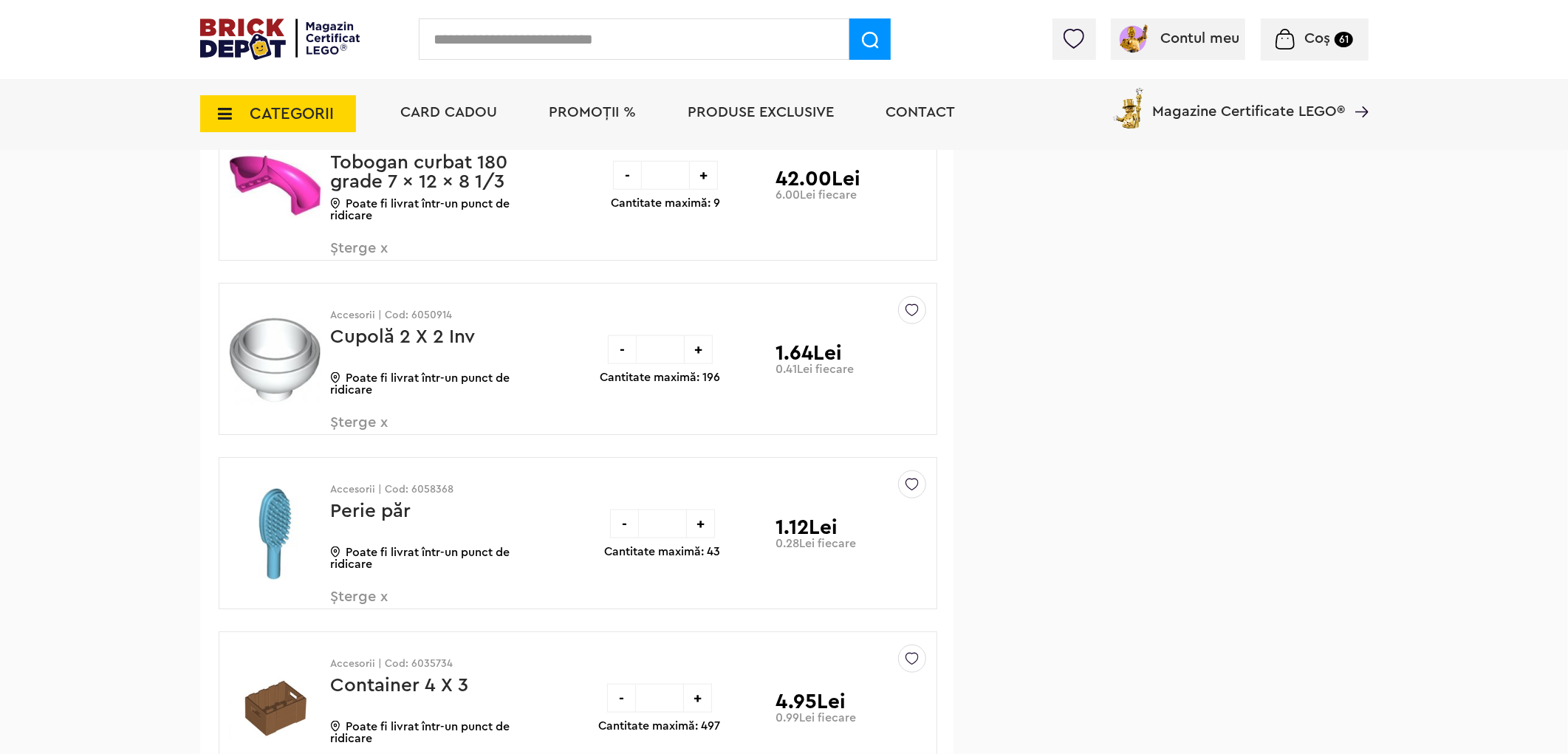
scroll to position [24785, 0]
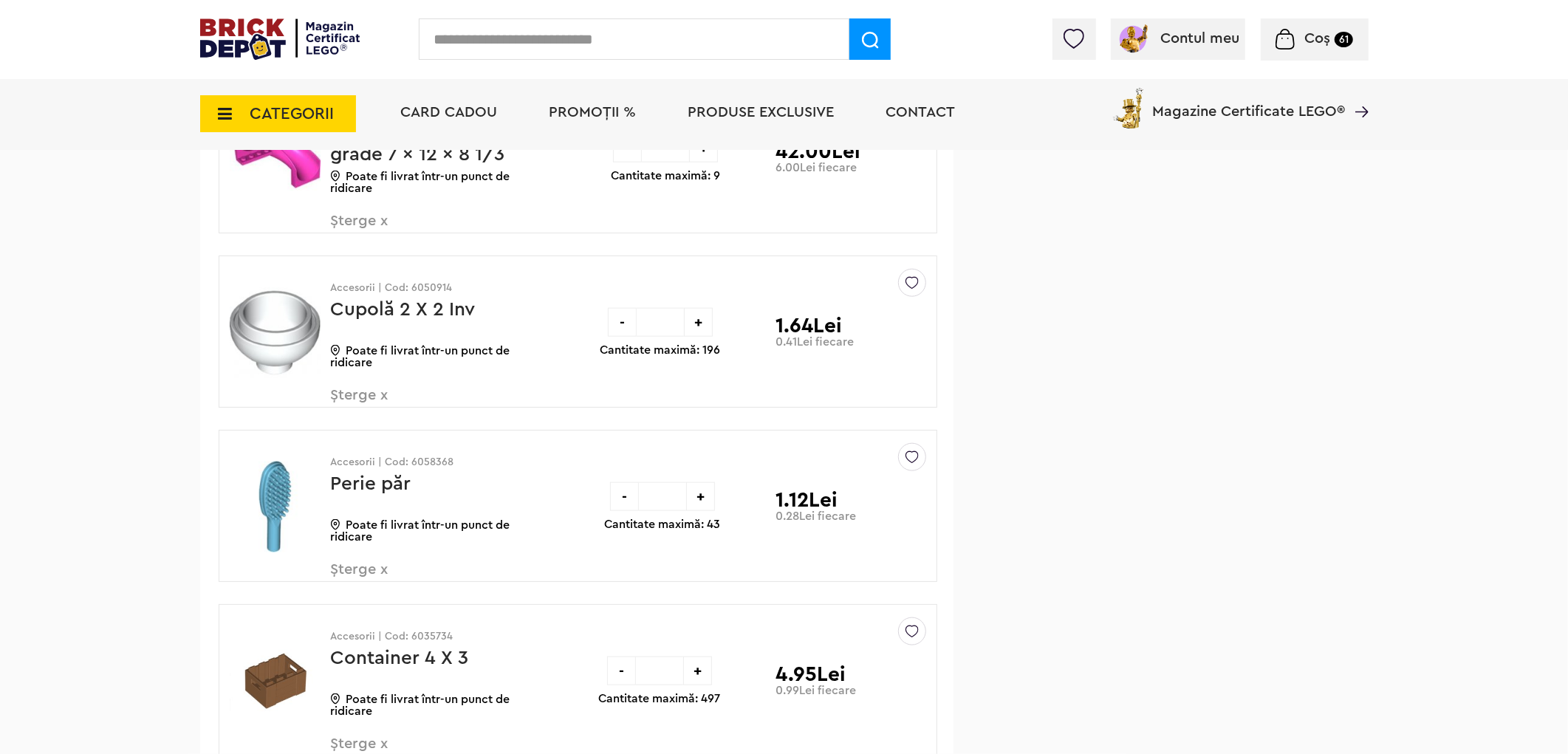
click at [912, 464] on img at bounding box center [912, 453] width 13 height 20
click at [713, 573] on label at bounding box center [707, 564] width 17 height 17
click at [359, 592] on span "Șterge x" at bounding box center [418, 578] width 174 height 32
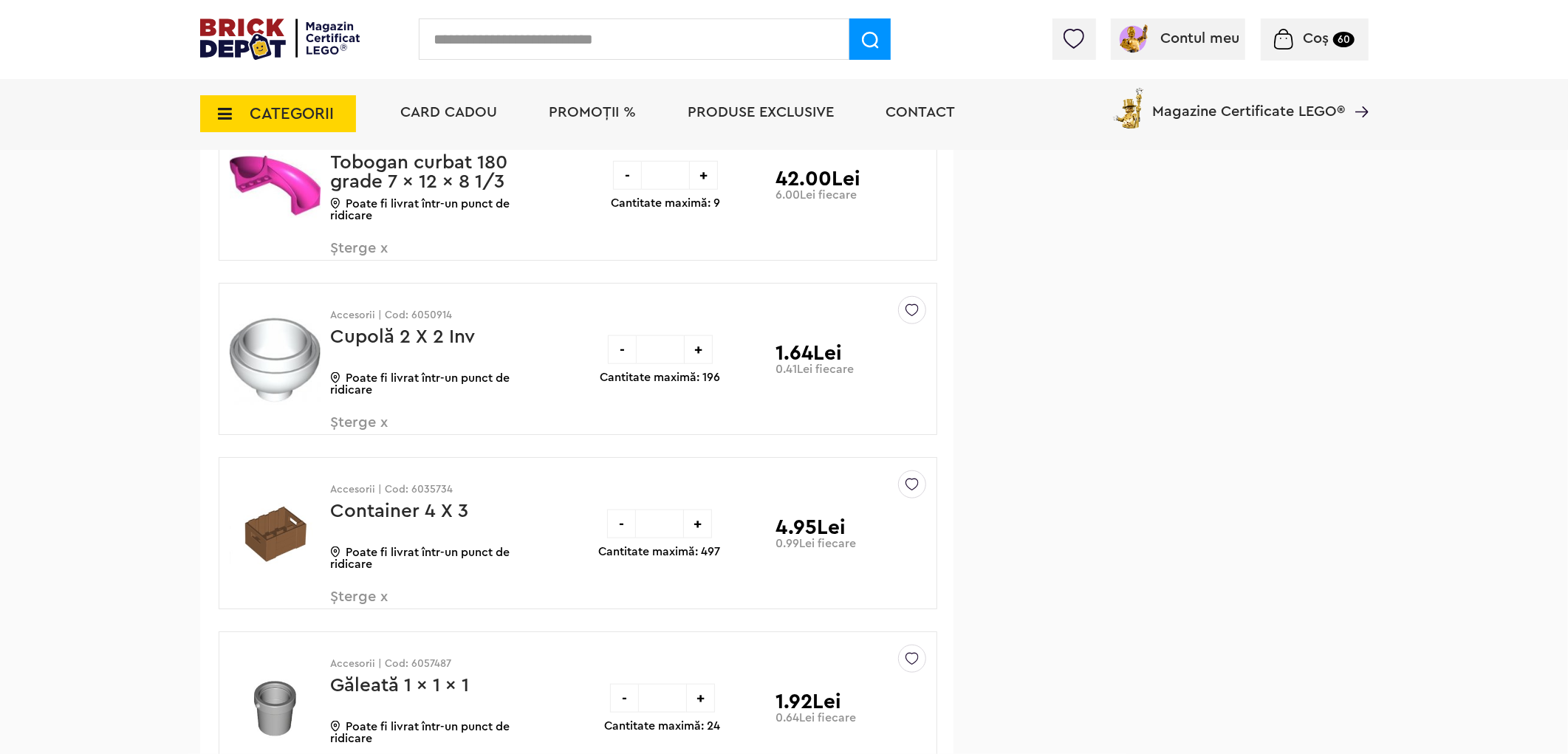
scroll to position [24785, 0]
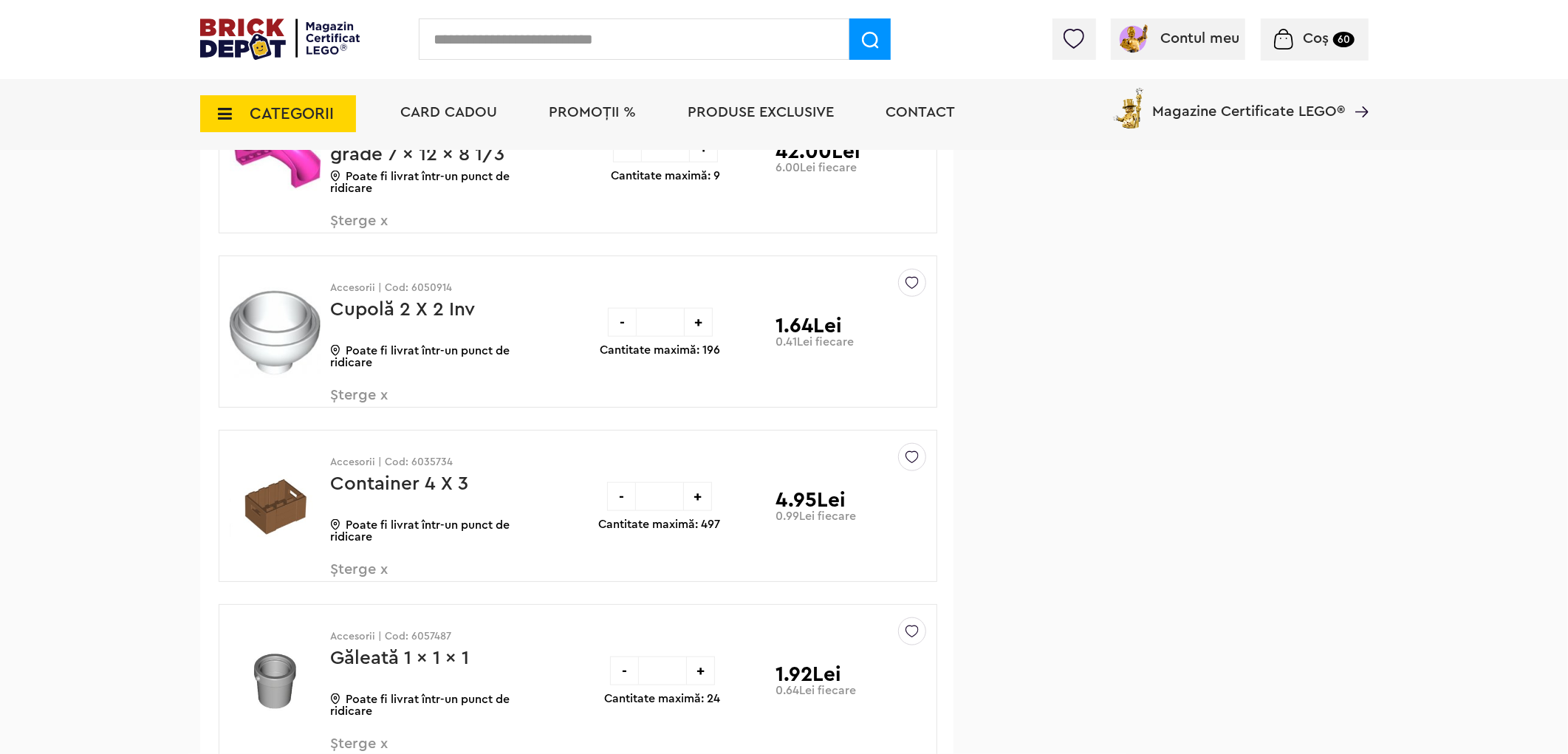
click at [912, 289] on img at bounding box center [912, 279] width 13 height 20
click at [712, 398] on label at bounding box center [707, 390] width 17 height 17
click at [366, 418] on span "Șterge x" at bounding box center [418, 403] width 174 height 32
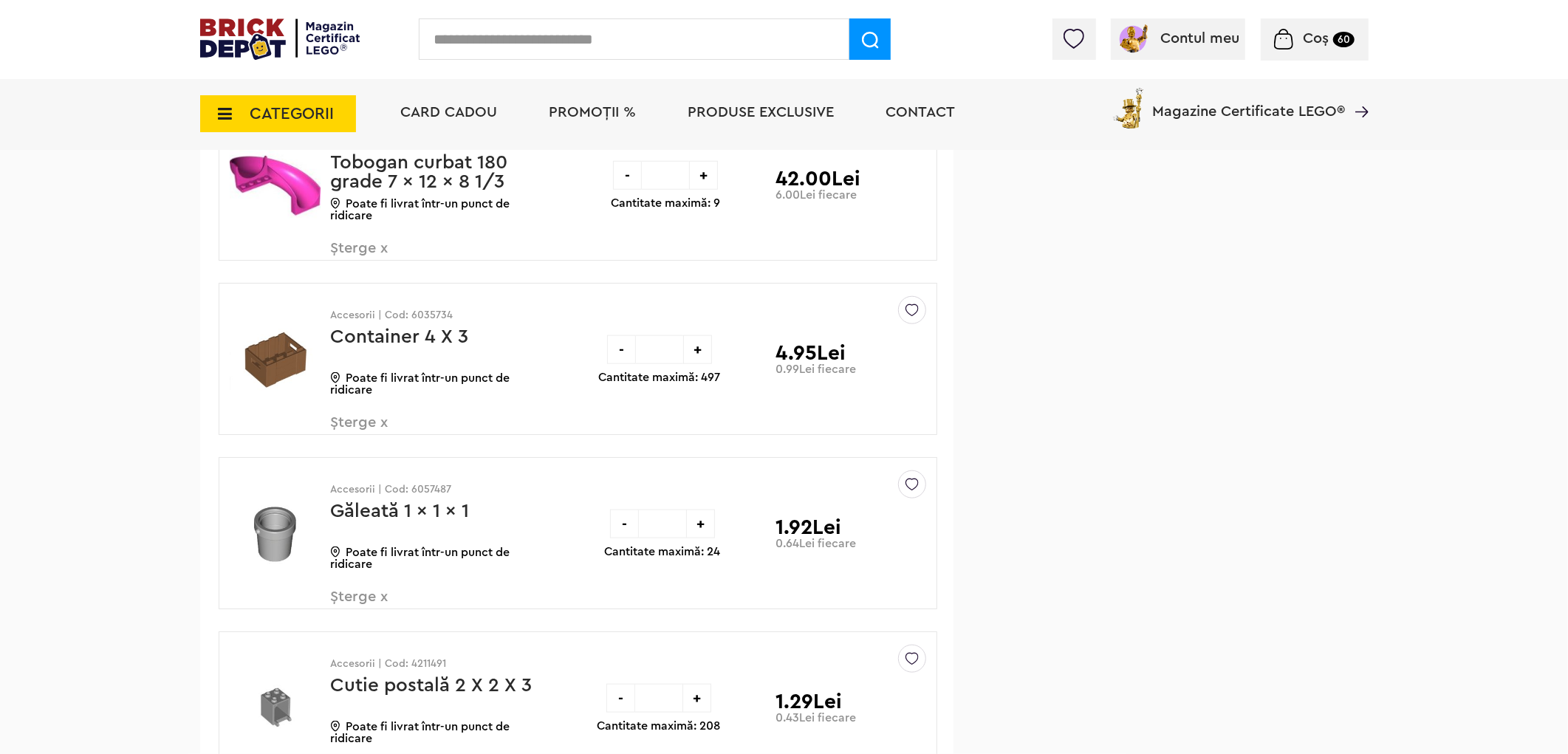
scroll to position [24785, 0]
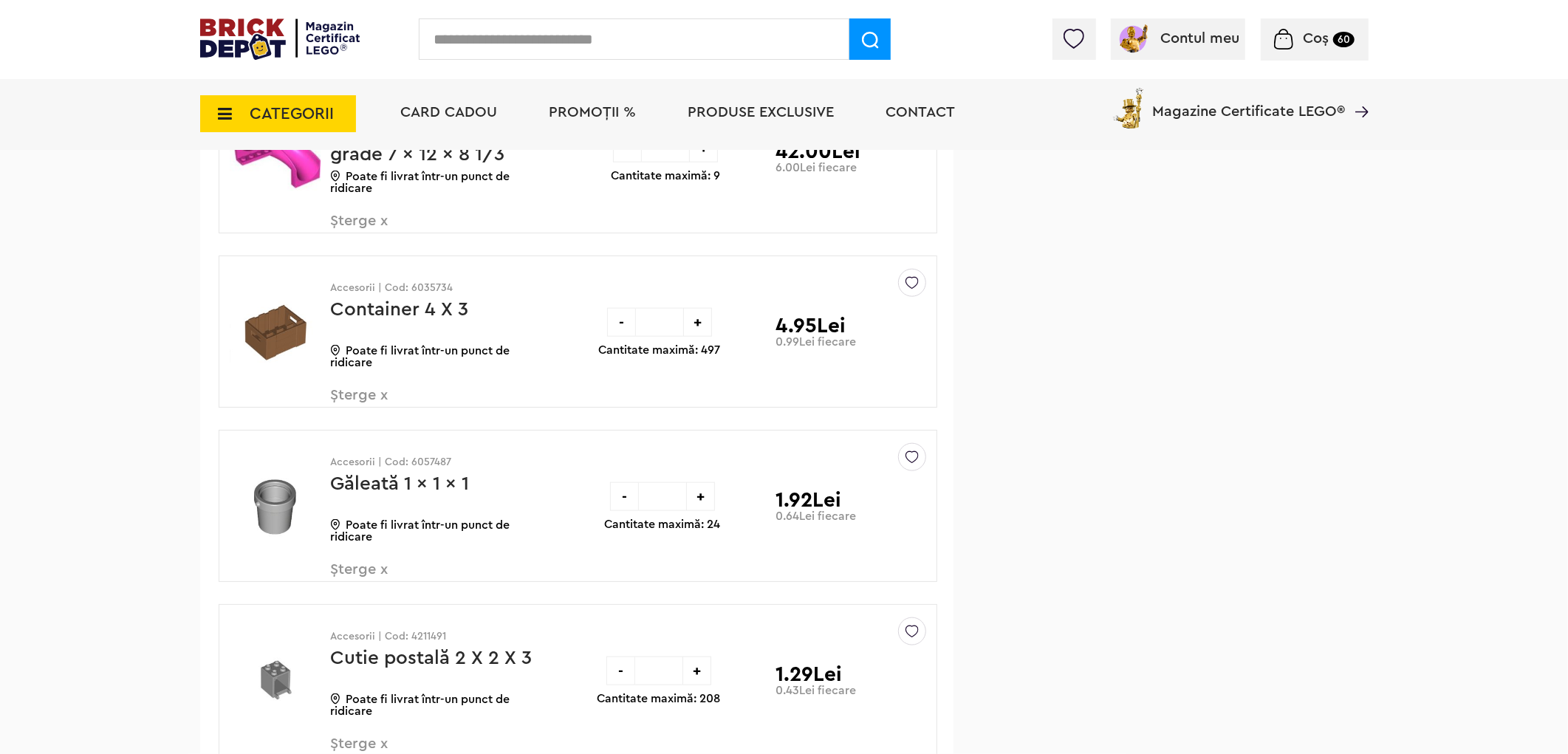
click at [914, 289] on img at bounding box center [912, 279] width 13 height 20
click at [712, 398] on label at bounding box center [707, 390] width 17 height 17
click at [375, 417] on span "Șterge x" at bounding box center [418, 403] width 174 height 32
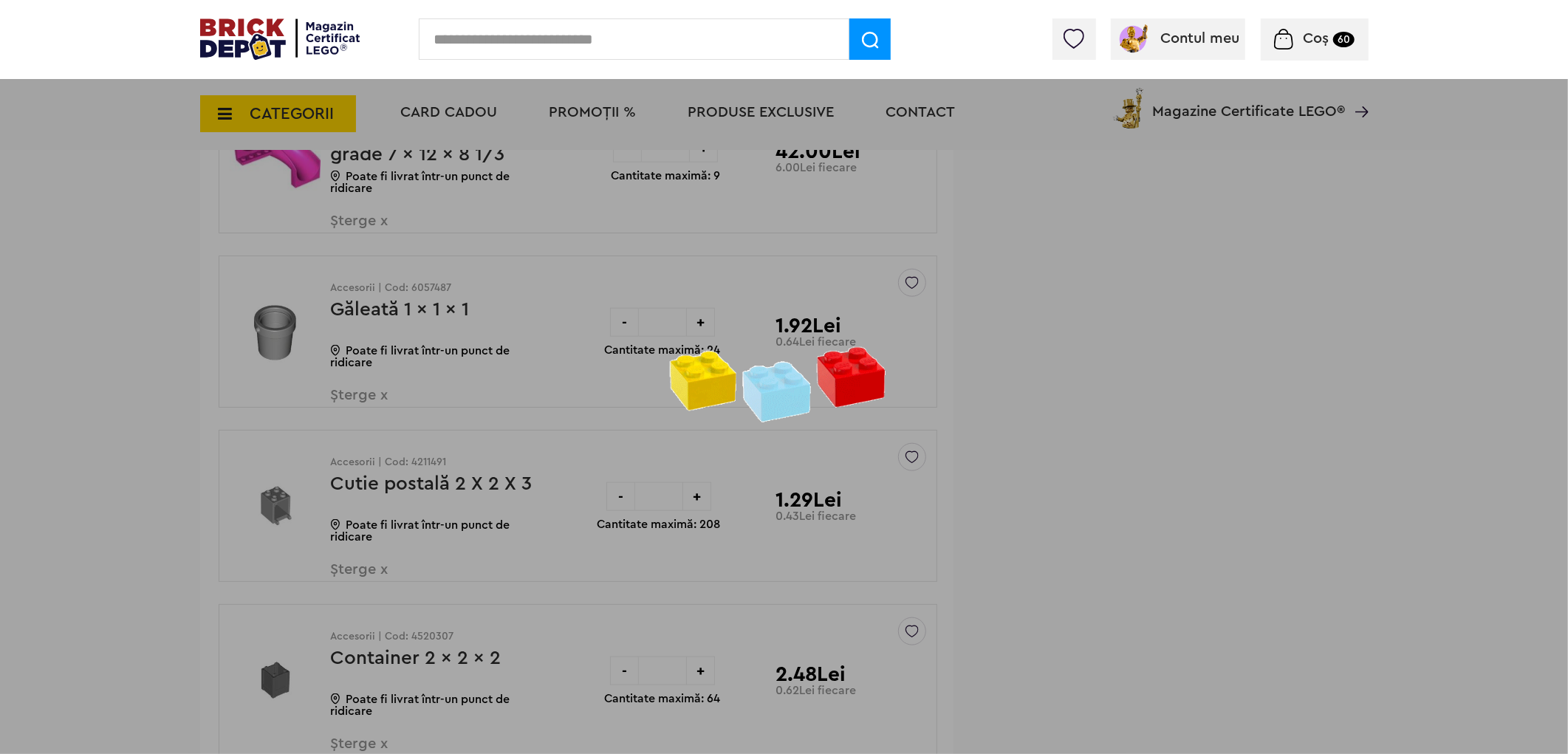
scroll to position [24374, 0]
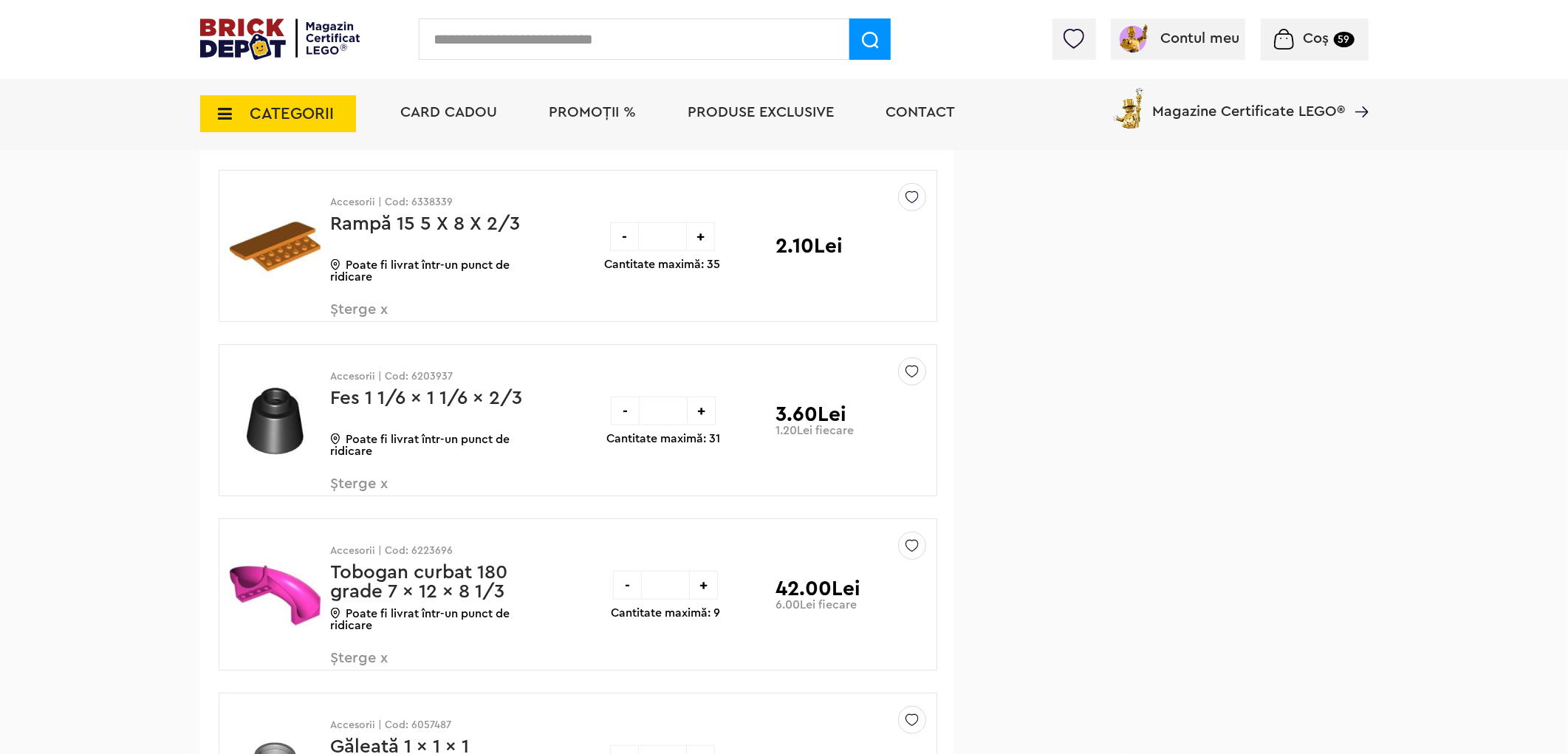
scroll to position [24374, 0]
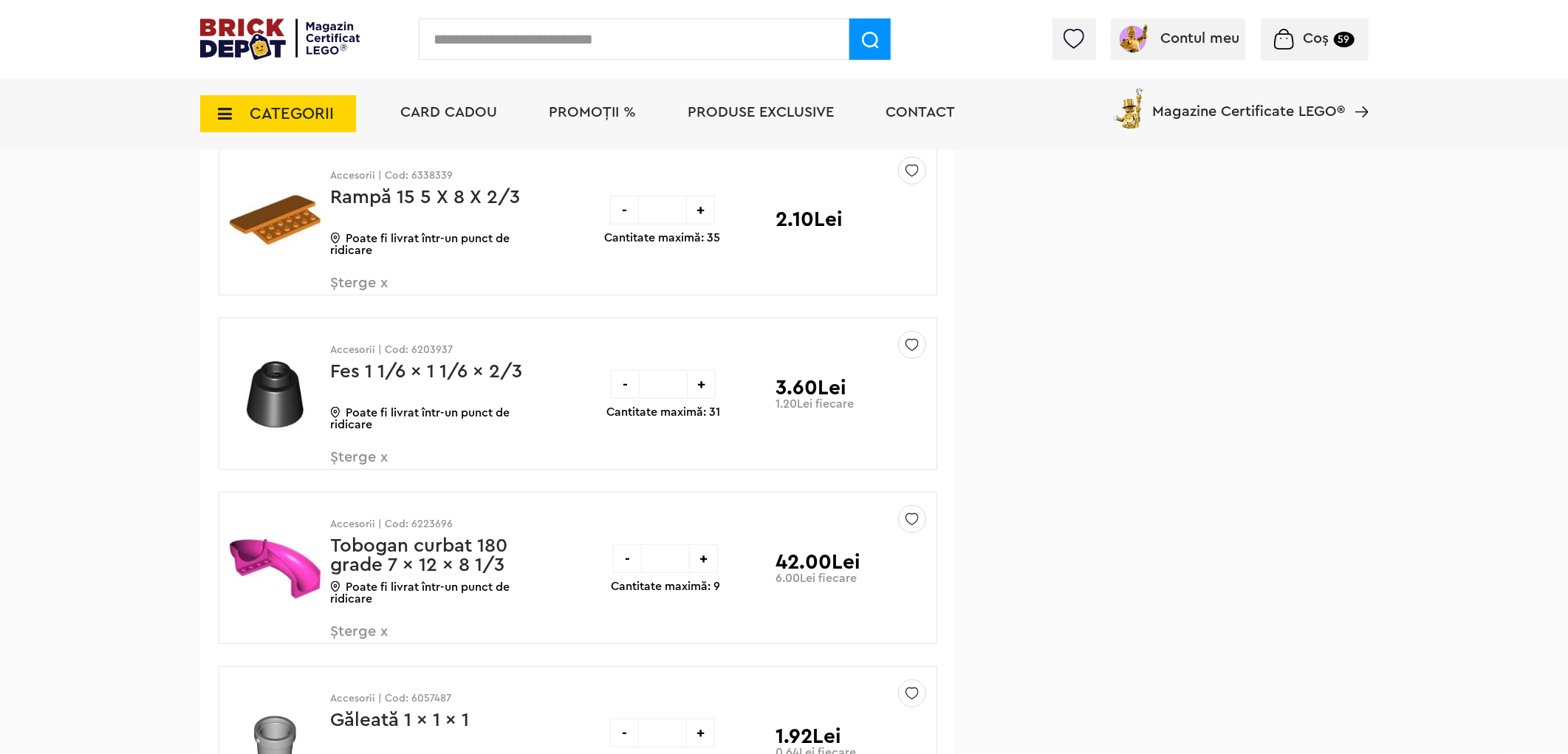
click at [916, 352] on img at bounding box center [912, 341] width 13 height 20
click at [715, 461] on label at bounding box center [707, 451] width 17 height 17
click at [352, 478] on span "Șterge x" at bounding box center [418, 466] width 174 height 32
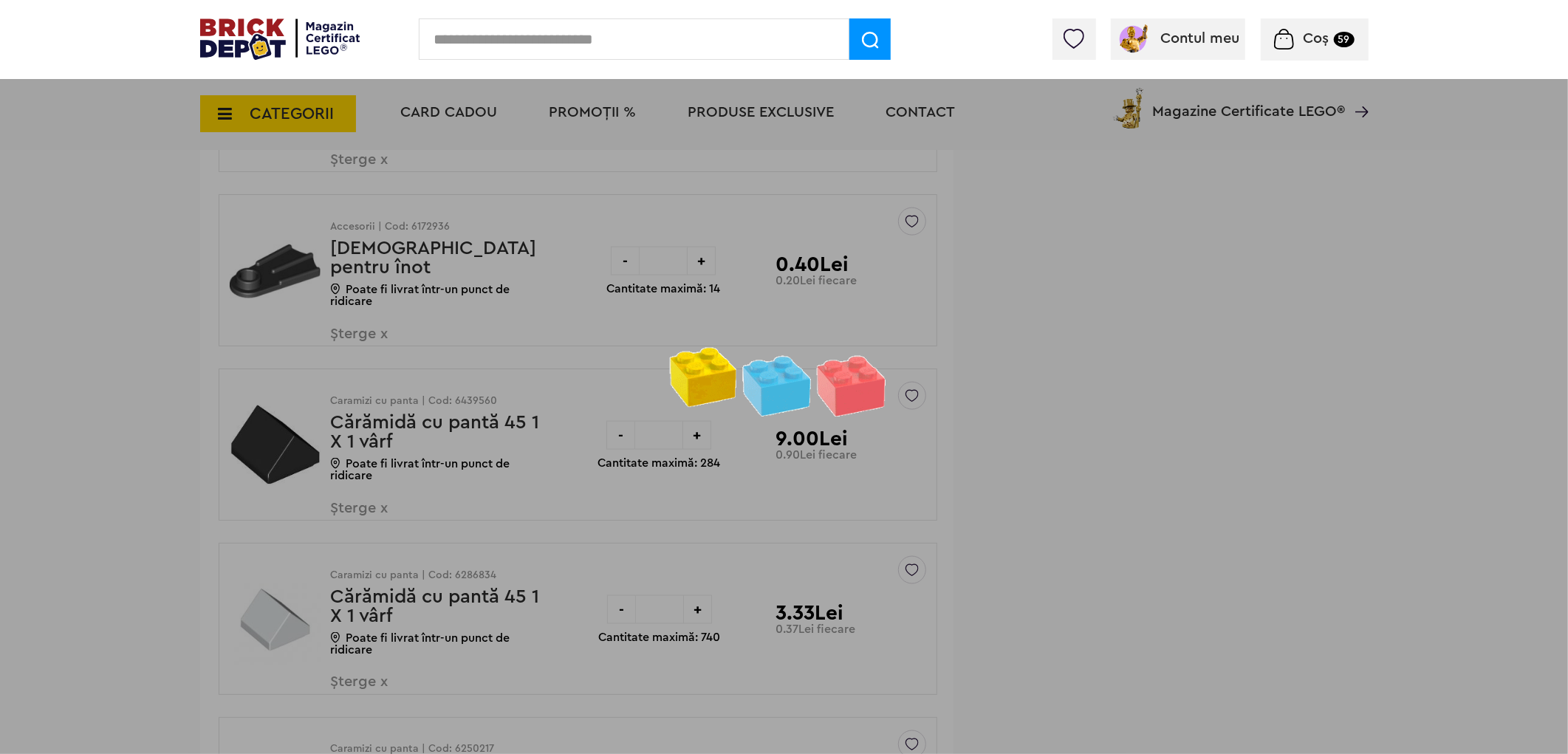
scroll to position [25020, 0]
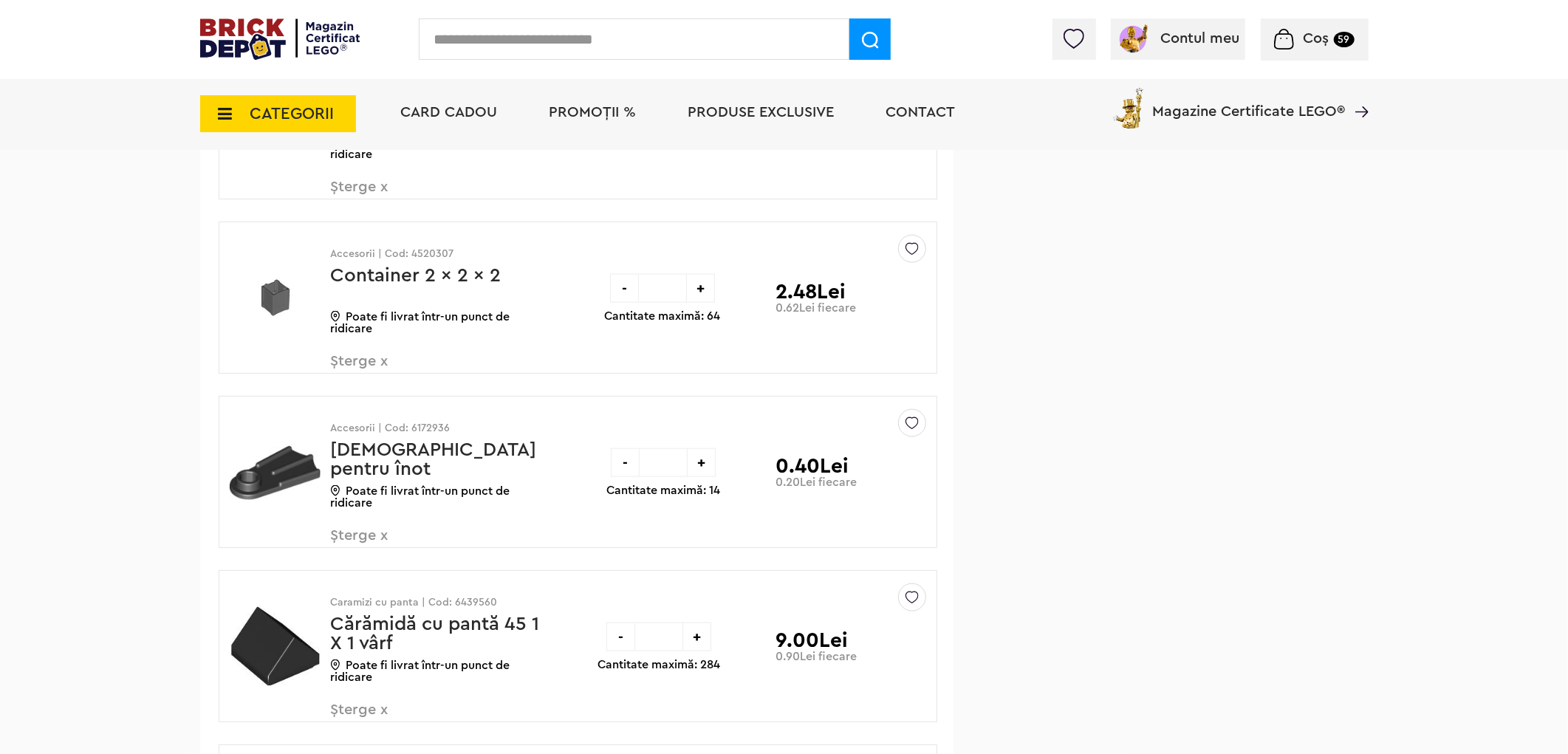
scroll to position [25020, 0]
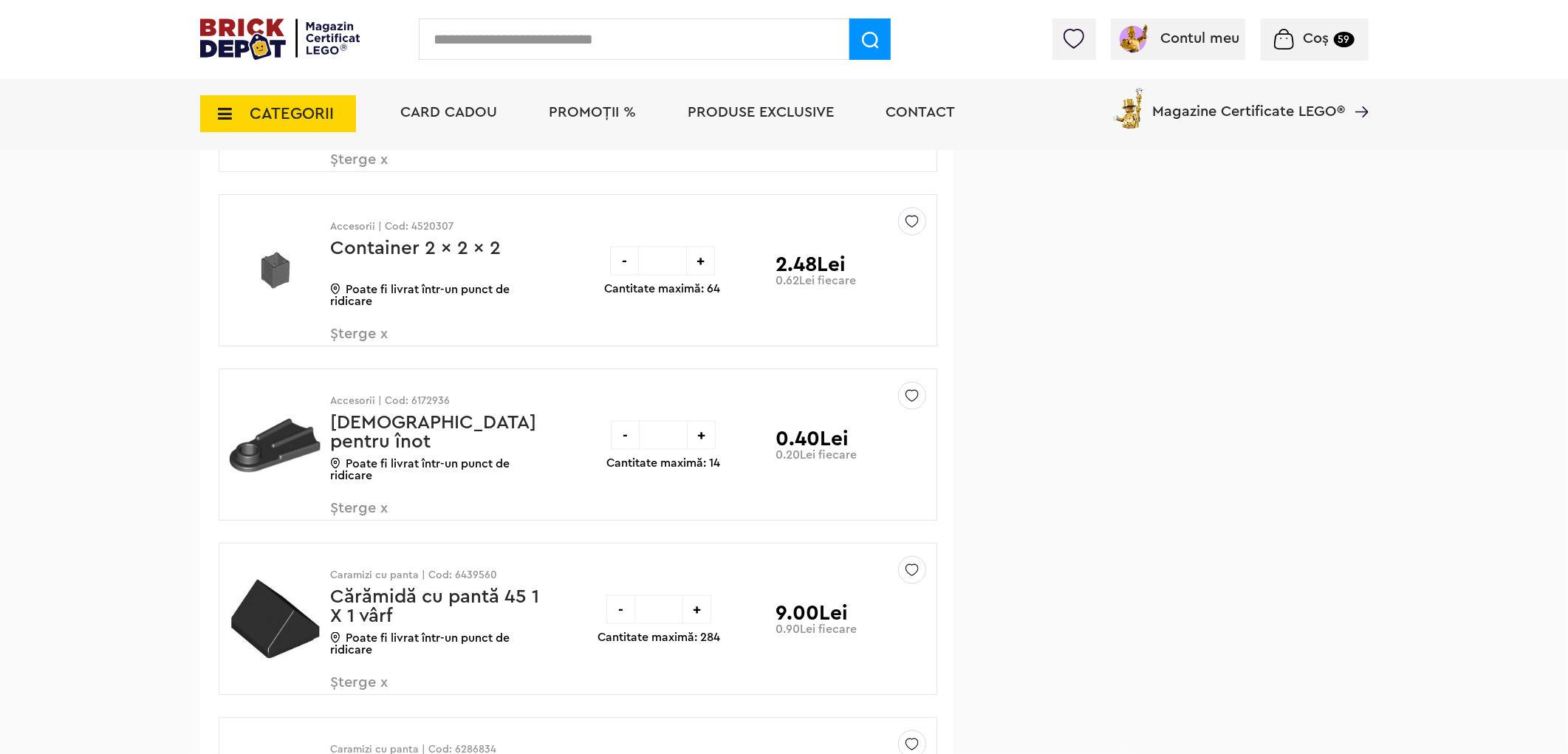
click at [902, 409] on div at bounding box center [912, 395] width 28 height 28
click at [709, 512] on label at bounding box center [707, 503] width 17 height 17
click at [916, 577] on img at bounding box center [912, 566] width 13 height 20
click at [705, 686] on label at bounding box center [707, 677] width 17 height 17
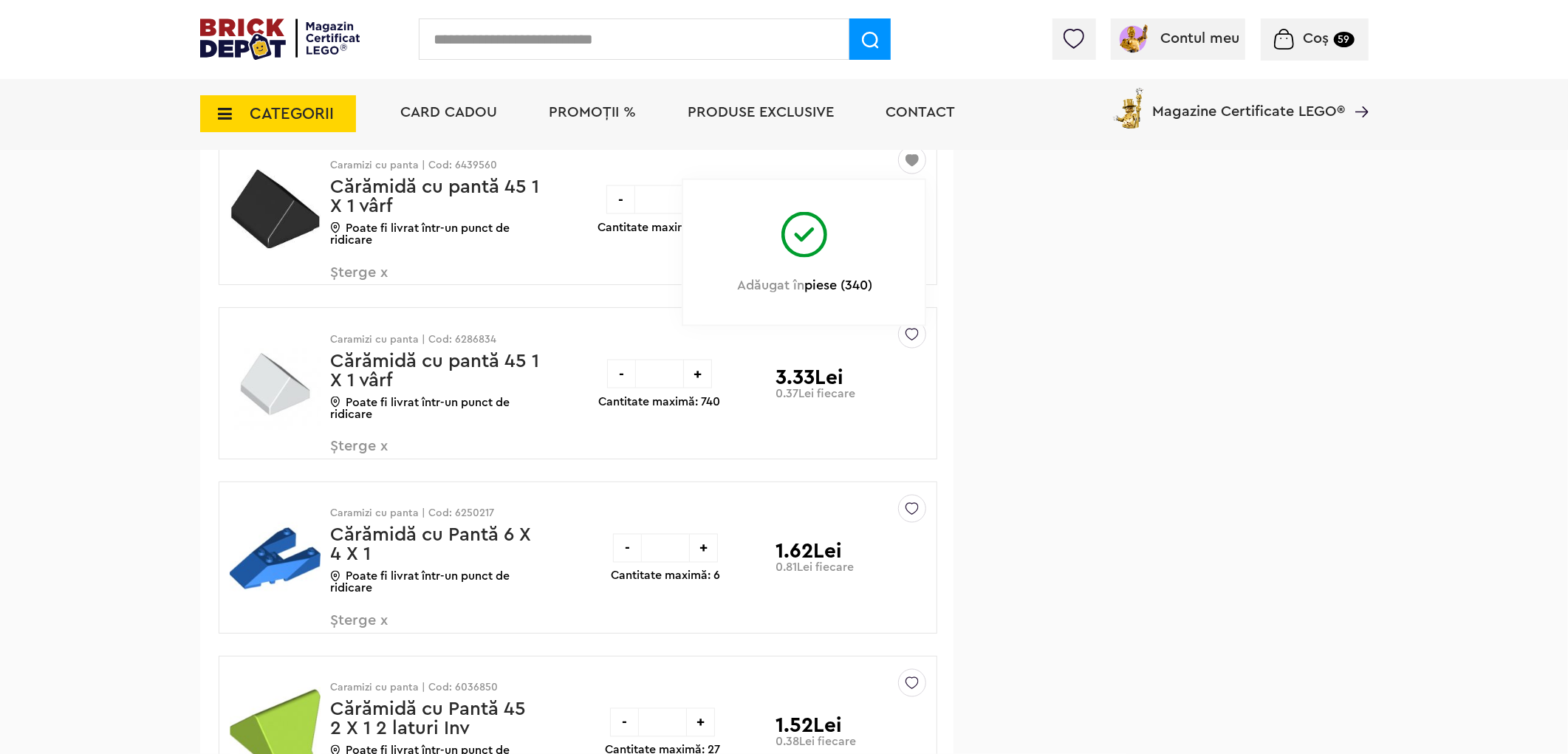
click at [361, 292] on span "Șterge x" at bounding box center [418, 281] width 174 height 32
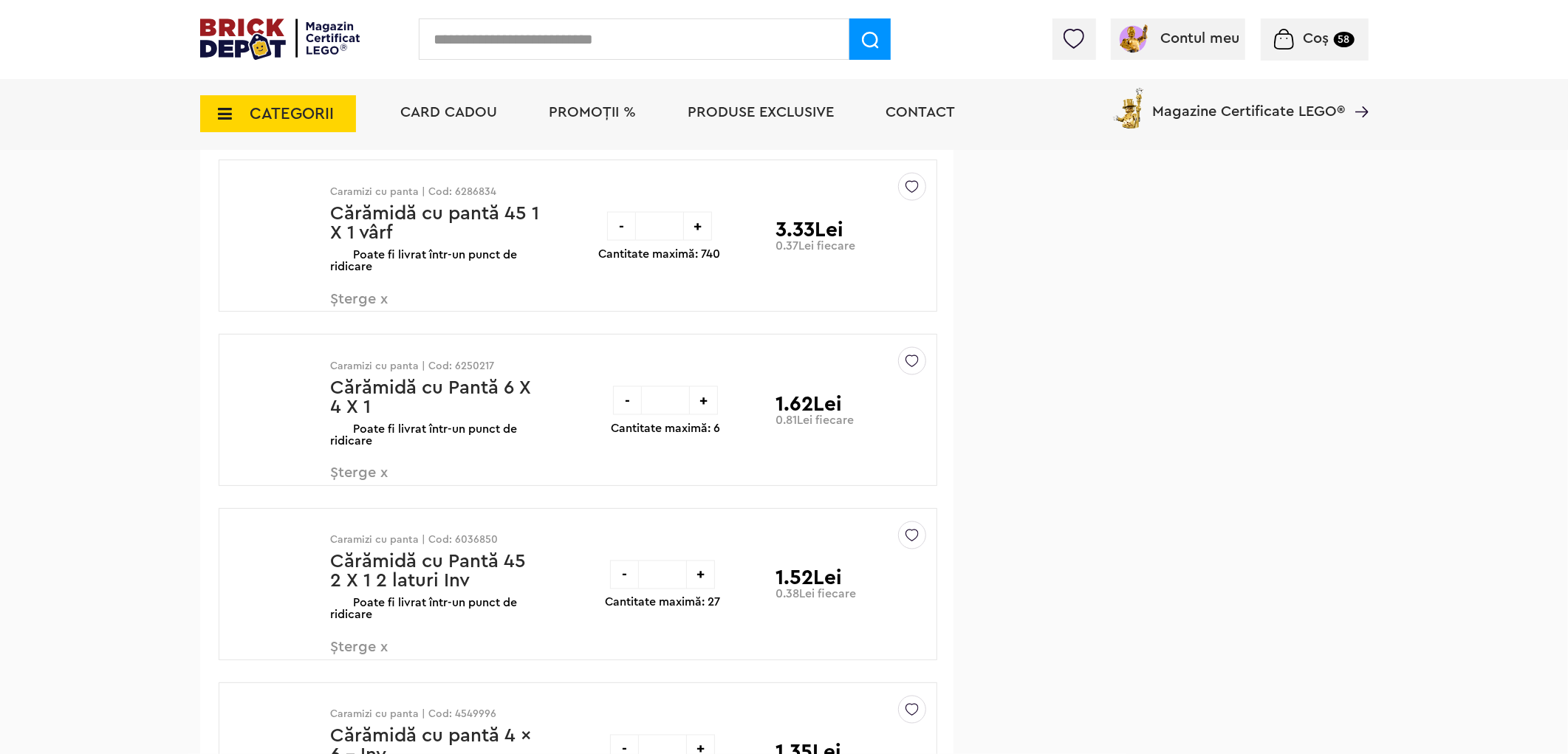
scroll to position [25429, 0]
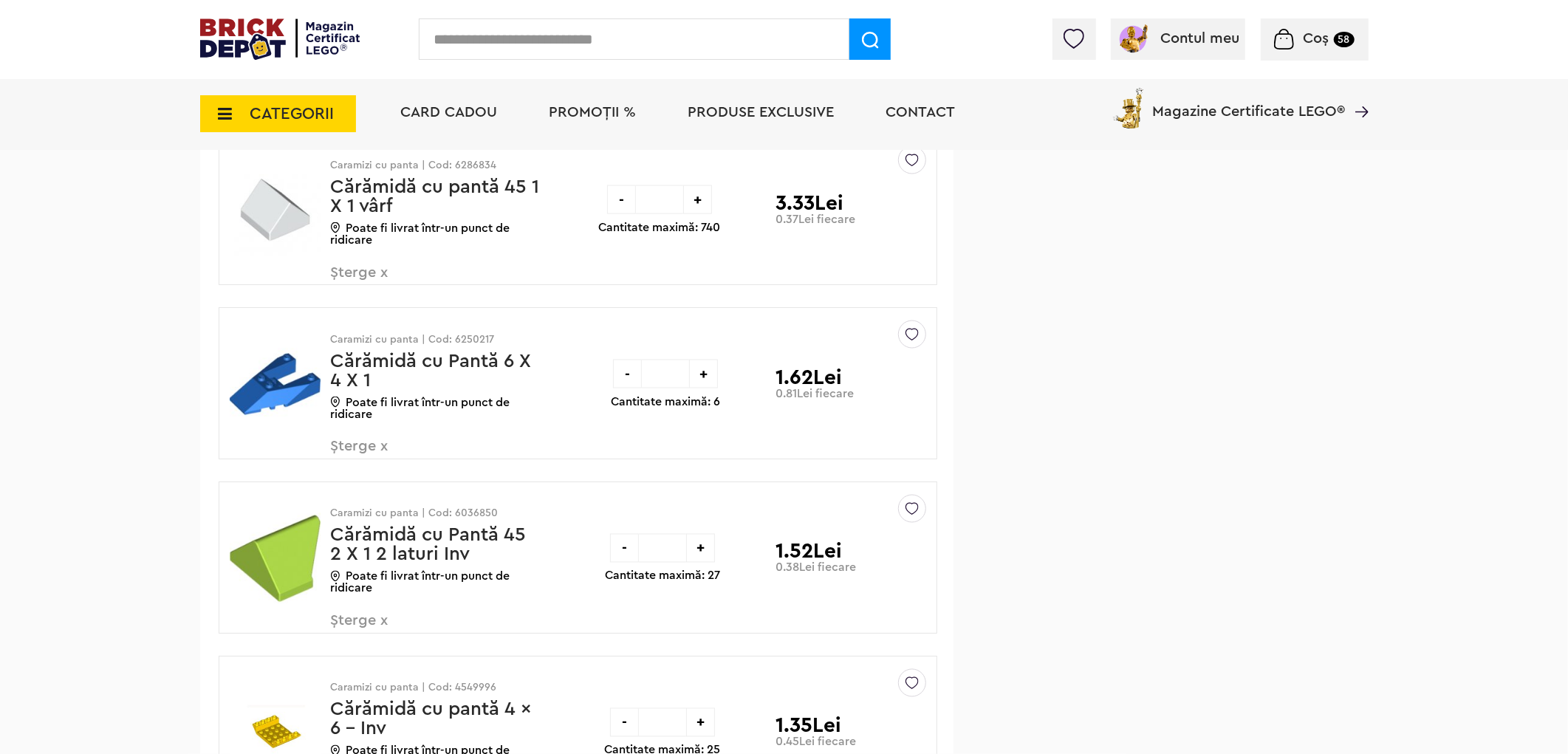
click at [909, 167] on img at bounding box center [912, 157] width 13 height 20
click at [709, 276] on label at bounding box center [707, 267] width 17 height 17
click at [361, 294] on span "Șterge x" at bounding box center [418, 281] width 174 height 32
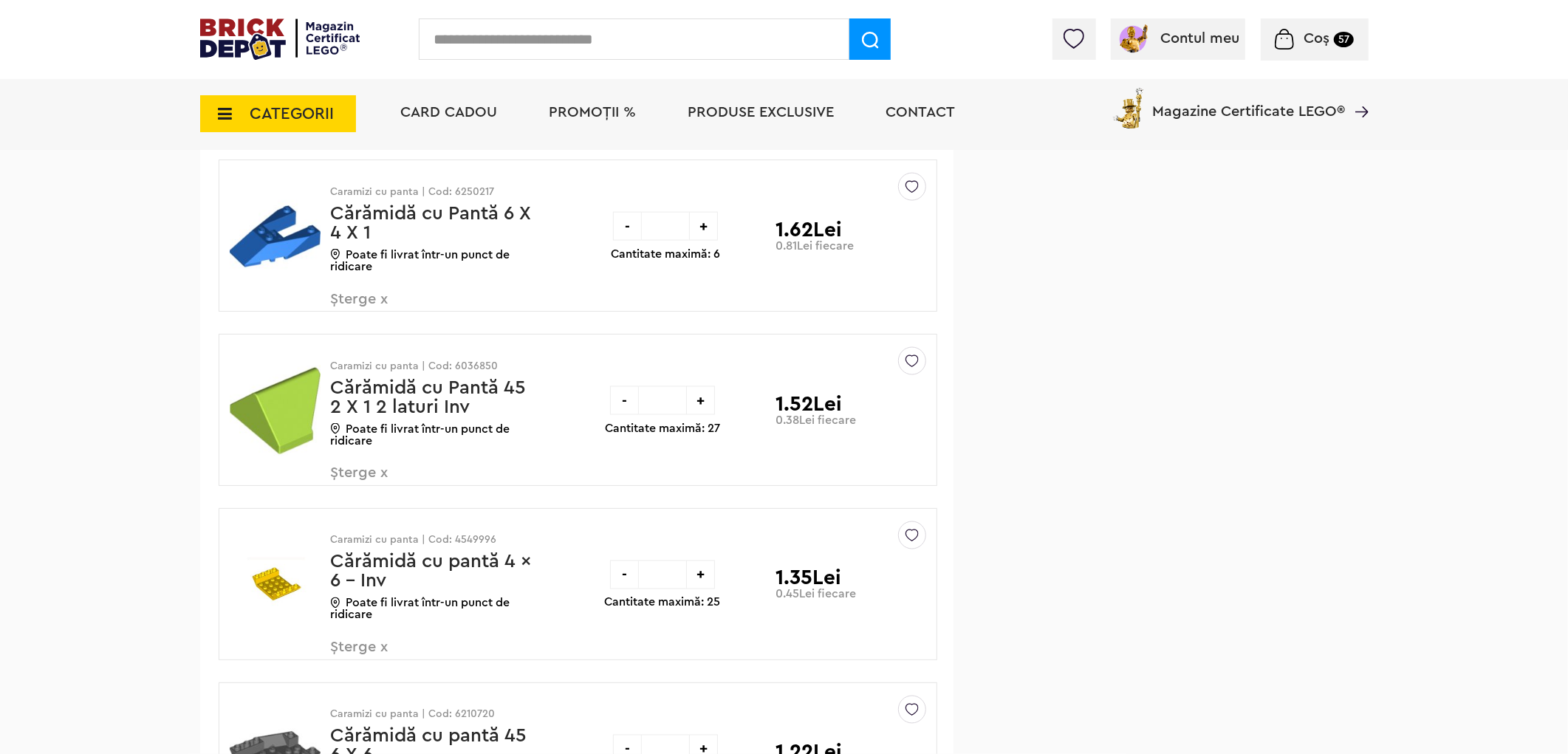
scroll to position [25429, 0]
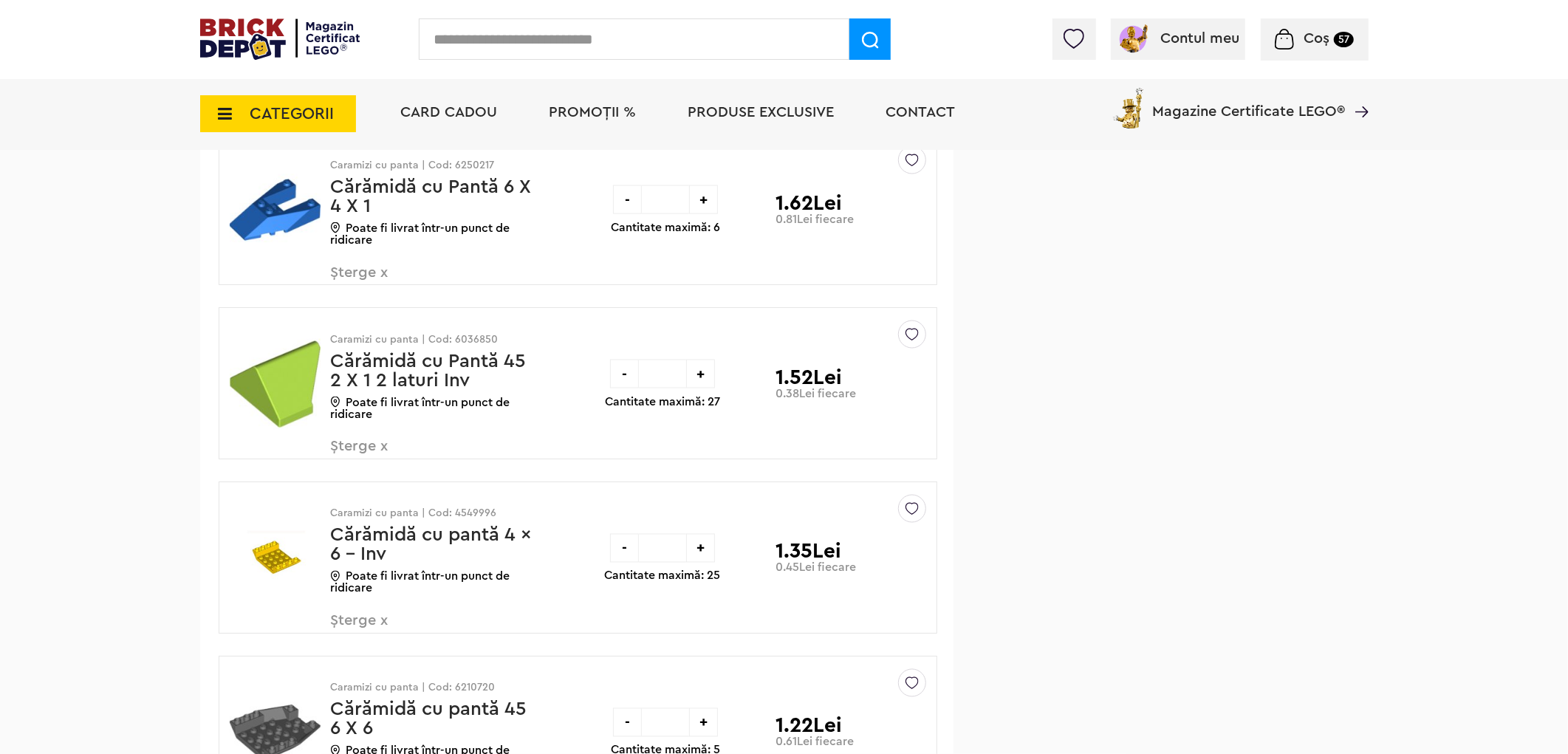
click at [912, 341] on img at bounding box center [912, 331] width 13 height 20
click at [708, 451] on label at bounding box center [707, 441] width 17 height 17
click at [359, 471] on span "Șterge x" at bounding box center [418, 455] width 174 height 32
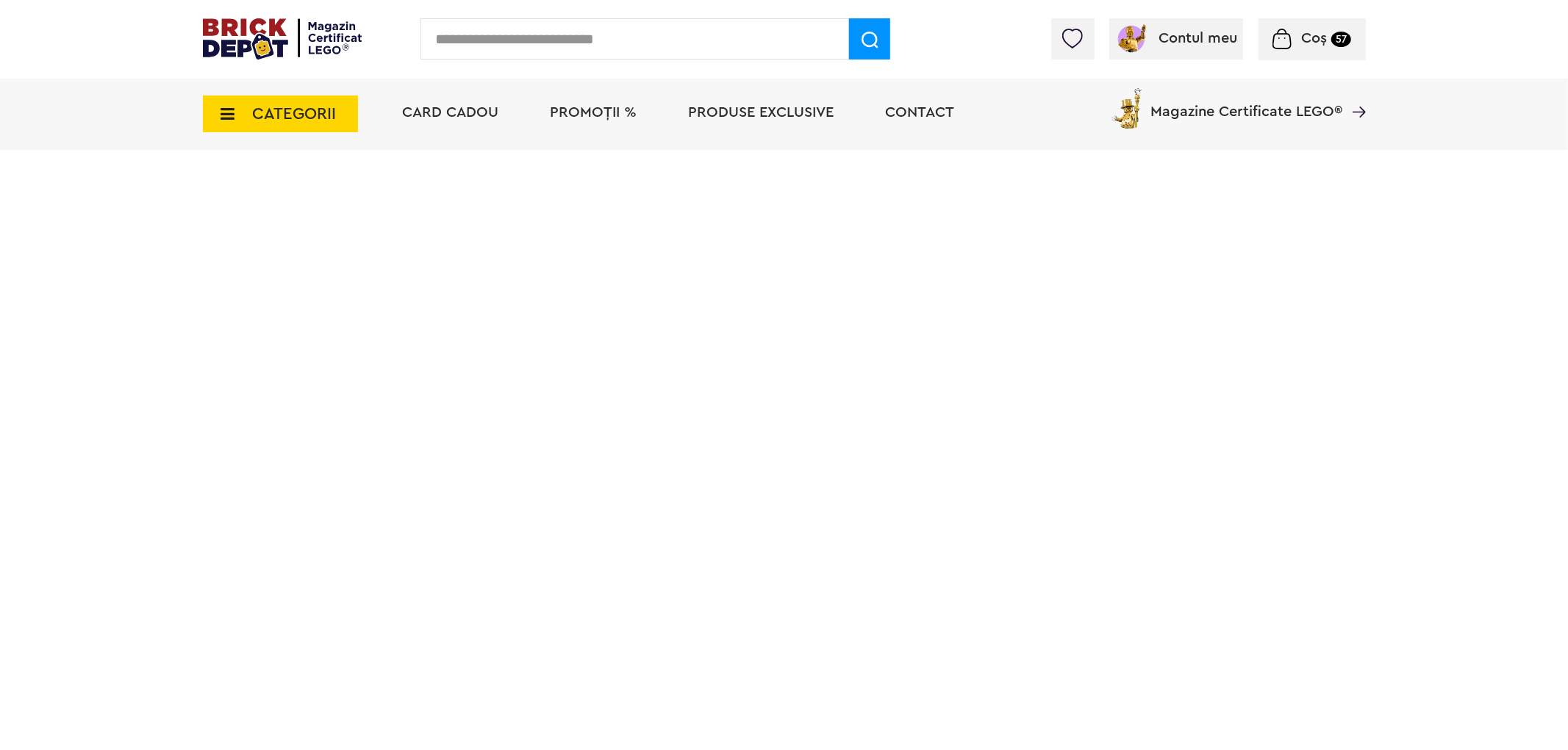
click at [1127, 187] on html "Adăugat în coș Andveture Peely şi Cuddle Team Leader Către coșul tău Continuă c…" at bounding box center [784, 93] width 1568 height 187
click at [1201, 187] on html "Adăugat în coș Andveture Peely şi Cuddle Team Leader Către coșul tău Continuă c…" at bounding box center [784, 93] width 1568 height 187
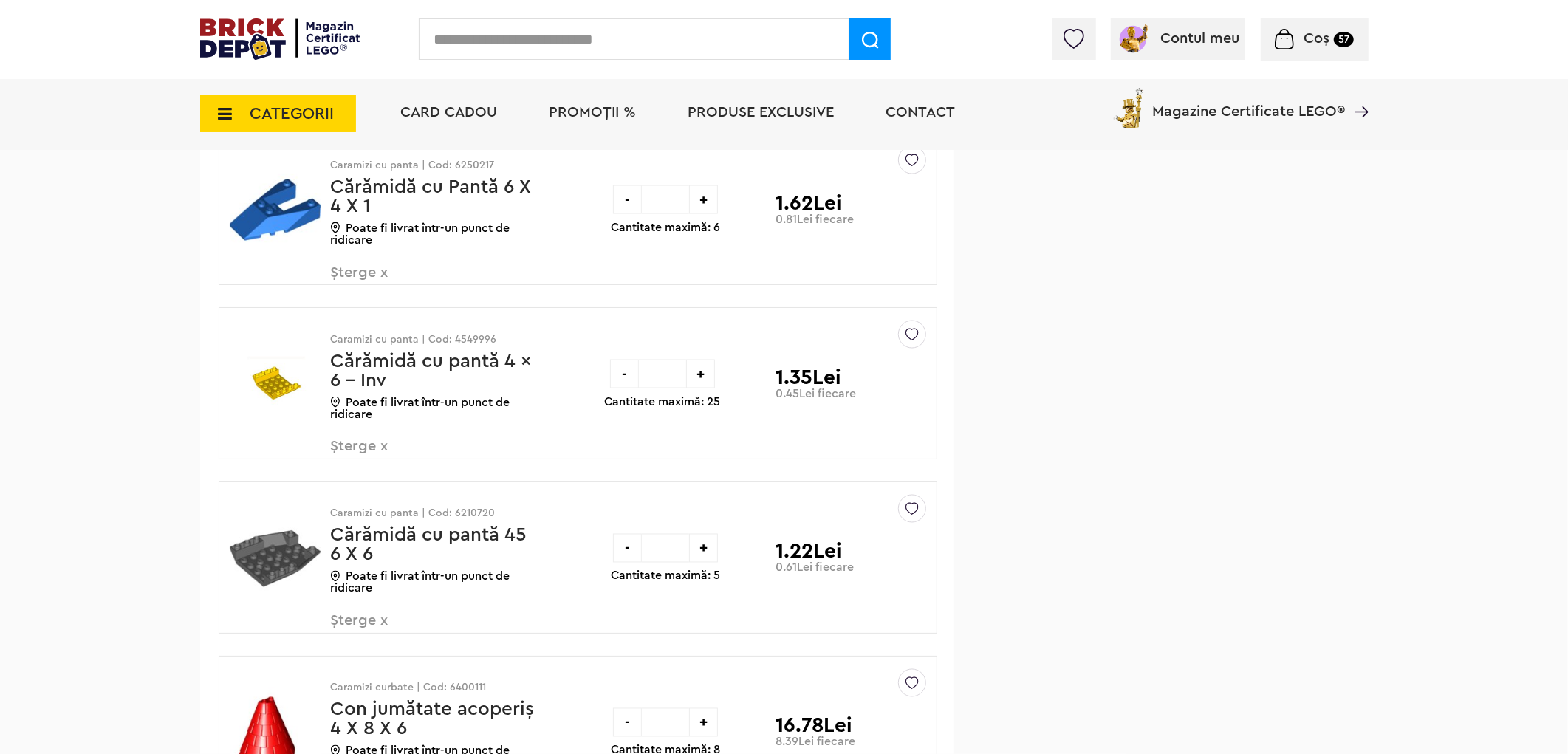
scroll to position [25020, 0]
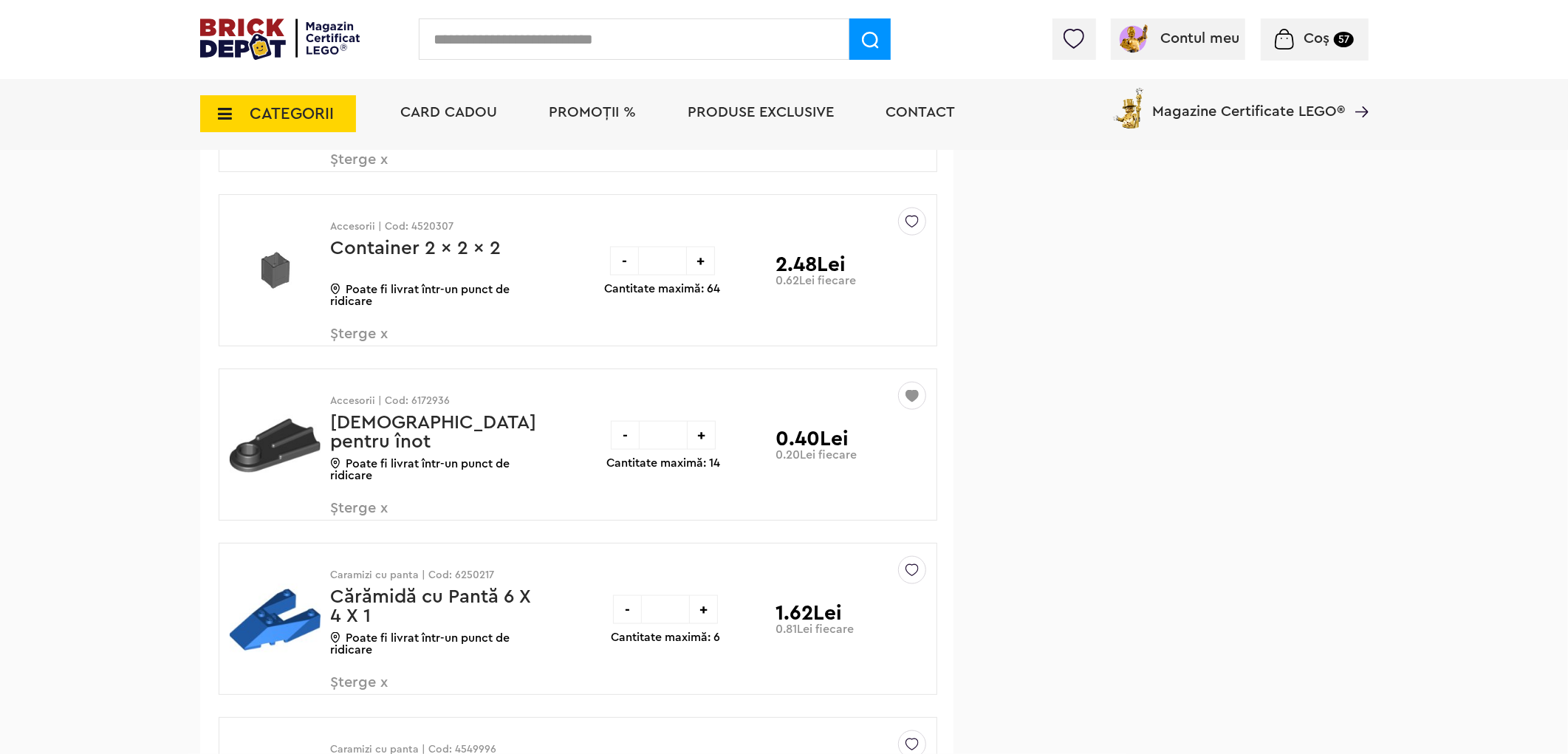
click at [920, 235] on div at bounding box center [912, 221] width 28 height 28
click at [711, 337] on label at bounding box center [707, 329] width 17 height 17
click at [351, 355] on span "Șterge x" at bounding box center [418, 342] width 174 height 32
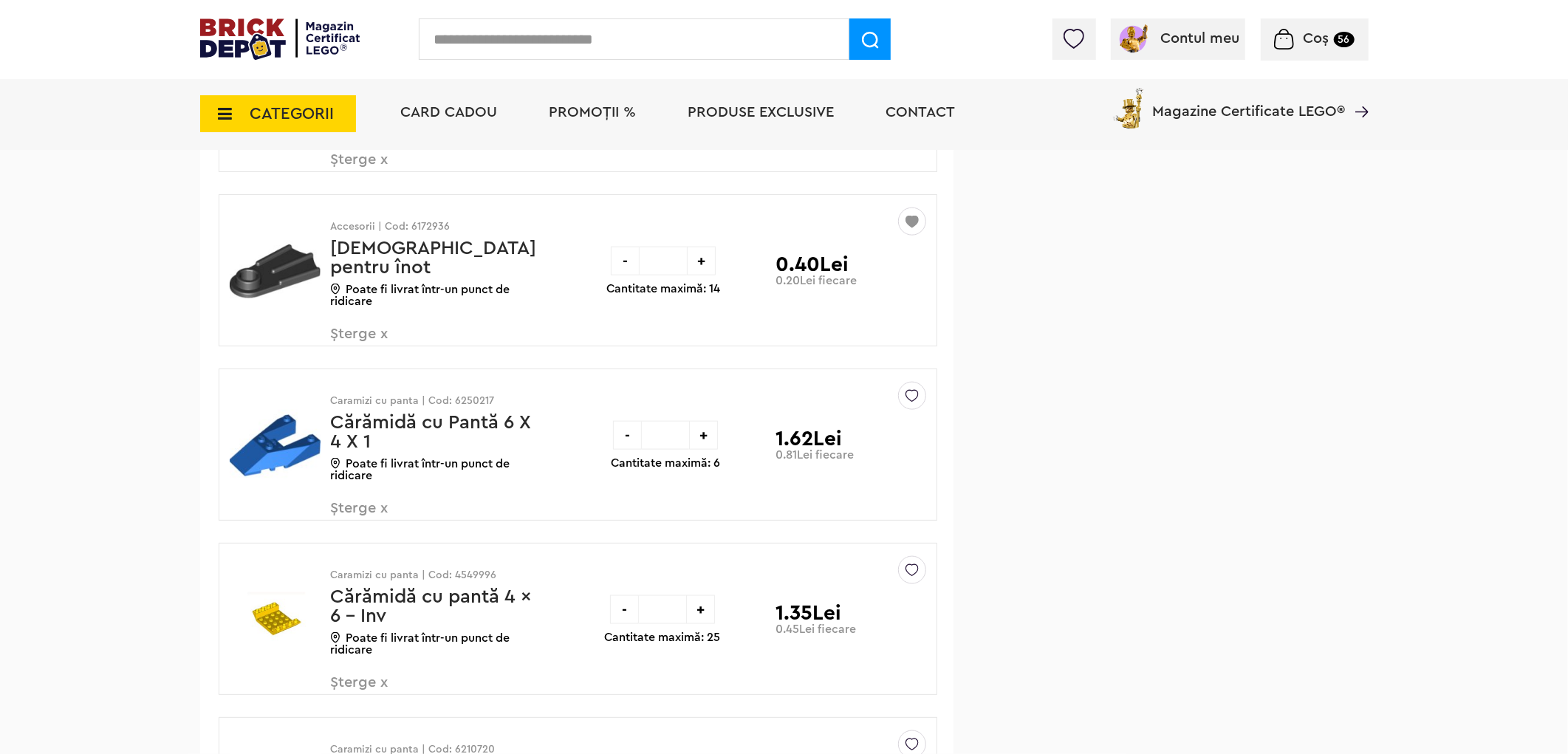
scroll to position [24610, 0]
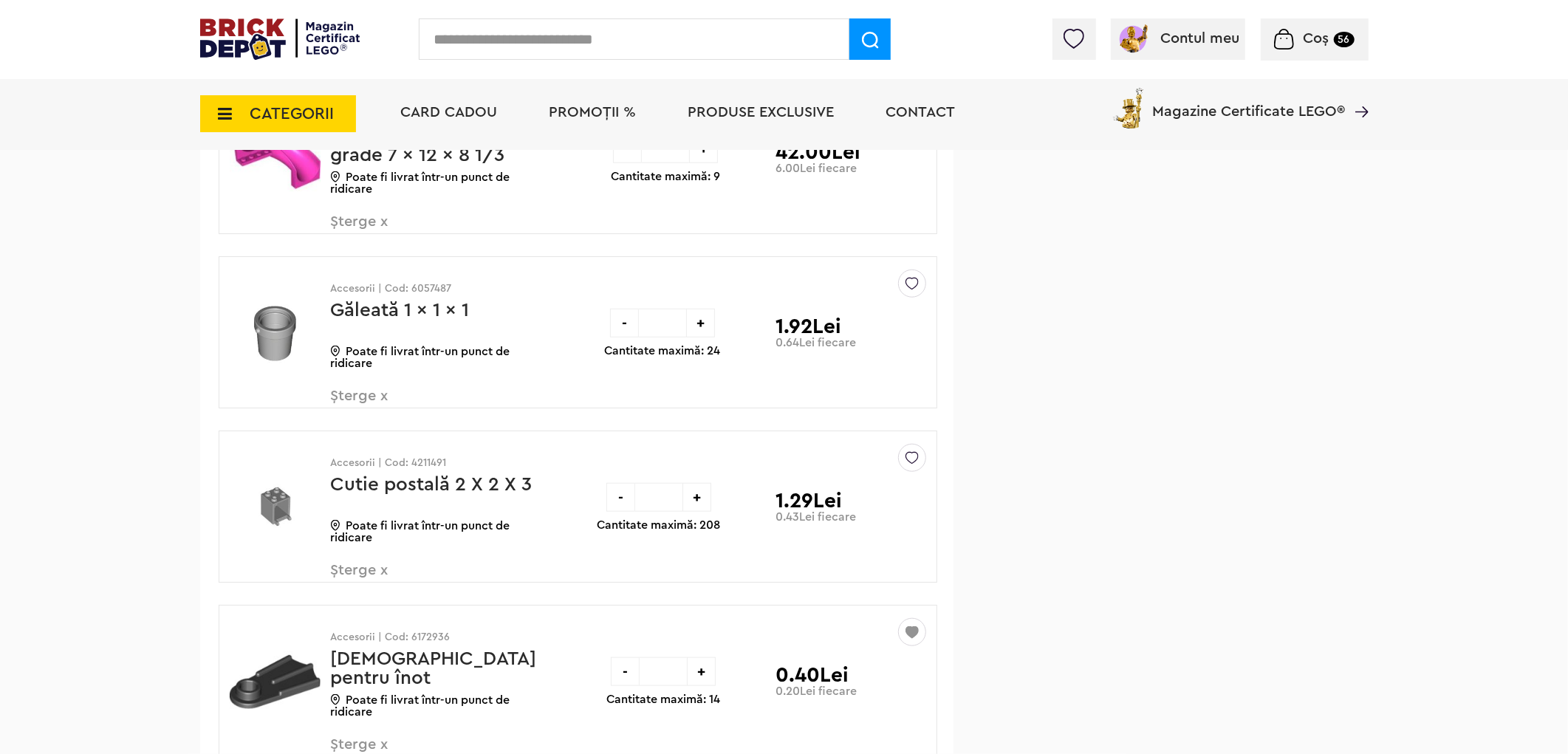
click at [917, 290] on img at bounding box center [912, 280] width 13 height 20
click at [717, 401] on p "piese ( 343 )" at bounding box center [804, 391] width 212 height 19
click at [707, 399] on label at bounding box center [707, 390] width 17 height 17
click at [359, 415] on span "Șterge x" at bounding box center [418, 404] width 174 height 32
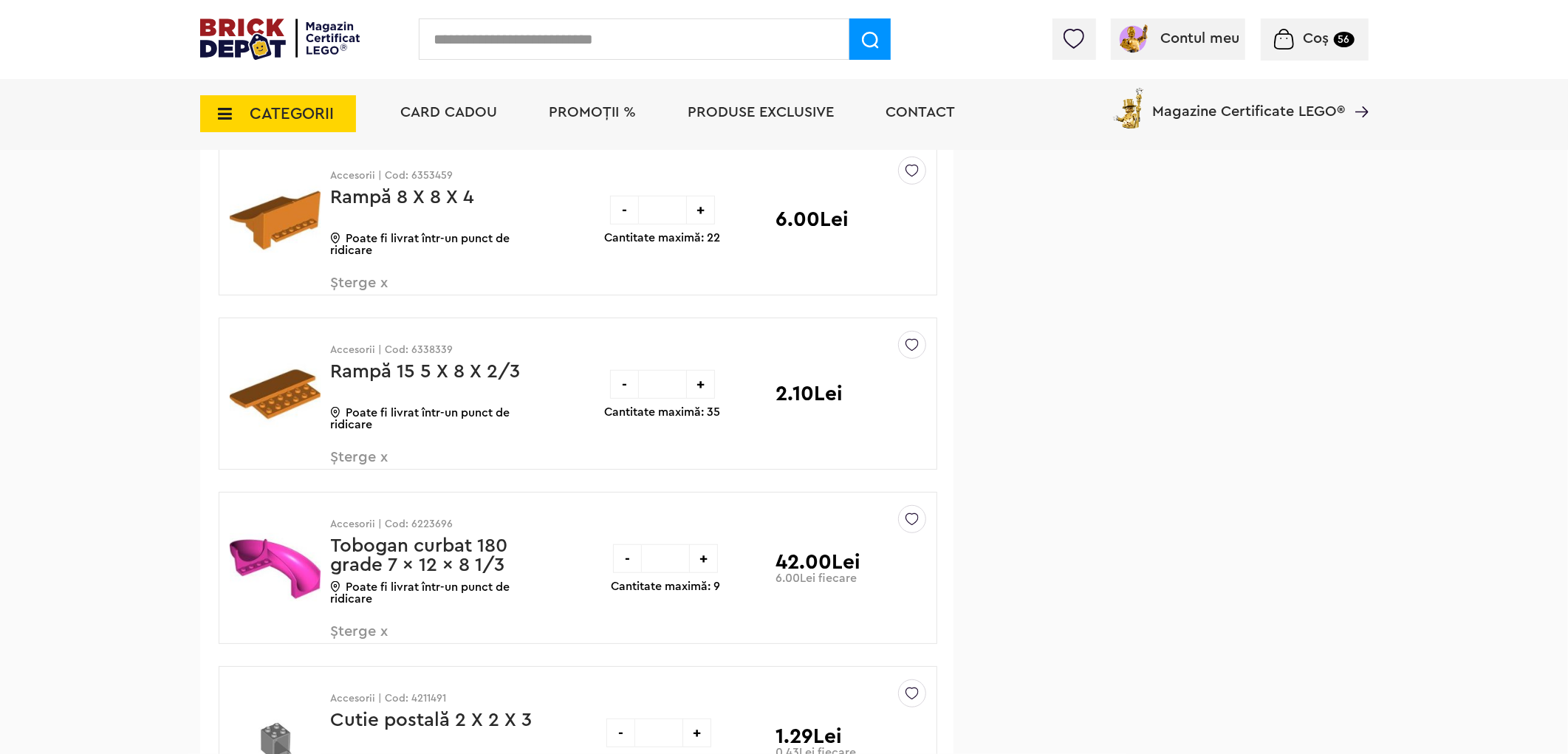
scroll to position [23789, 0]
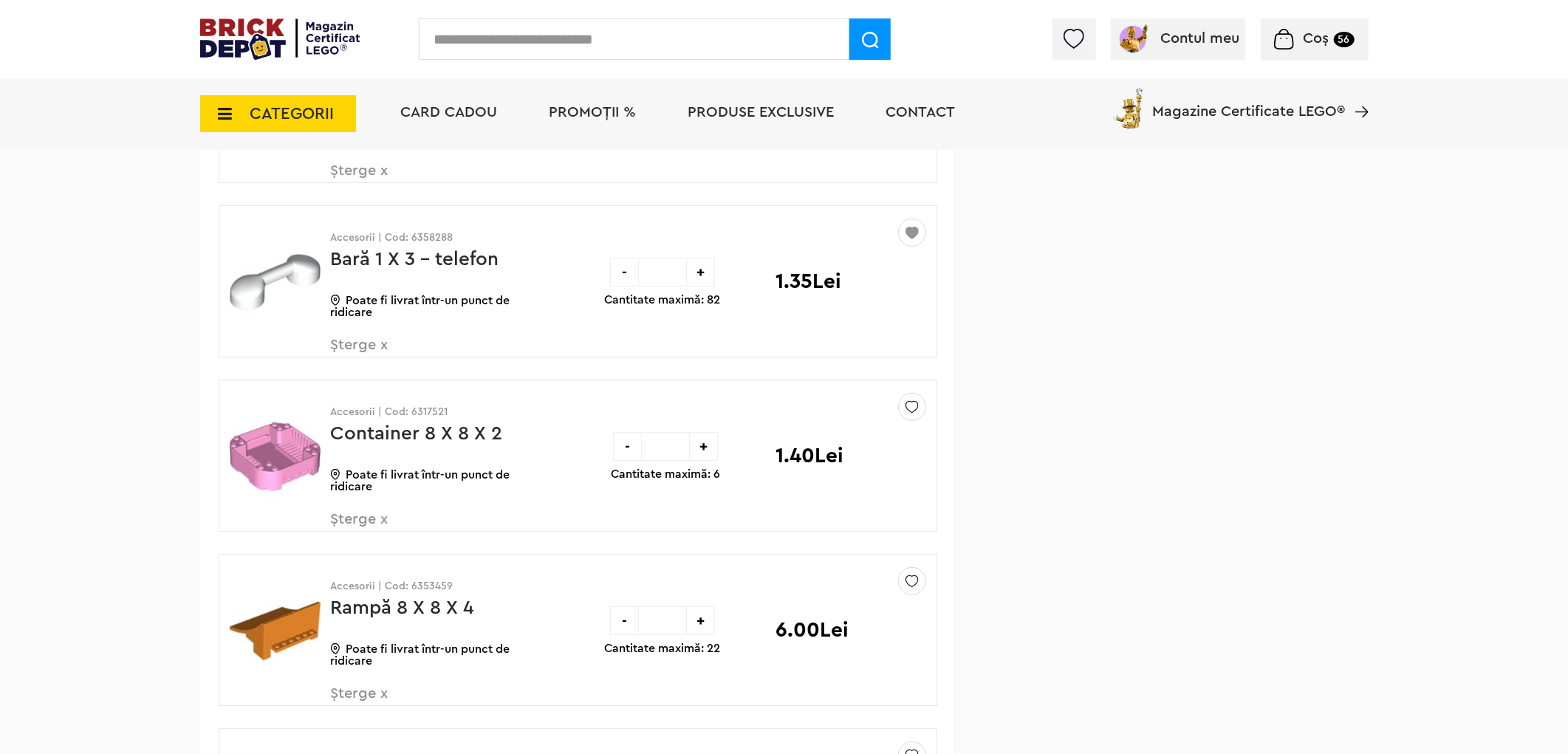
click at [353, 365] on span "Șterge x" at bounding box center [418, 353] width 174 height 32
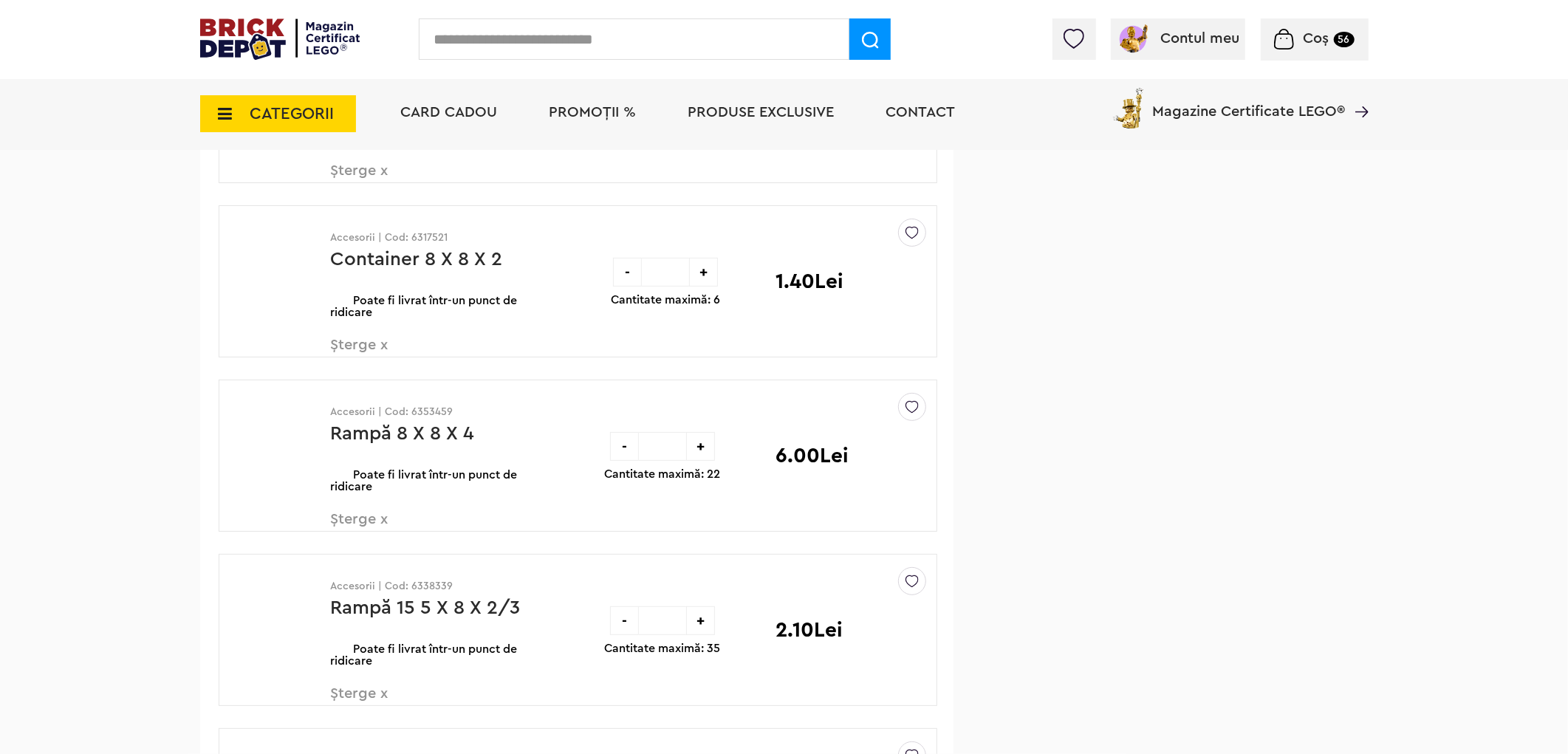
scroll to position [23379, 0]
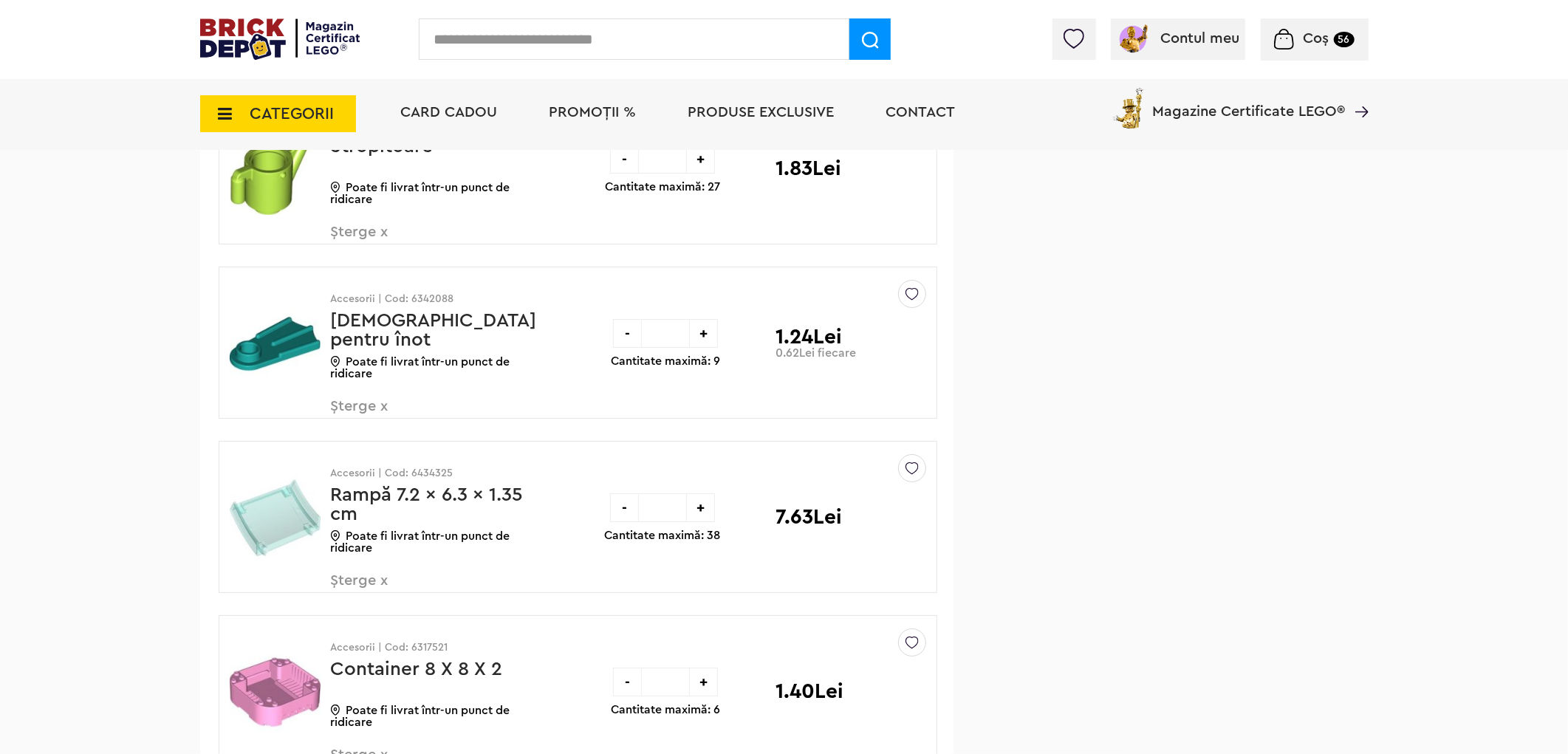
click at [912, 300] on img at bounding box center [912, 290] width 13 height 20
click at [709, 409] on label at bounding box center [707, 401] width 17 height 17
click at [357, 425] on span "Șterge x" at bounding box center [418, 414] width 174 height 32
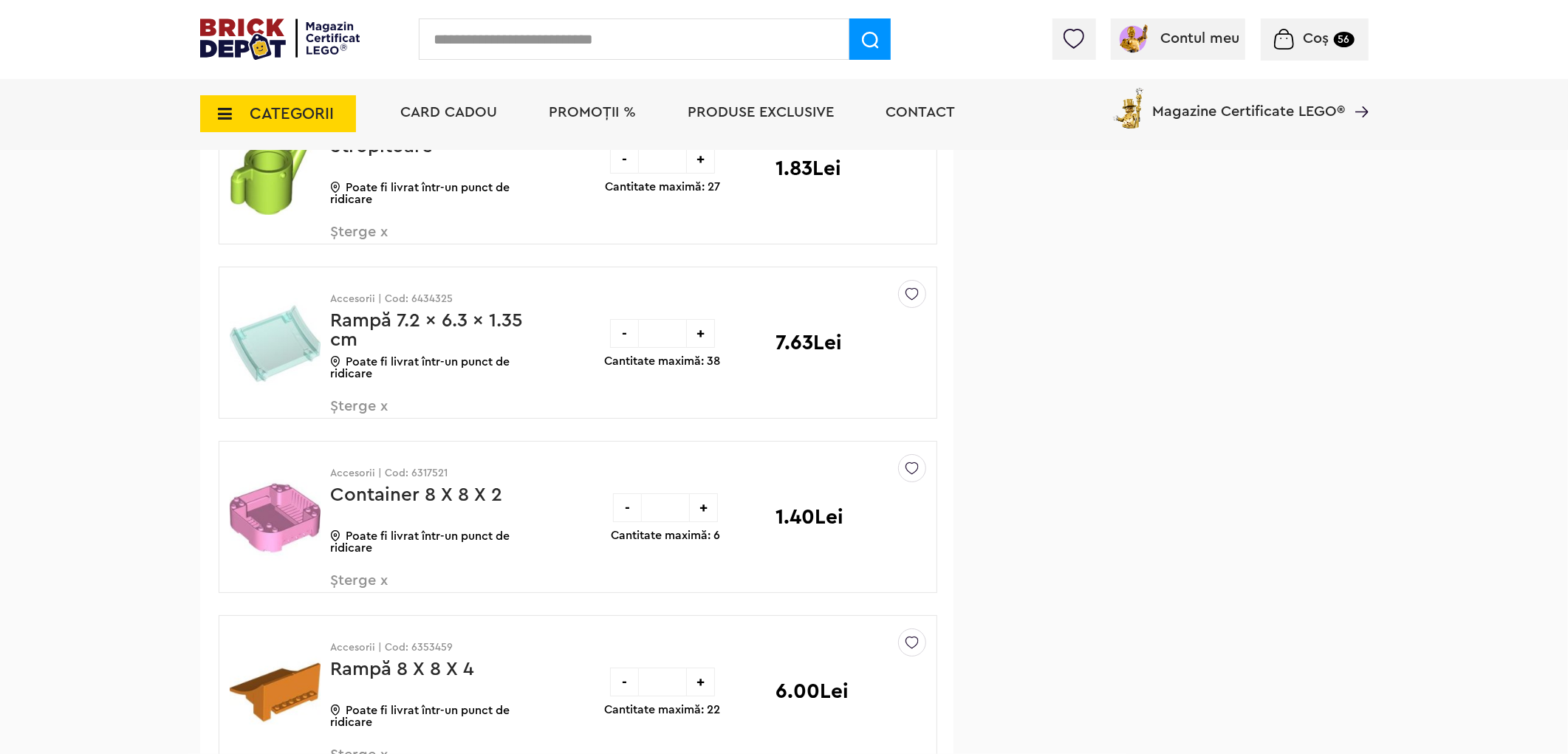
scroll to position [22968, 0]
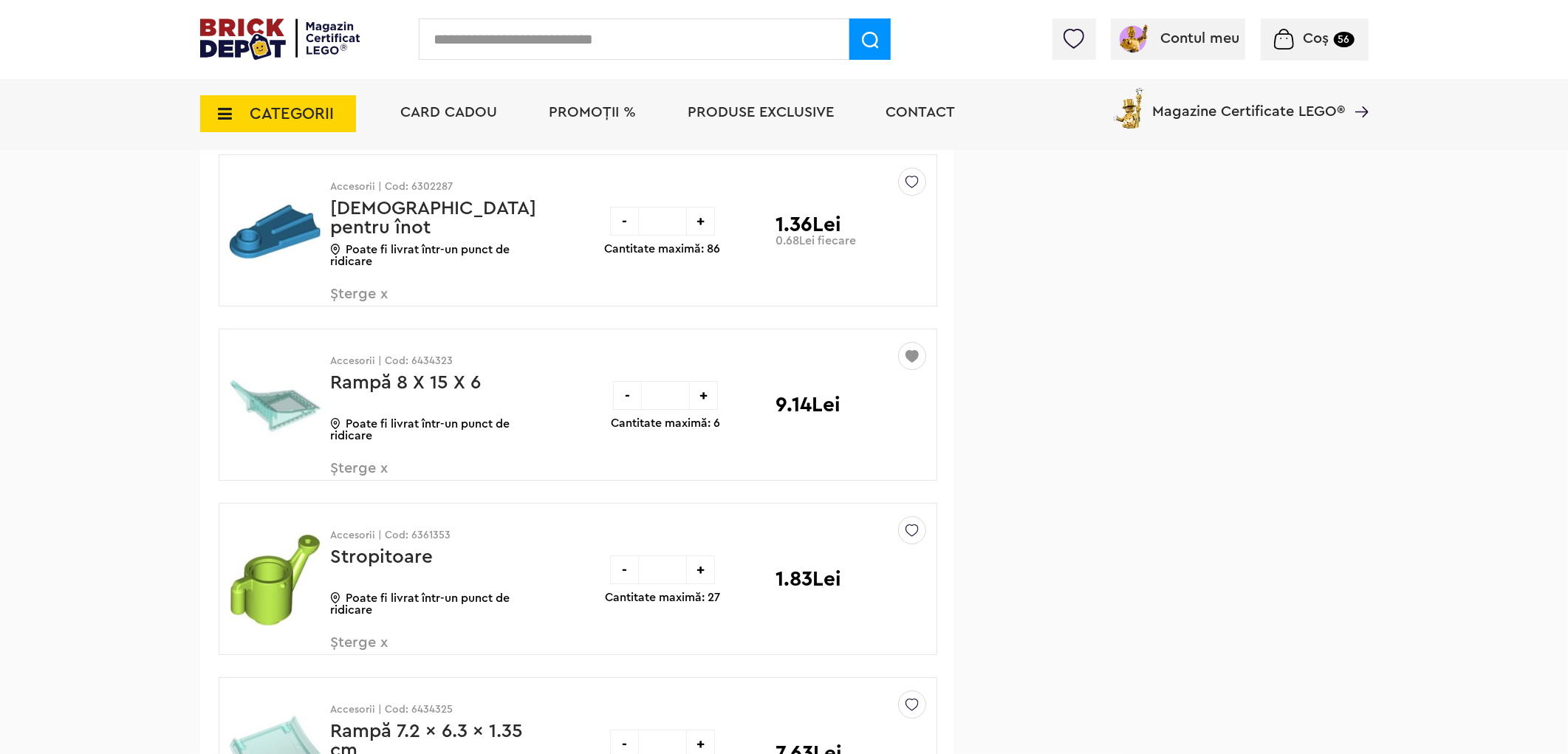
click at [916, 537] on img at bounding box center [912, 527] width 13 height 20
click at [715, 646] on label at bounding box center [707, 637] width 17 height 17
click at [366, 661] on span "Șterge x" at bounding box center [418, 651] width 174 height 32
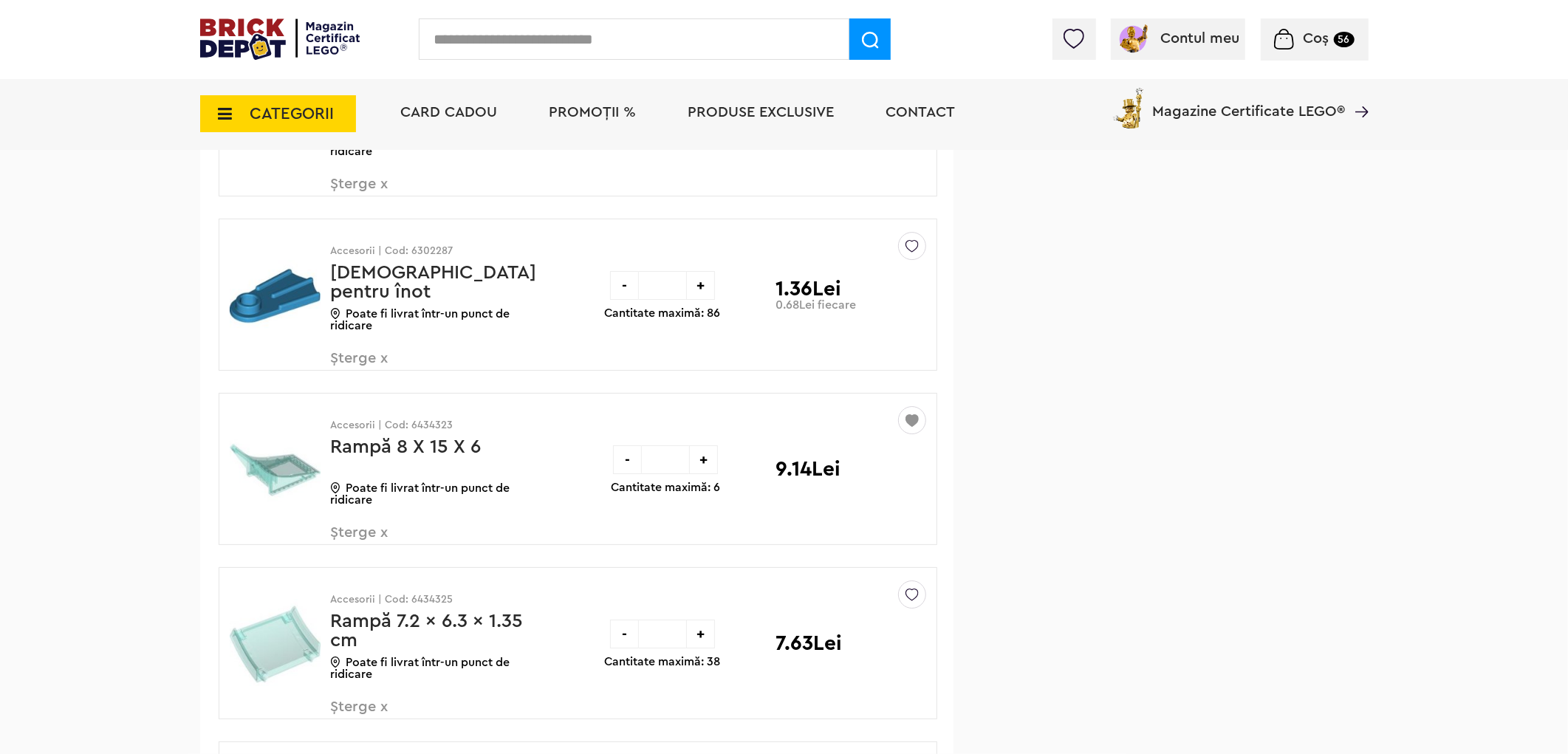
scroll to position [22968, 0]
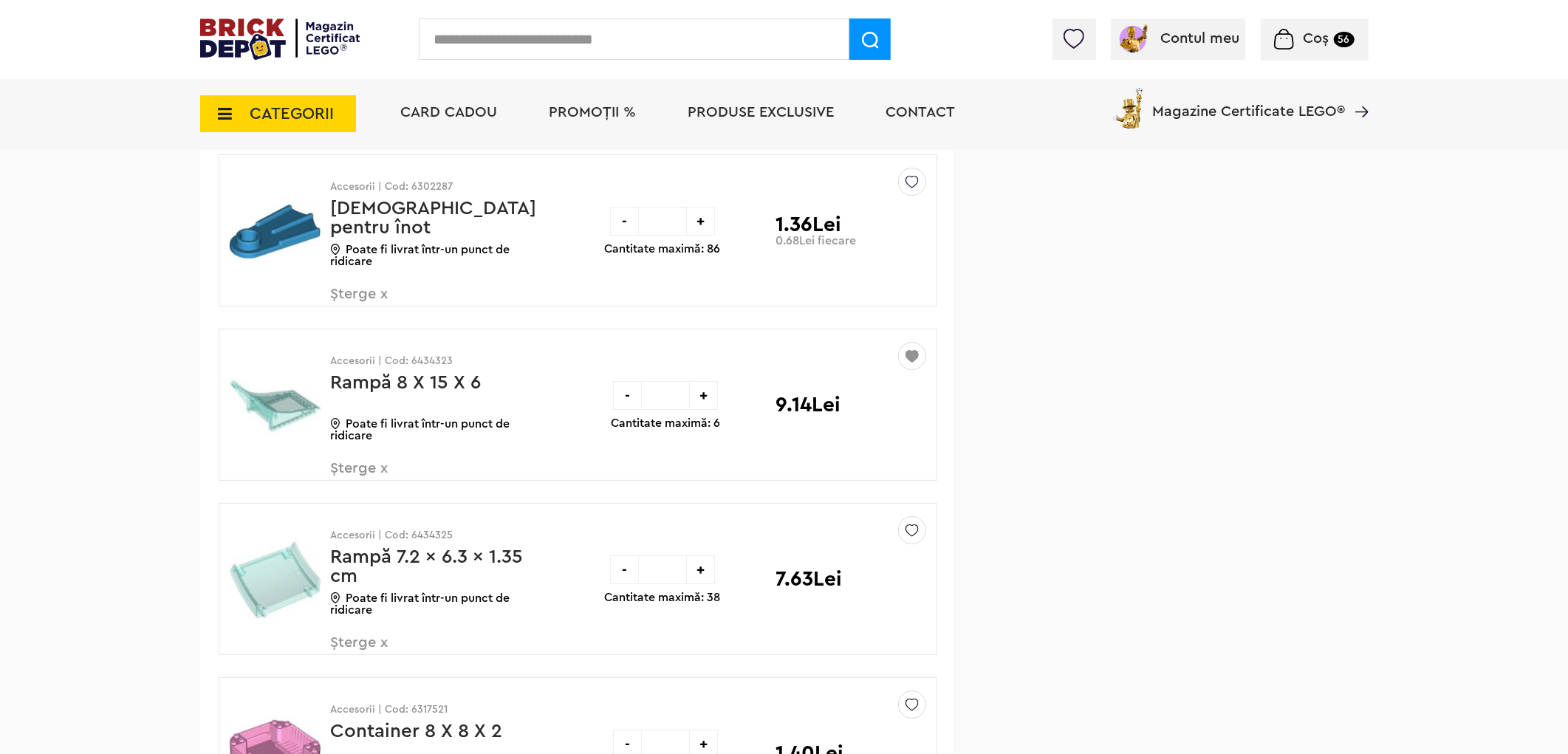
click at [904, 196] on div at bounding box center [912, 181] width 28 height 28
click at [713, 298] on label at bounding box center [707, 288] width 17 height 17
click at [355, 314] on span "Șterge x" at bounding box center [418, 303] width 174 height 32
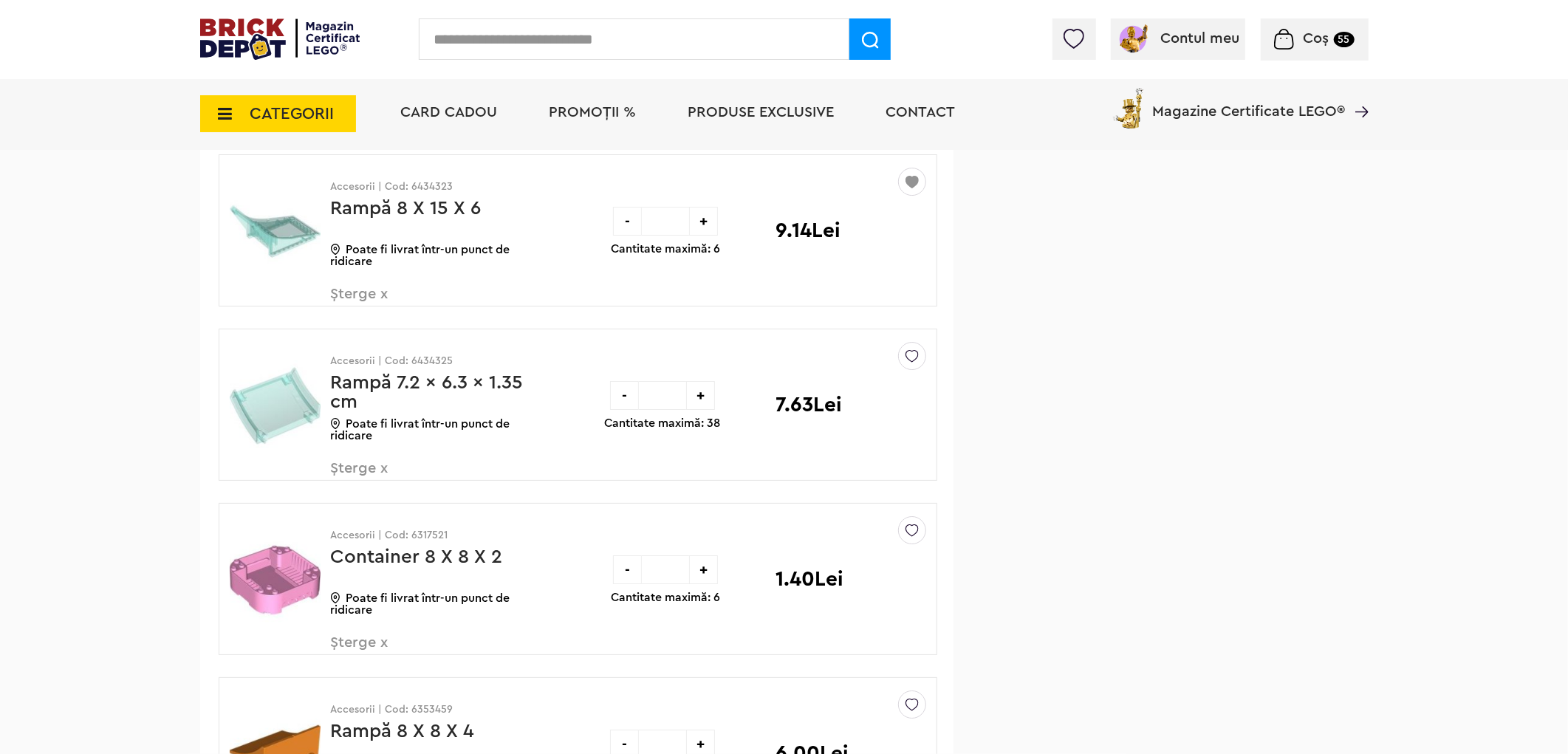
scroll to position [22558, 0]
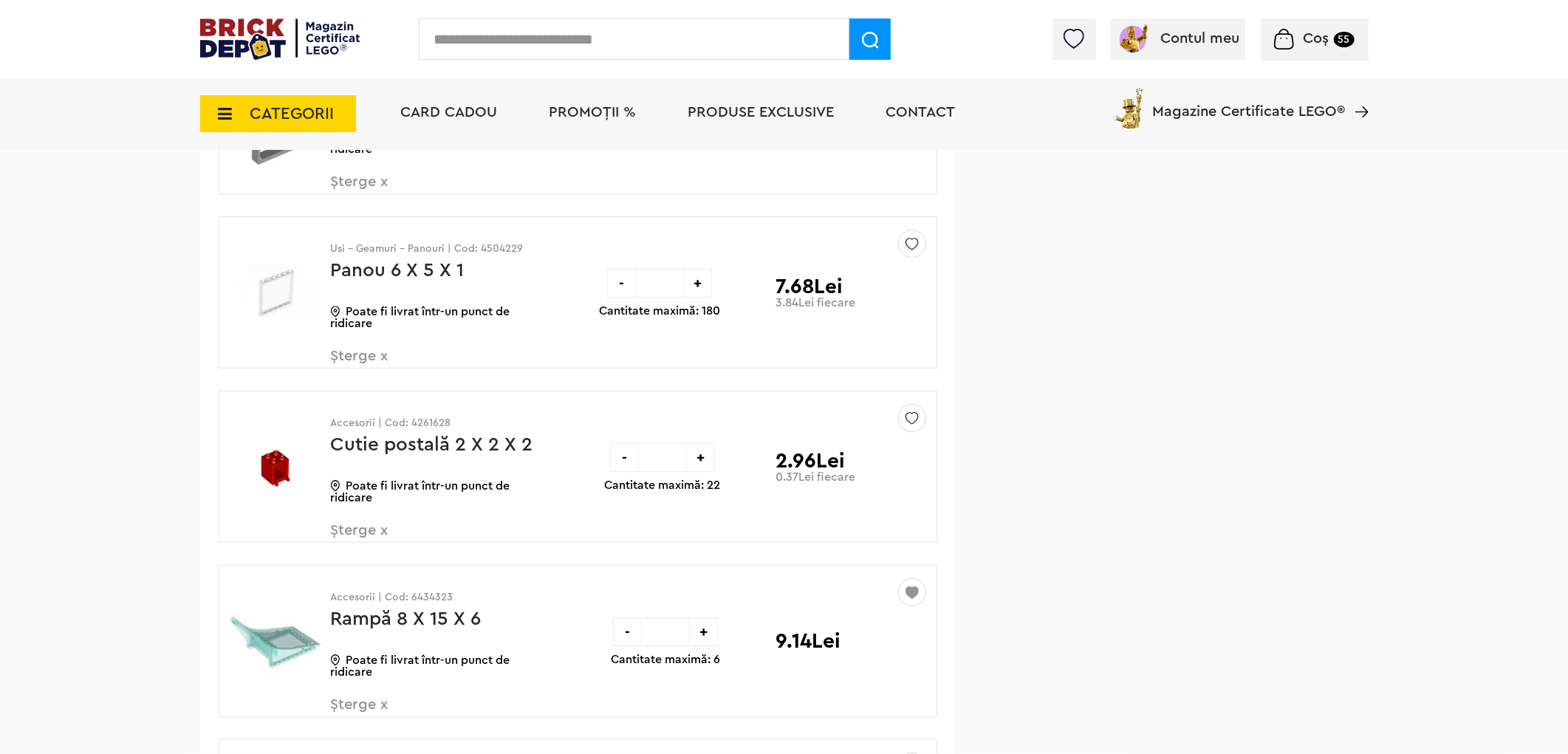
click at [912, 425] on img at bounding box center [912, 414] width 13 height 20
click at [712, 534] on label at bounding box center [707, 525] width 17 height 17
click at [378, 546] on span "Șterge x" at bounding box center [418, 539] width 174 height 32
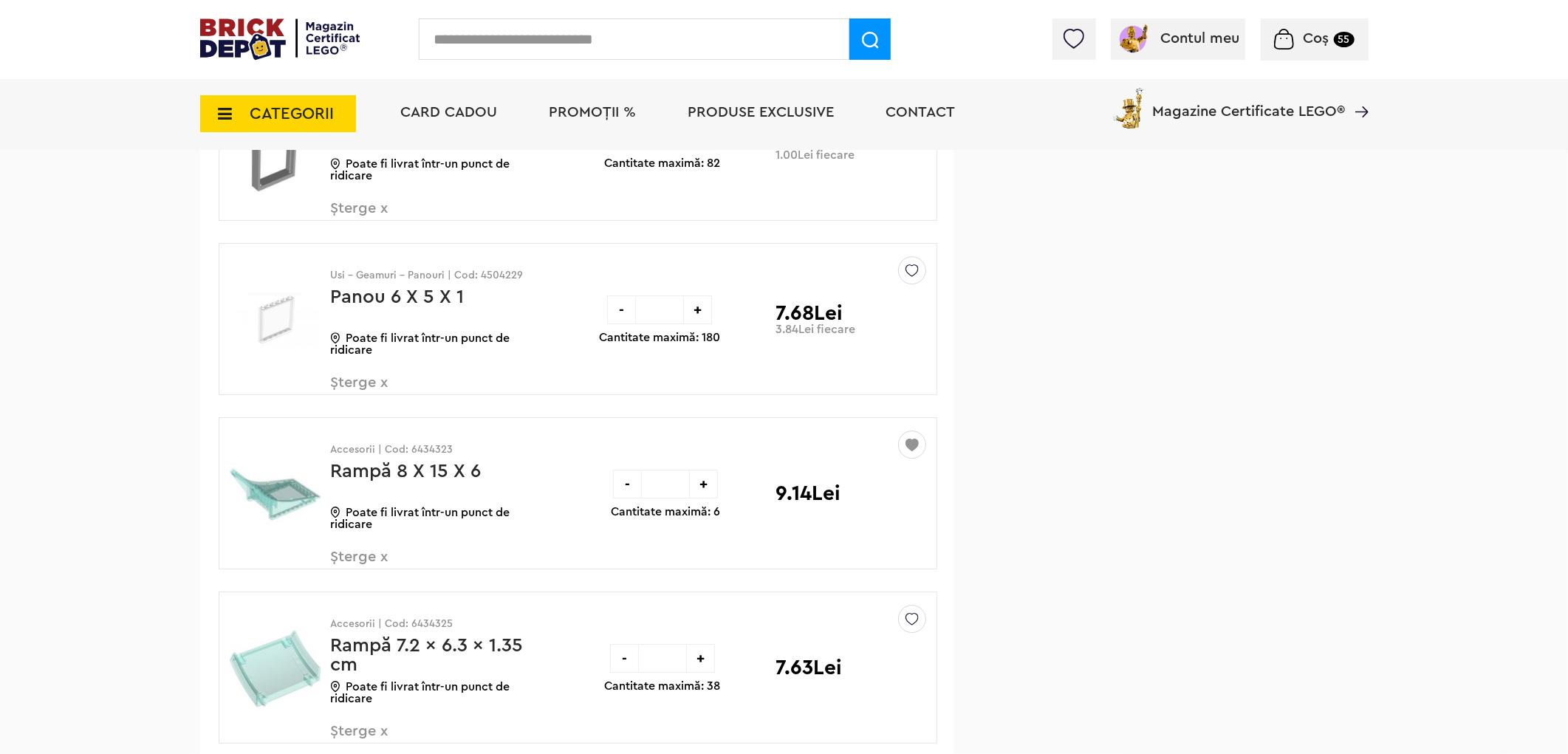
scroll to position [22558, 0]
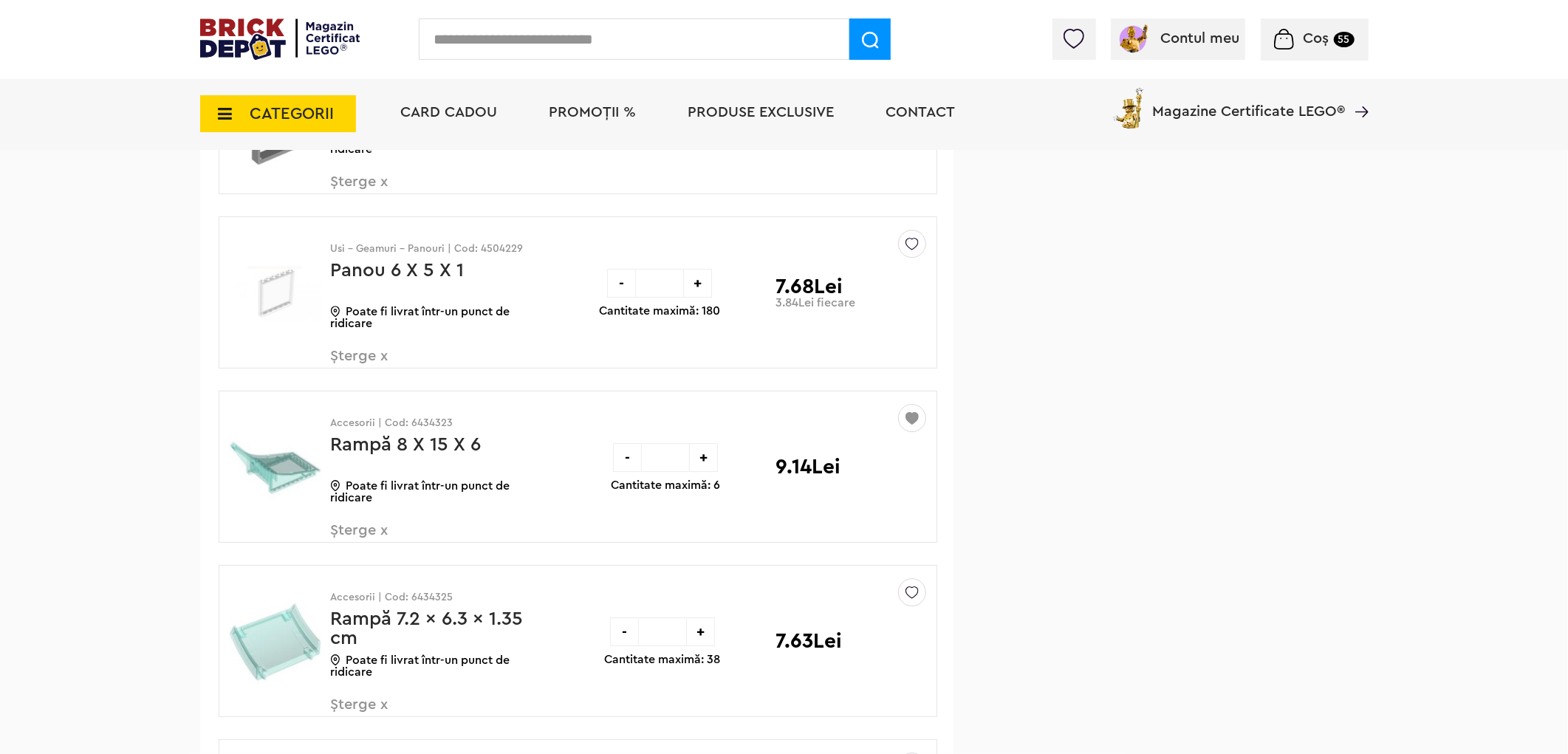
click at [916, 250] on img at bounding box center [912, 240] width 13 height 20
click at [708, 360] on label at bounding box center [707, 351] width 17 height 17
click at [362, 375] on span "Șterge x" at bounding box center [418, 364] width 174 height 32
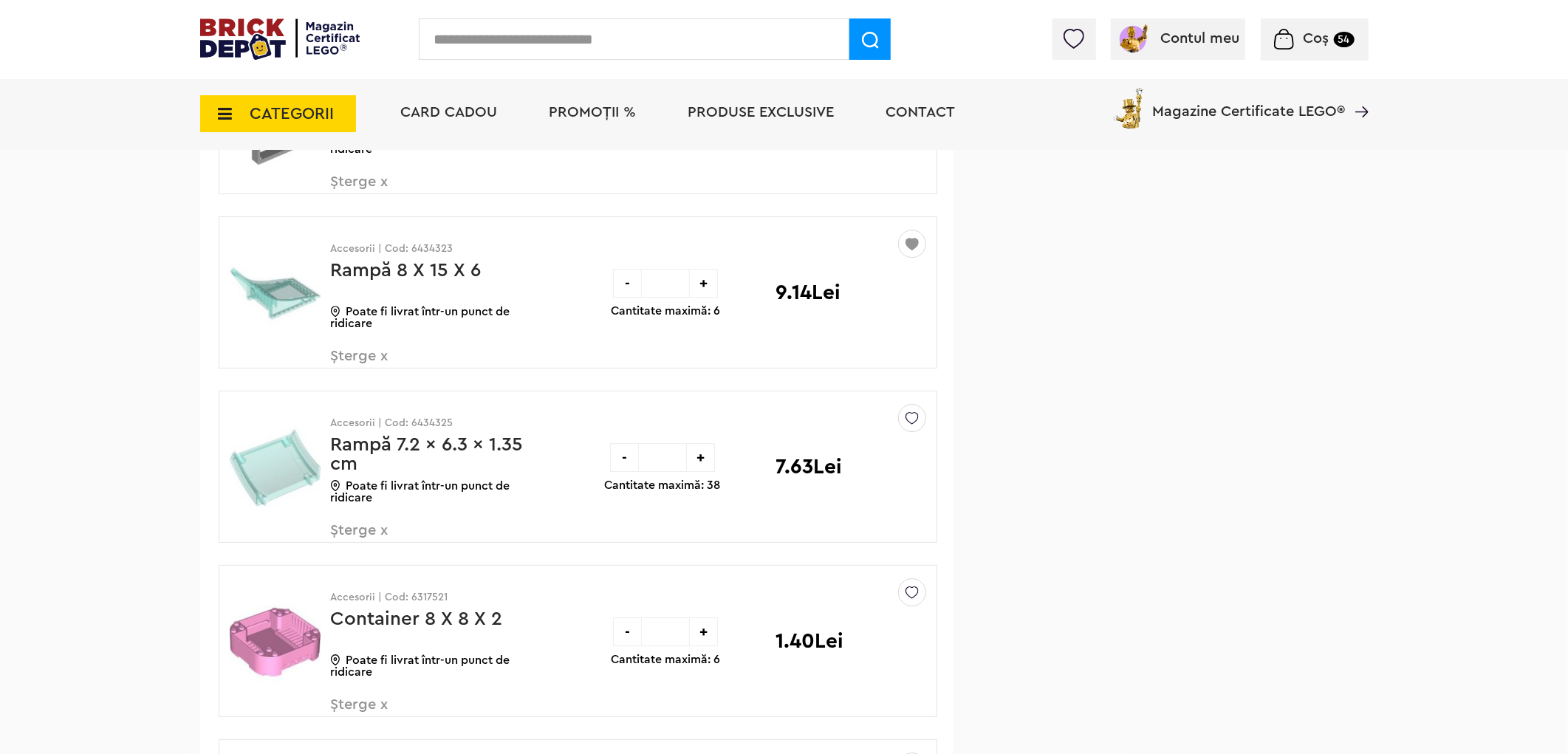
scroll to position [22148, 0]
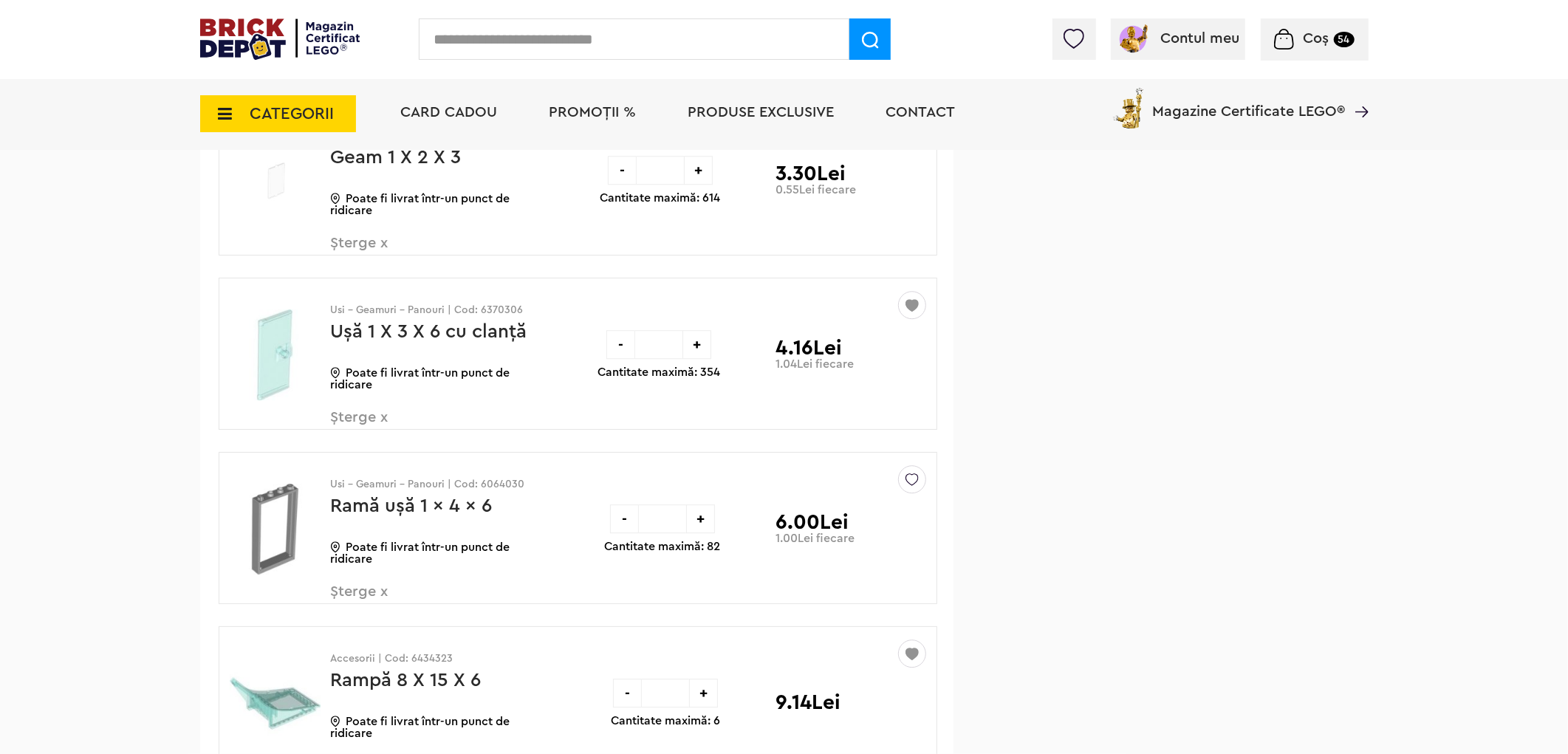
click at [909, 486] on img at bounding box center [912, 475] width 13 height 20
click at [707, 595] on label at bounding box center [707, 586] width 17 height 17
click at [360, 434] on span "Șterge x" at bounding box center [418, 425] width 174 height 32
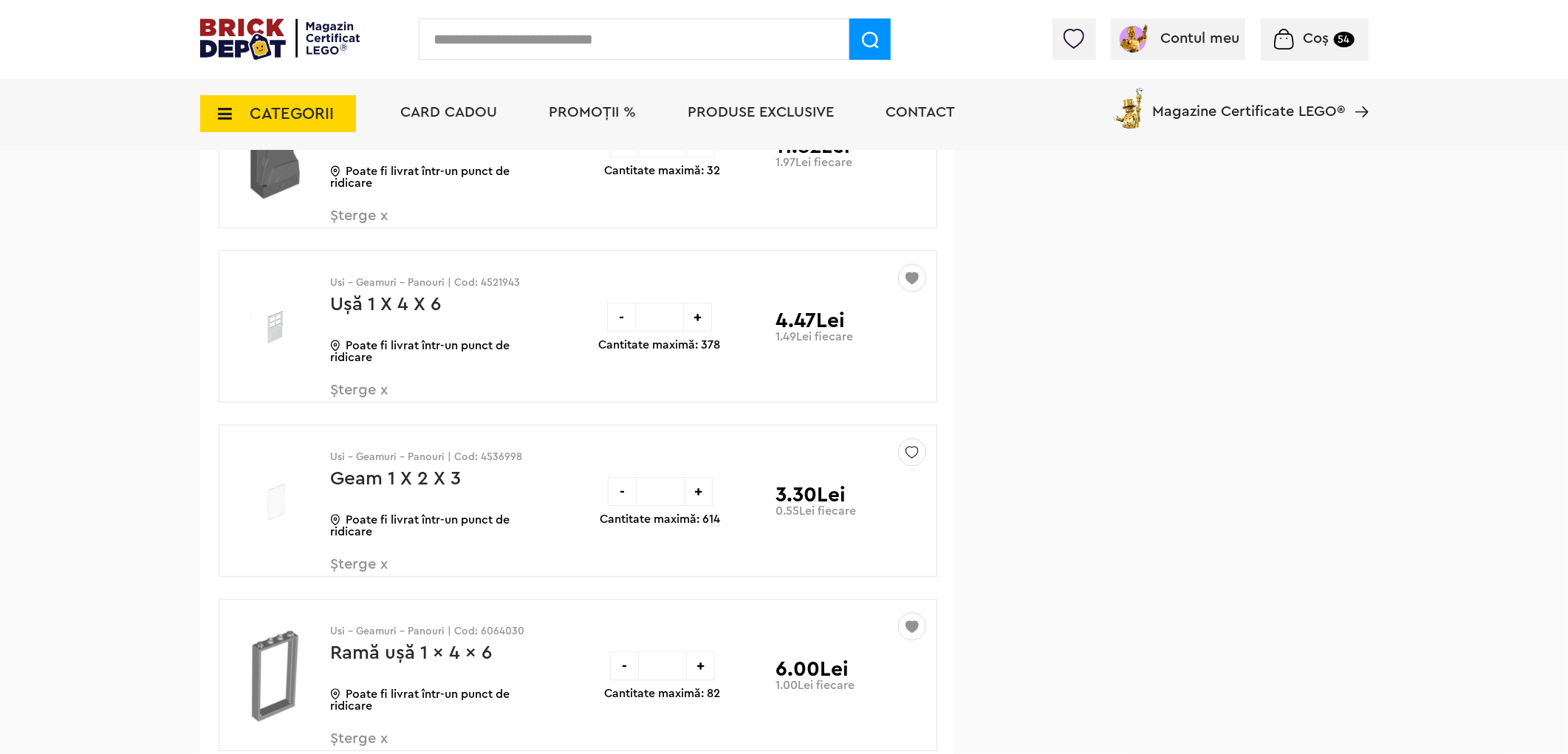
scroll to position [21738, 0]
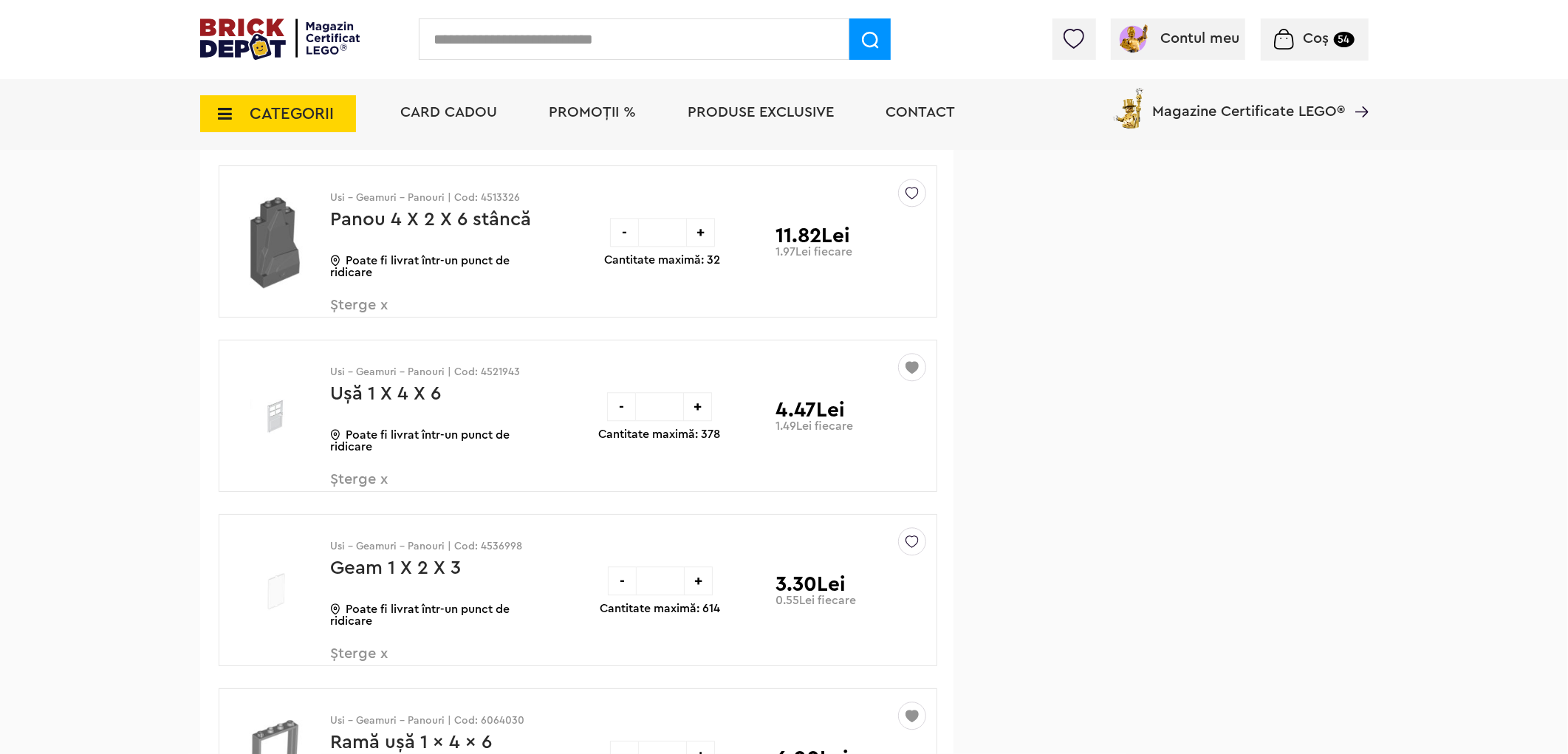
click at [911, 548] on img at bounding box center [912, 538] width 13 height 20
click at [705, 657] on label at bounding box center [707, 648] width 17 height 17
click at [369, 668] on span "Șterge x" at bounding box center [418, 662] width 174 height 32
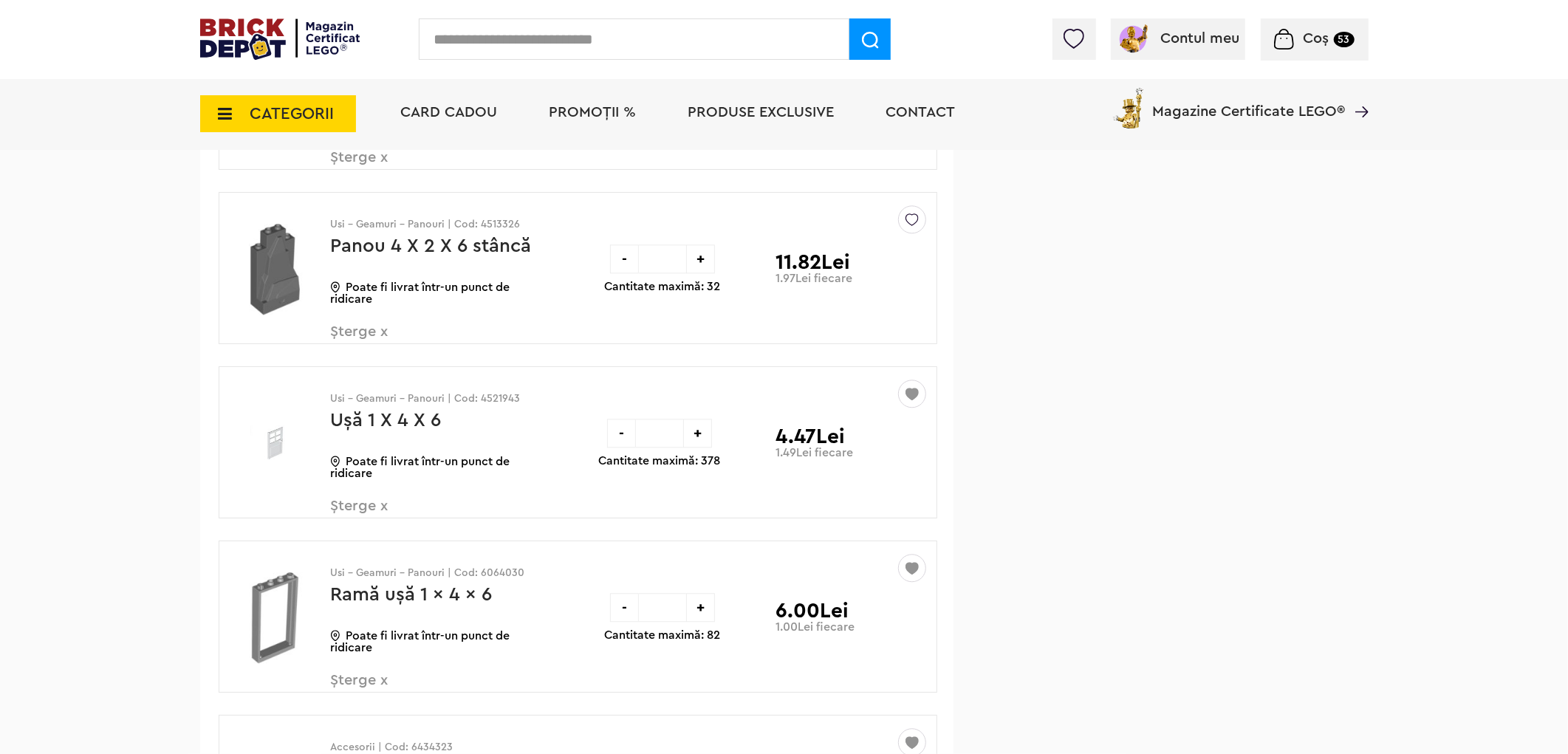
scroll to position [21738, 0]
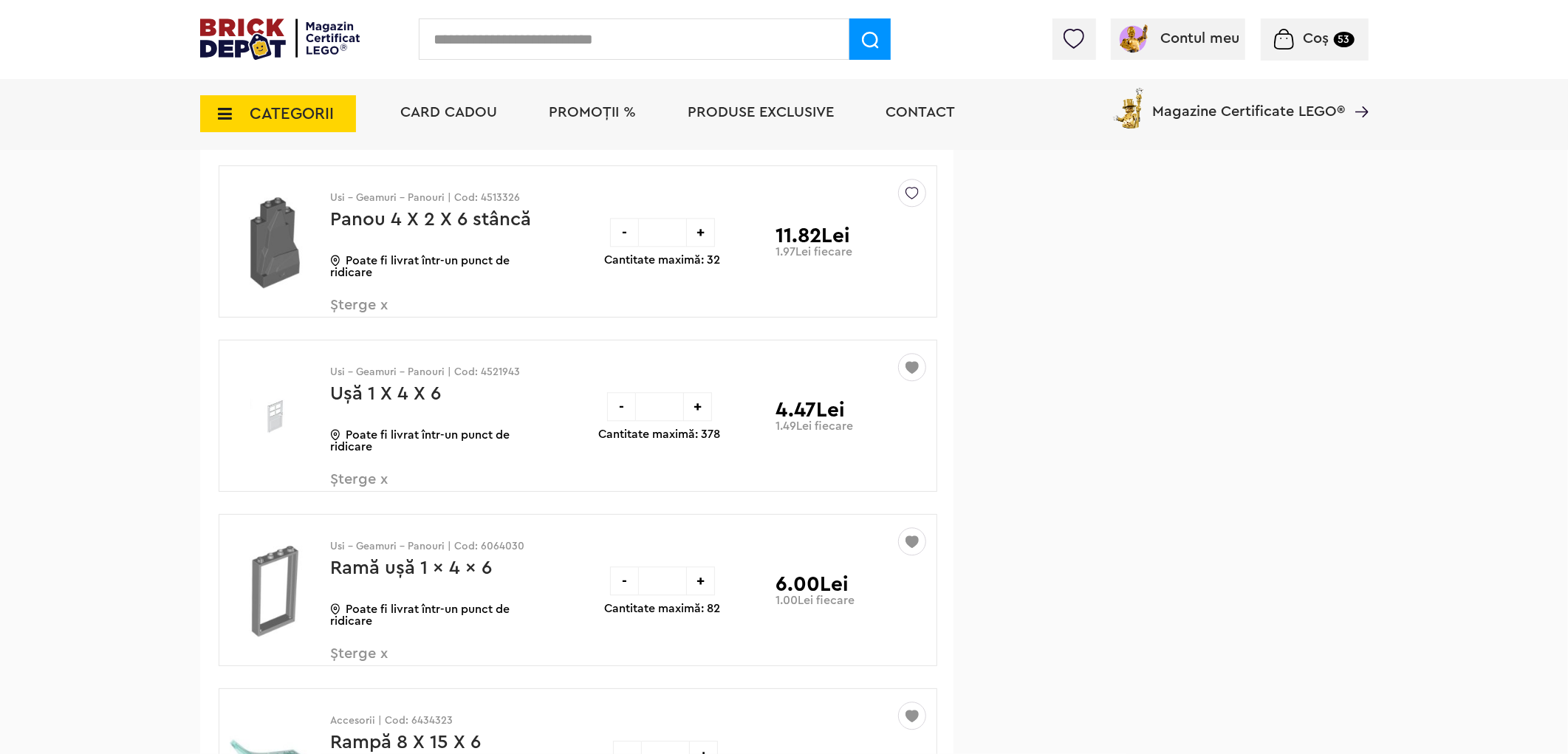
click at [349, 500] on span "Șterge x" at bounding box center [418, 488] width 174 height 32
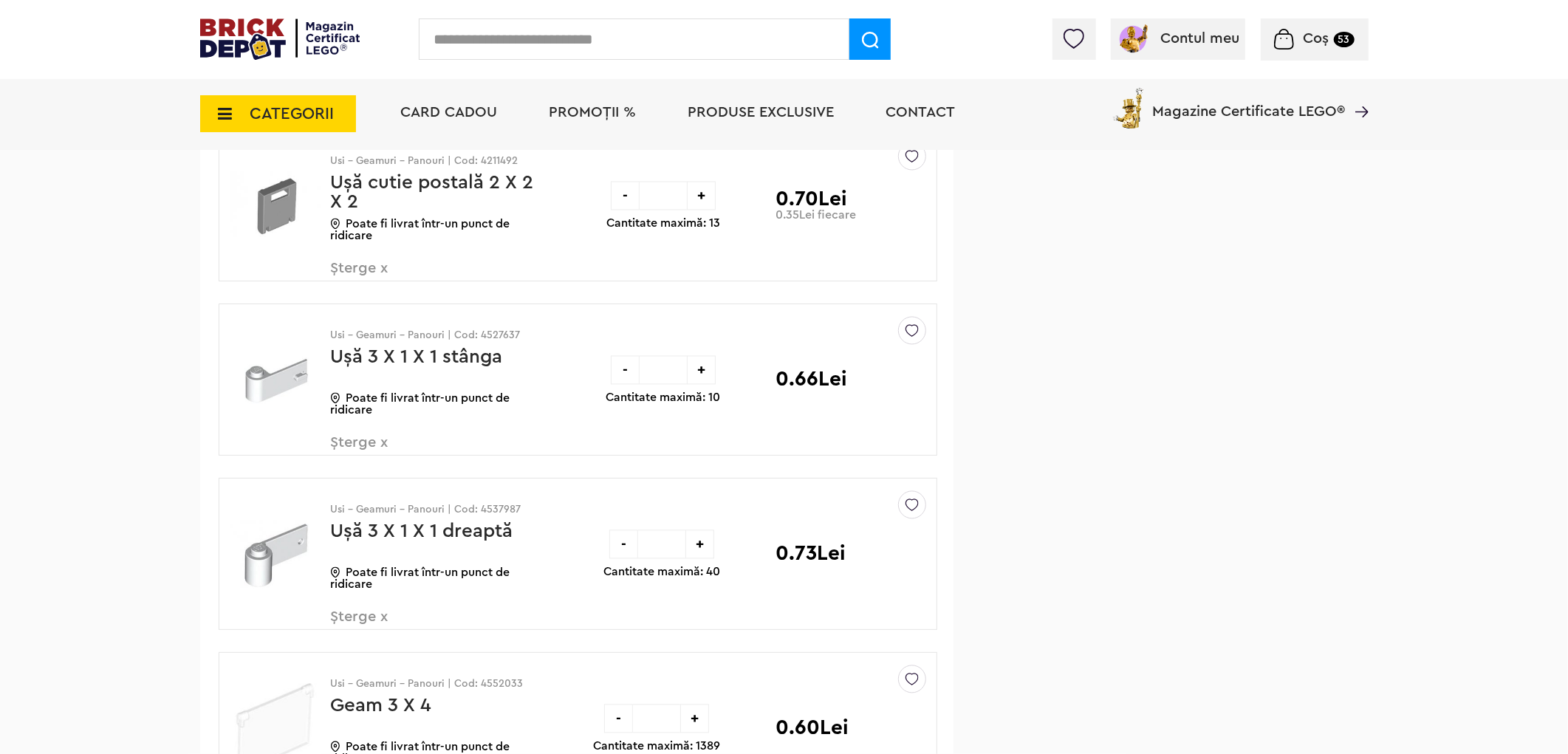
scroll to position [20917, 0]
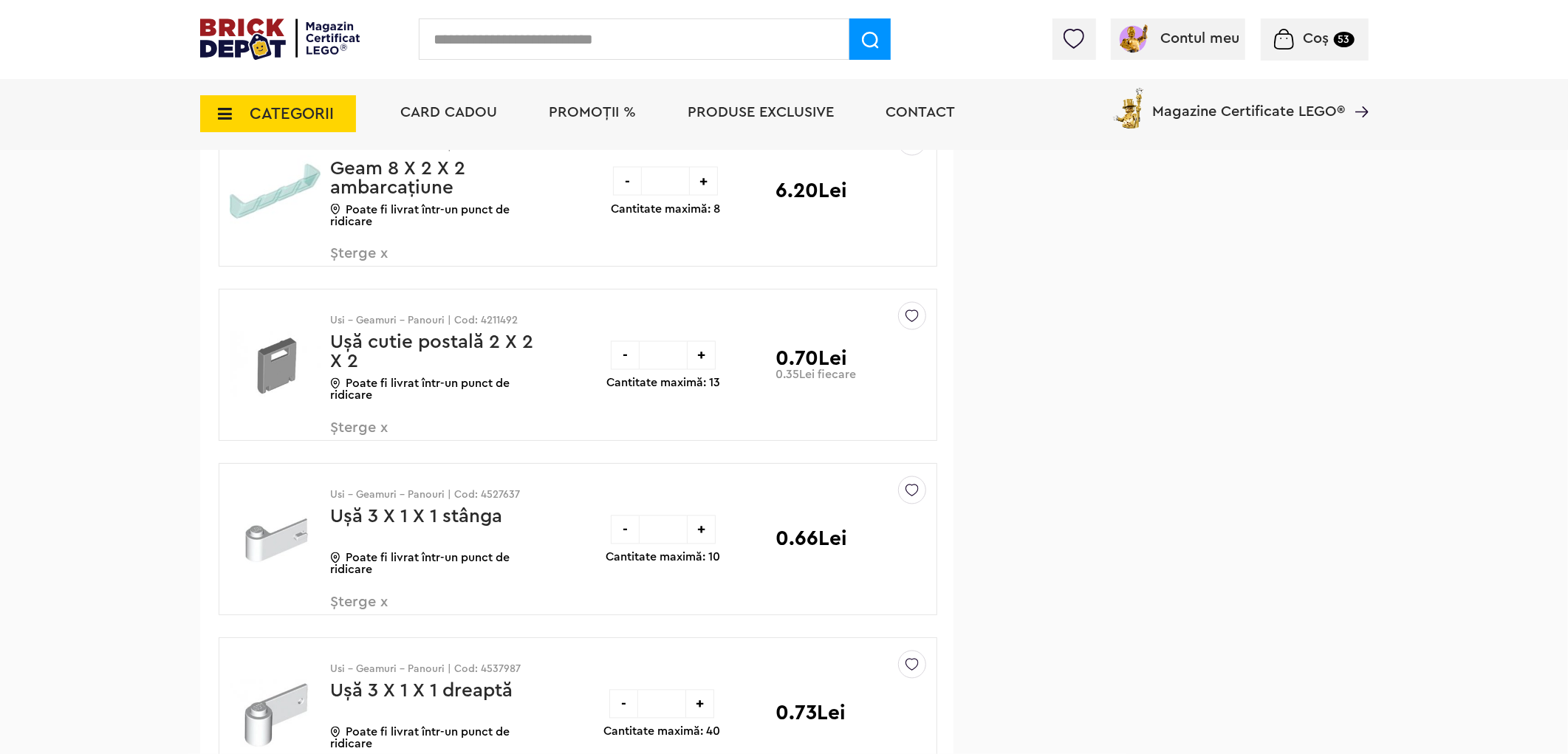
click at [355, 268] on span "Șterge x" at bounding box center [418, 262] width 174 height 32
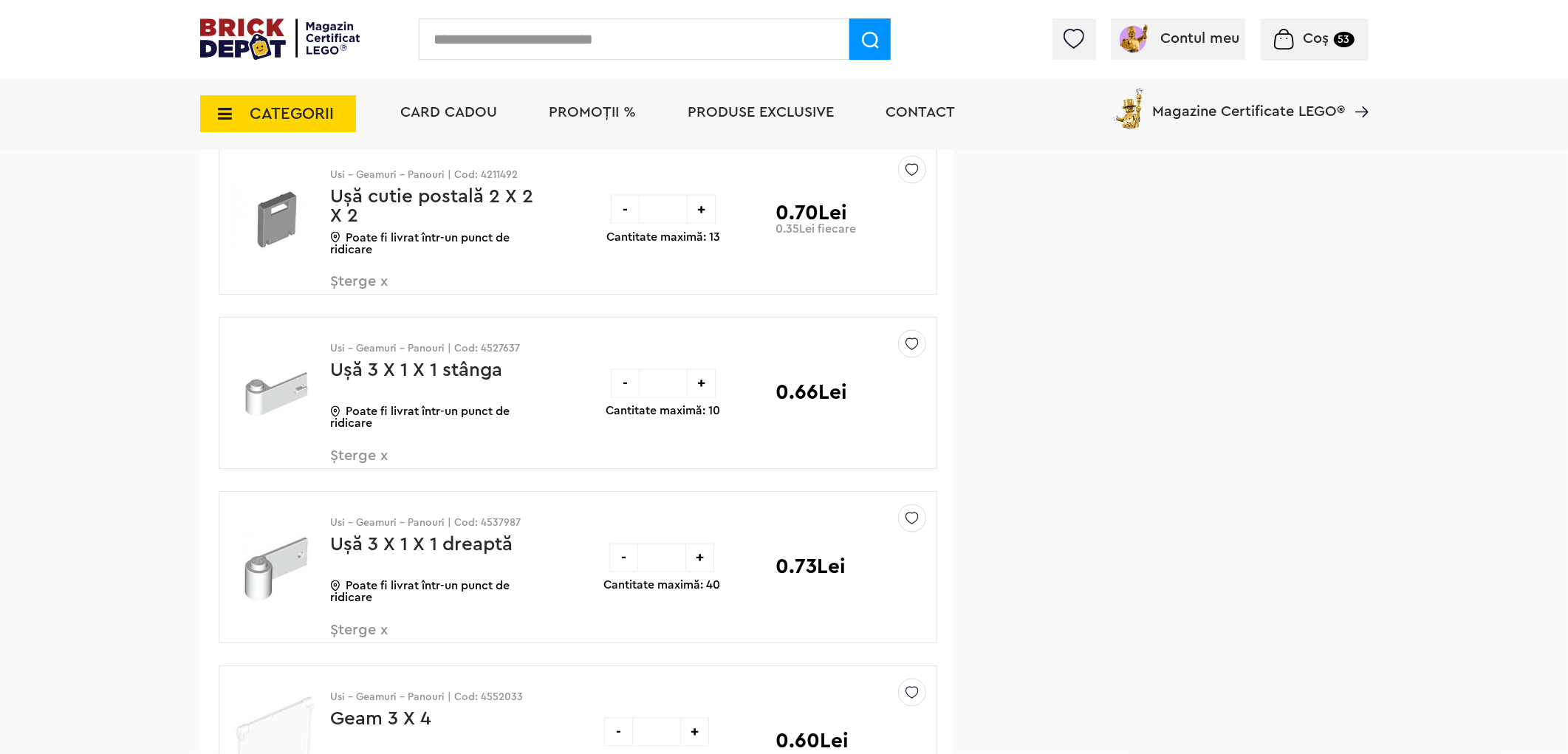
scroll to position [20917, 0]
